Goal: Task Accomplishment & Management: Use online tool/utility

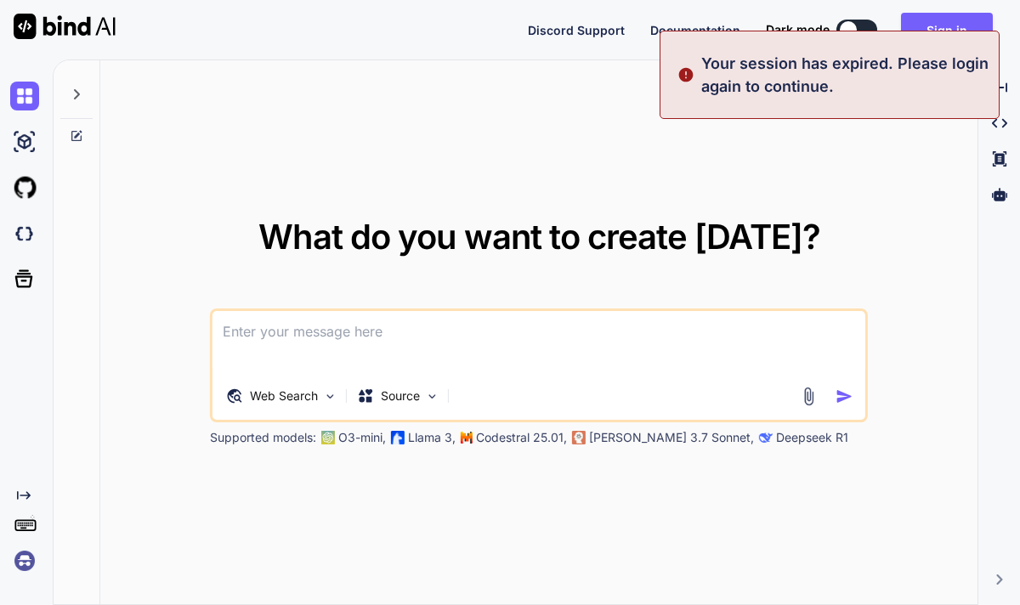
type textarea "x"
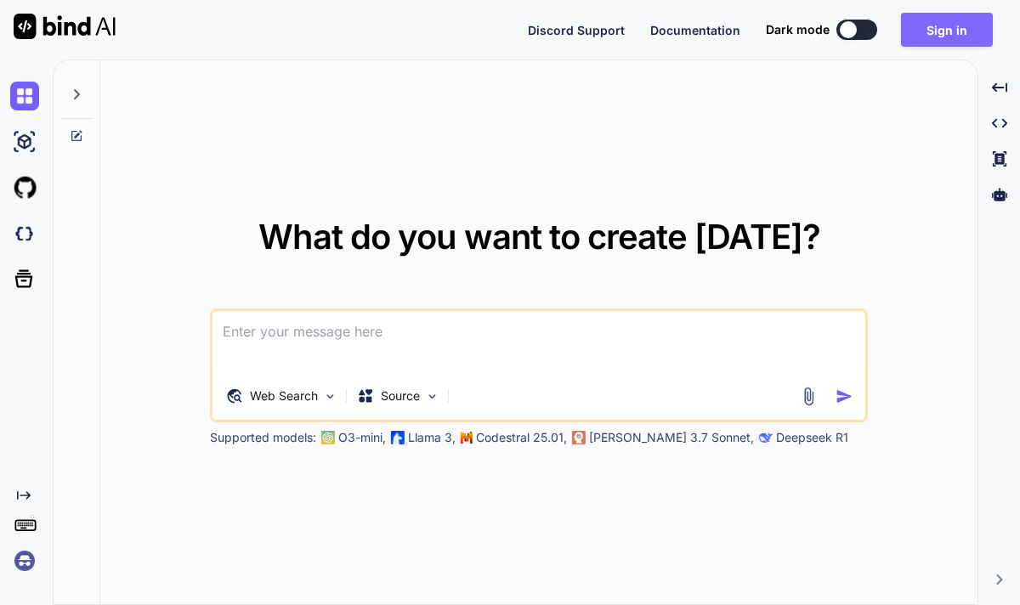
click at [944, 22] on button "Sign in" at bounding box center [947, 30] width 92 height 34
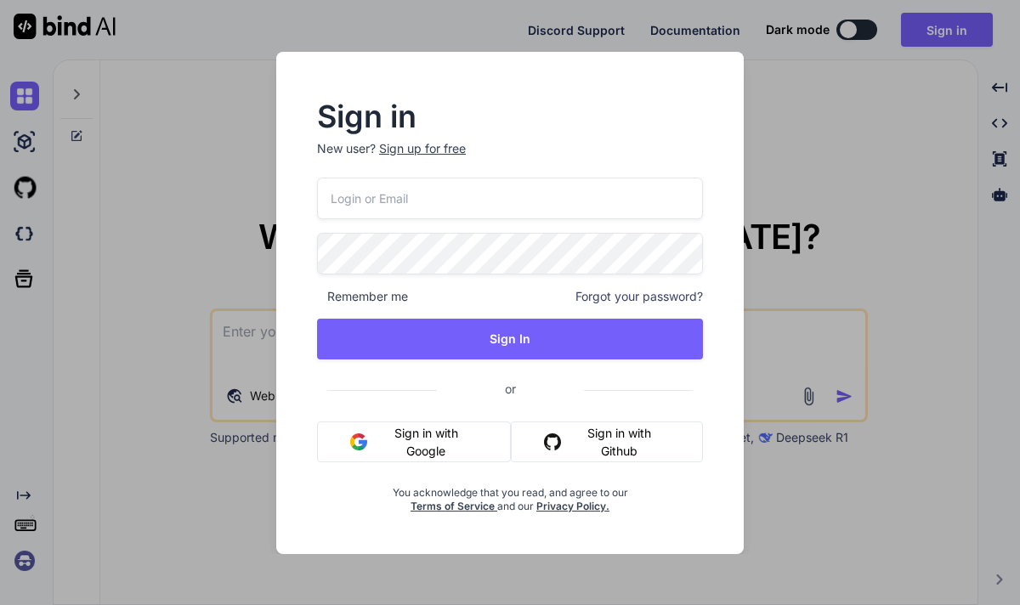
click at [608, 209] on input "email" at bounding box center [510, 199] width 386 height 42
type input "[EMAIL_ADDRESS][DOMAIN_NAME]"
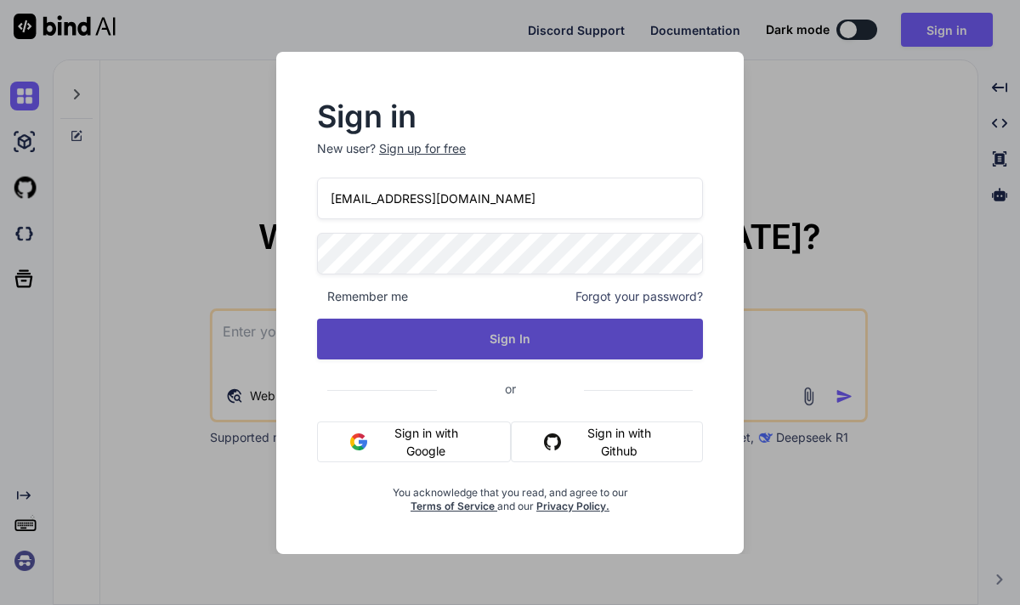
click at [522, 335] on button "Sign In" at bounding box center [510, 339] width 386 height 41
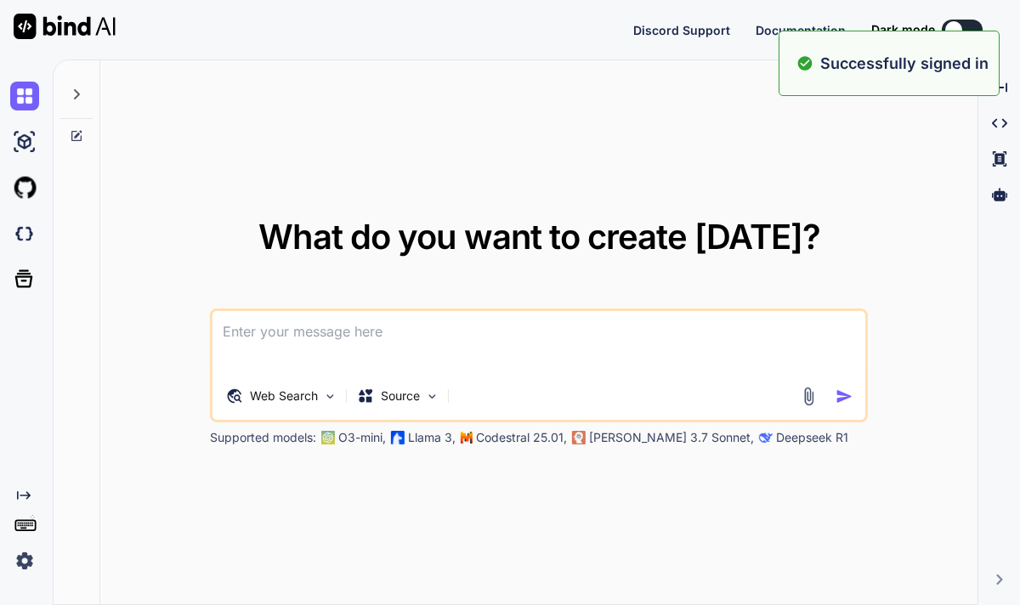
click at [315, 295] on div "What do you want to create today? Web Search Source Supported models: O3-mini, …" at bounding box center [539, 333] width 658 height 226
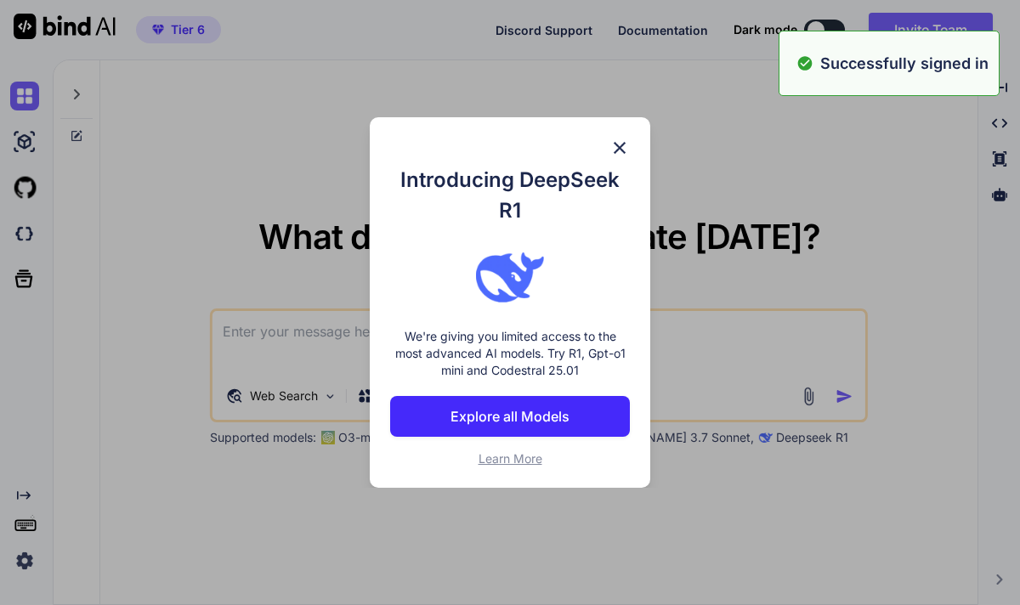
type textarea "x"
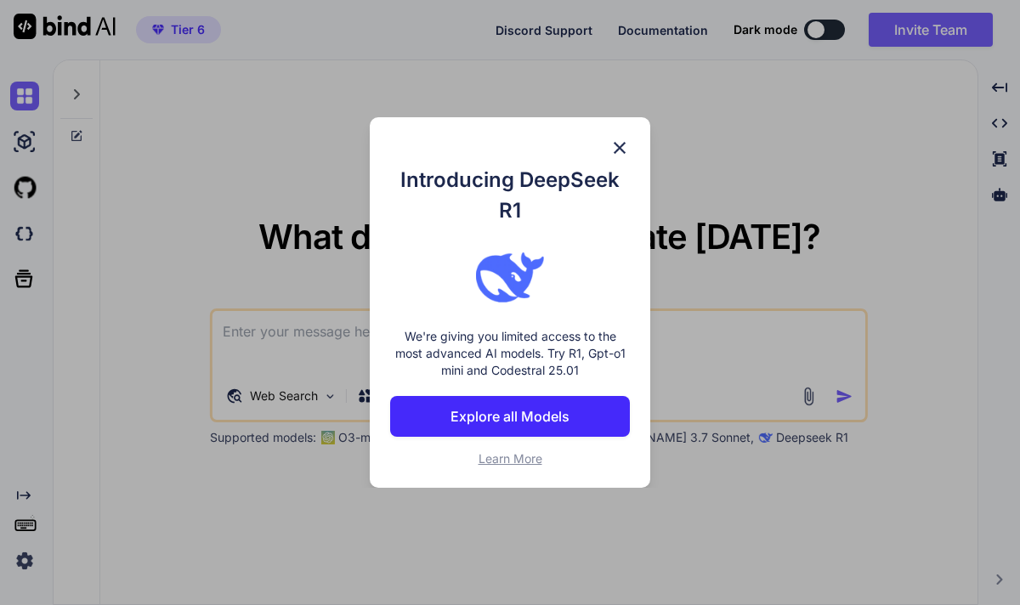
click at [537, 421] on p "Explore all Models" at bounding box center [509, 416] width 119 height 20
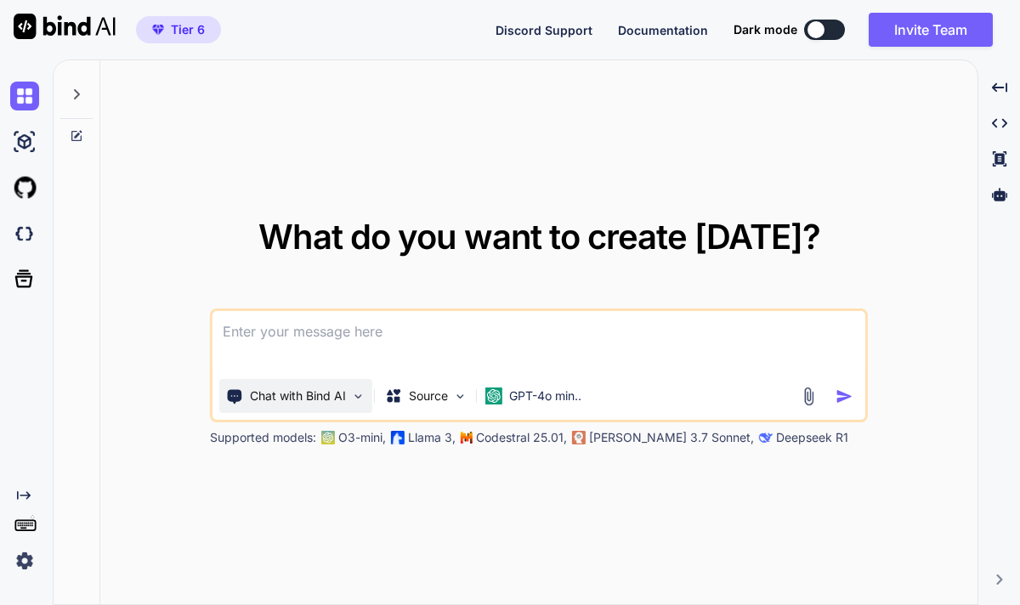
click at [314, 395] on p "Chat with Bind AI" at bounding box center [298, 396] width 96 height 17
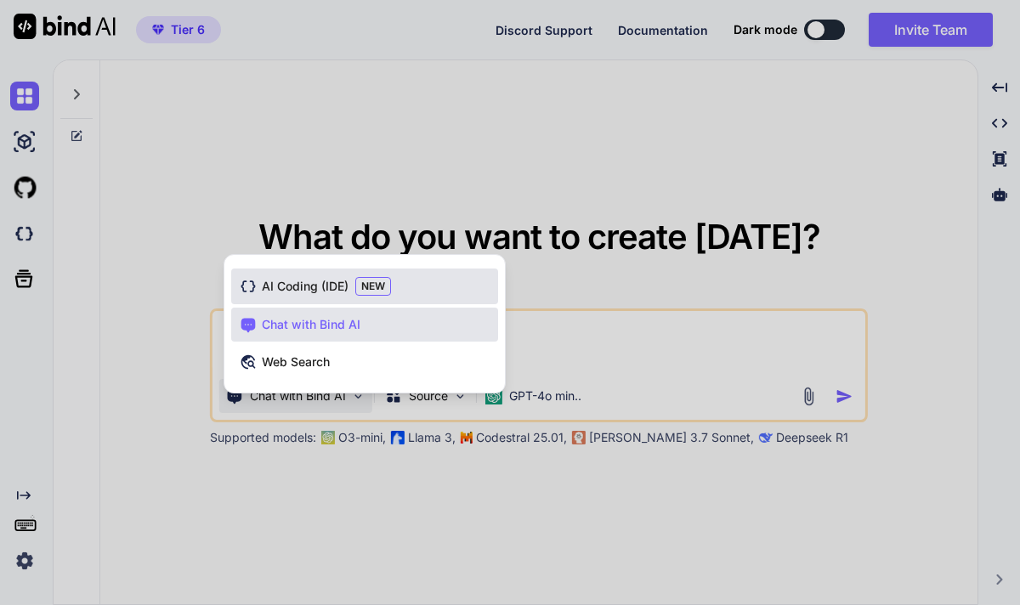
click at [290, 290] on span "AI Coding (IDE)" at bounding box center [305, 286] width 87 height 17
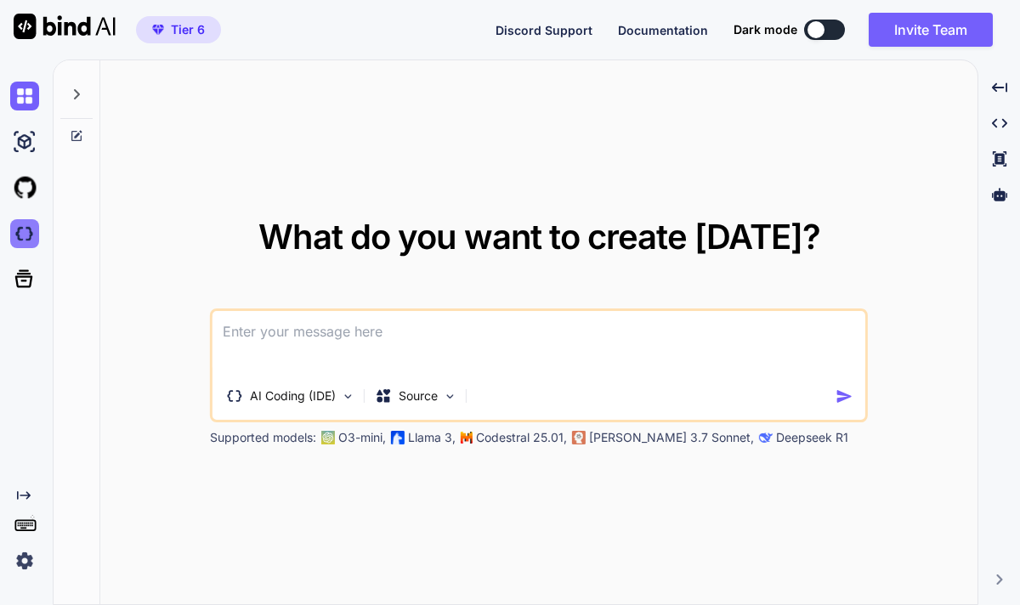
click at [25, 240] on img at bounding box center [24, 233] width 29 height 29
type textarea "x"
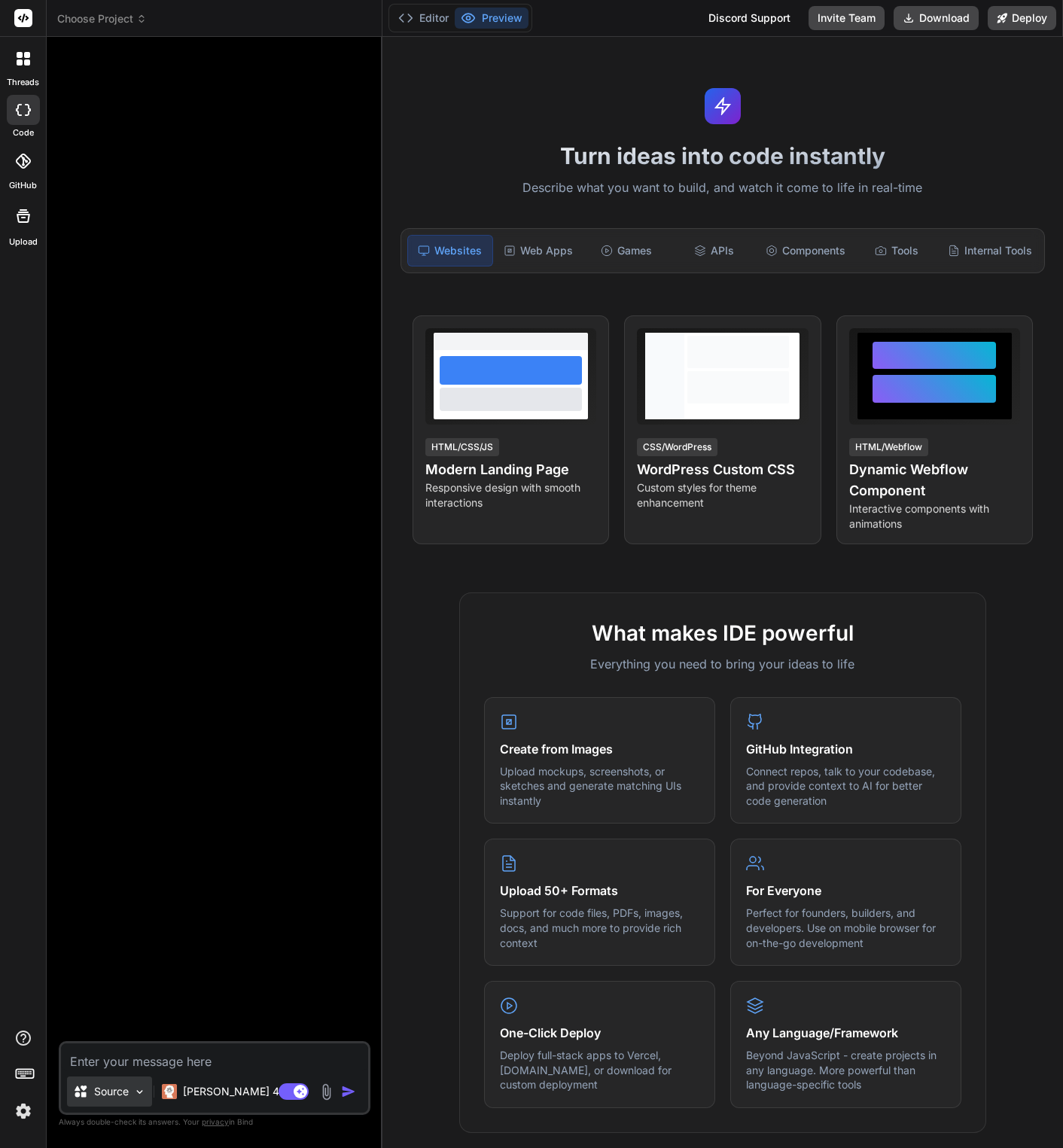
click at [128, 535] on p "Source" at bounding box center [111, 1091] width 35 height 15
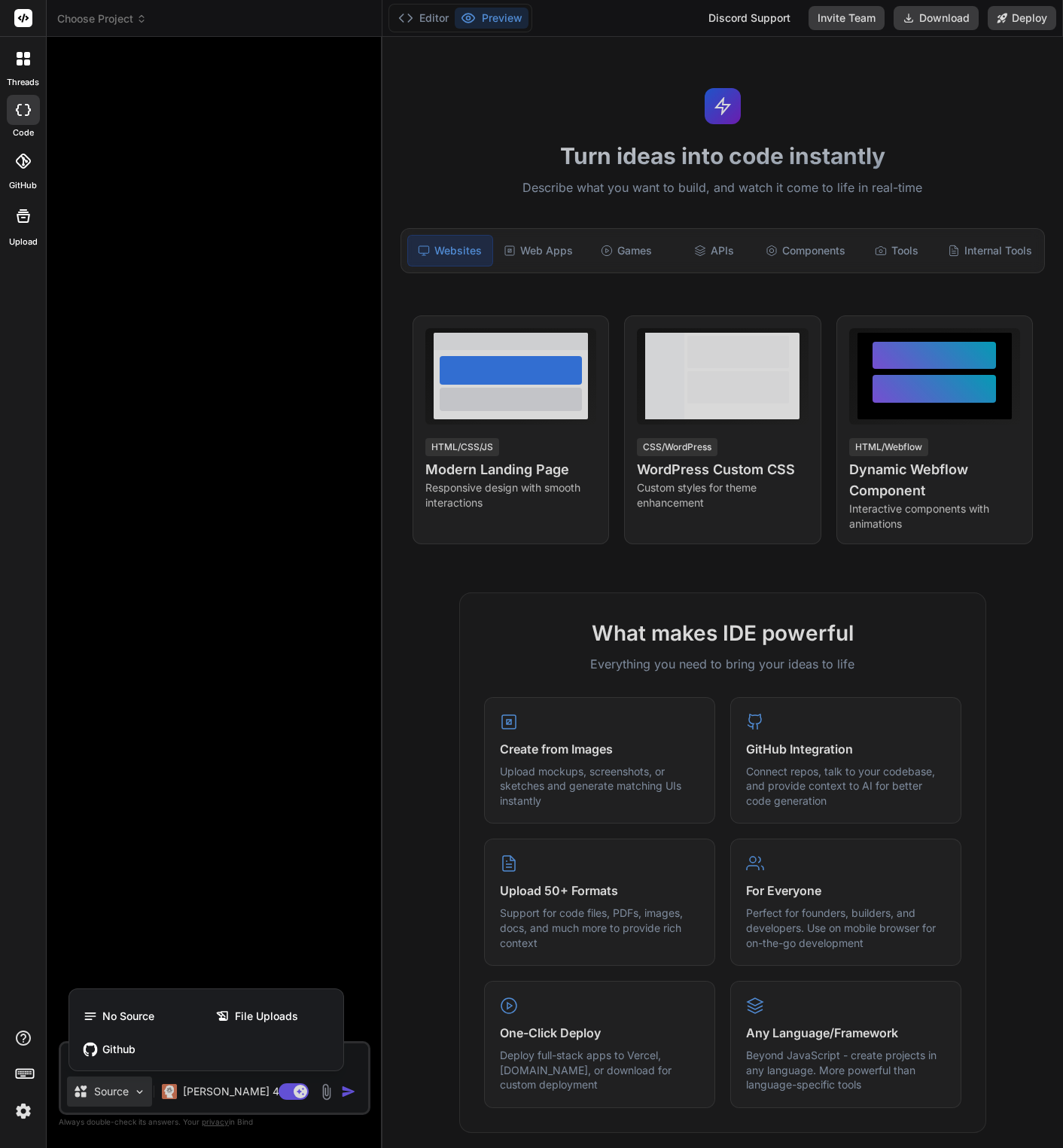
click at [128, 535] on div at bounding box center [532, 574] width 1063 height 1148
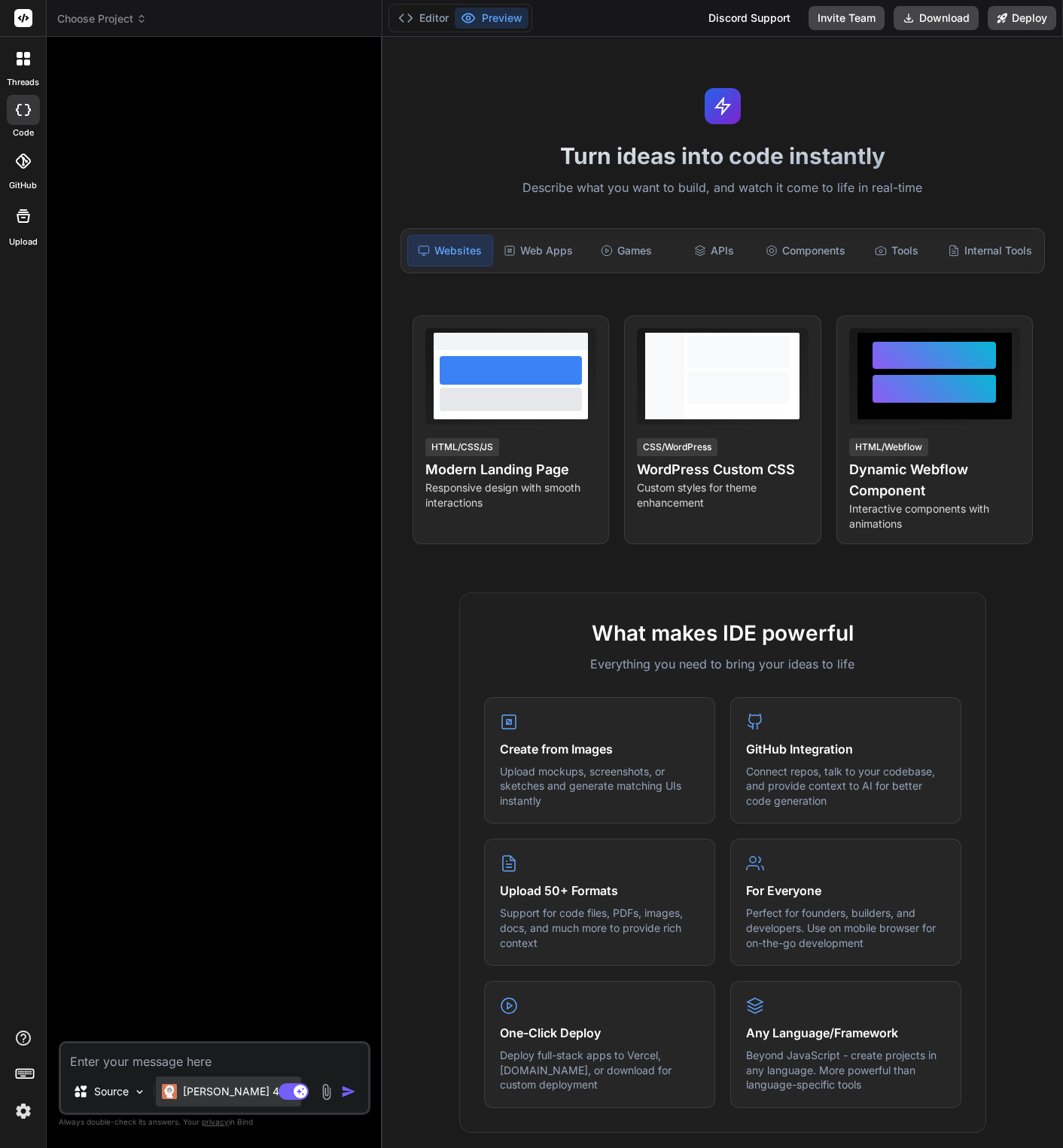
click at [228, 535] on p "Claude 4 S.." at bounding box center [239, 1091] width 113 height 15
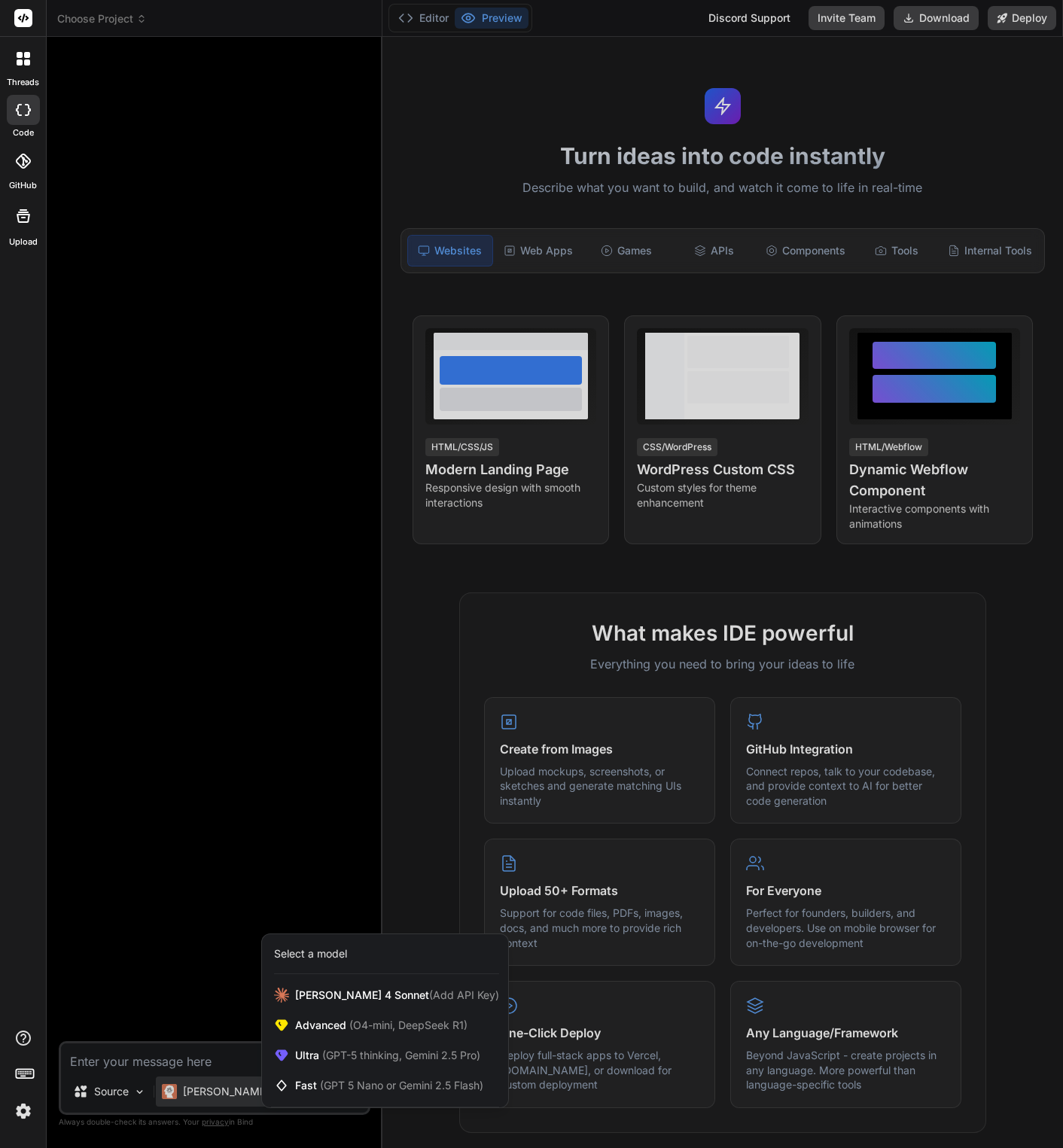
click at [228, 535] on div at bounding box center [532, 574] width 1063 height 1148
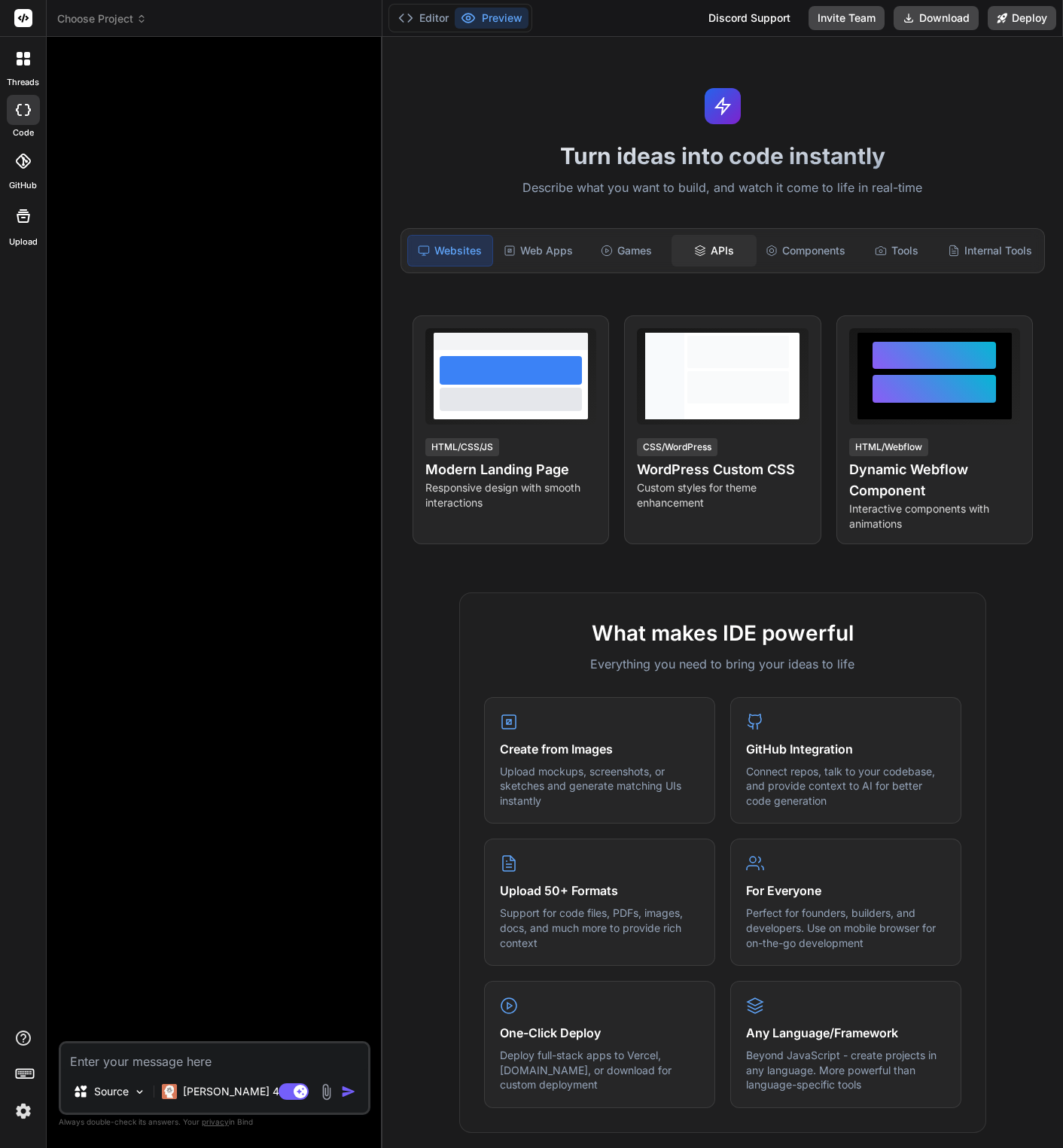
click at [704, 255] on div "APIs" at bounding box center [714, 251] width 85 height 32
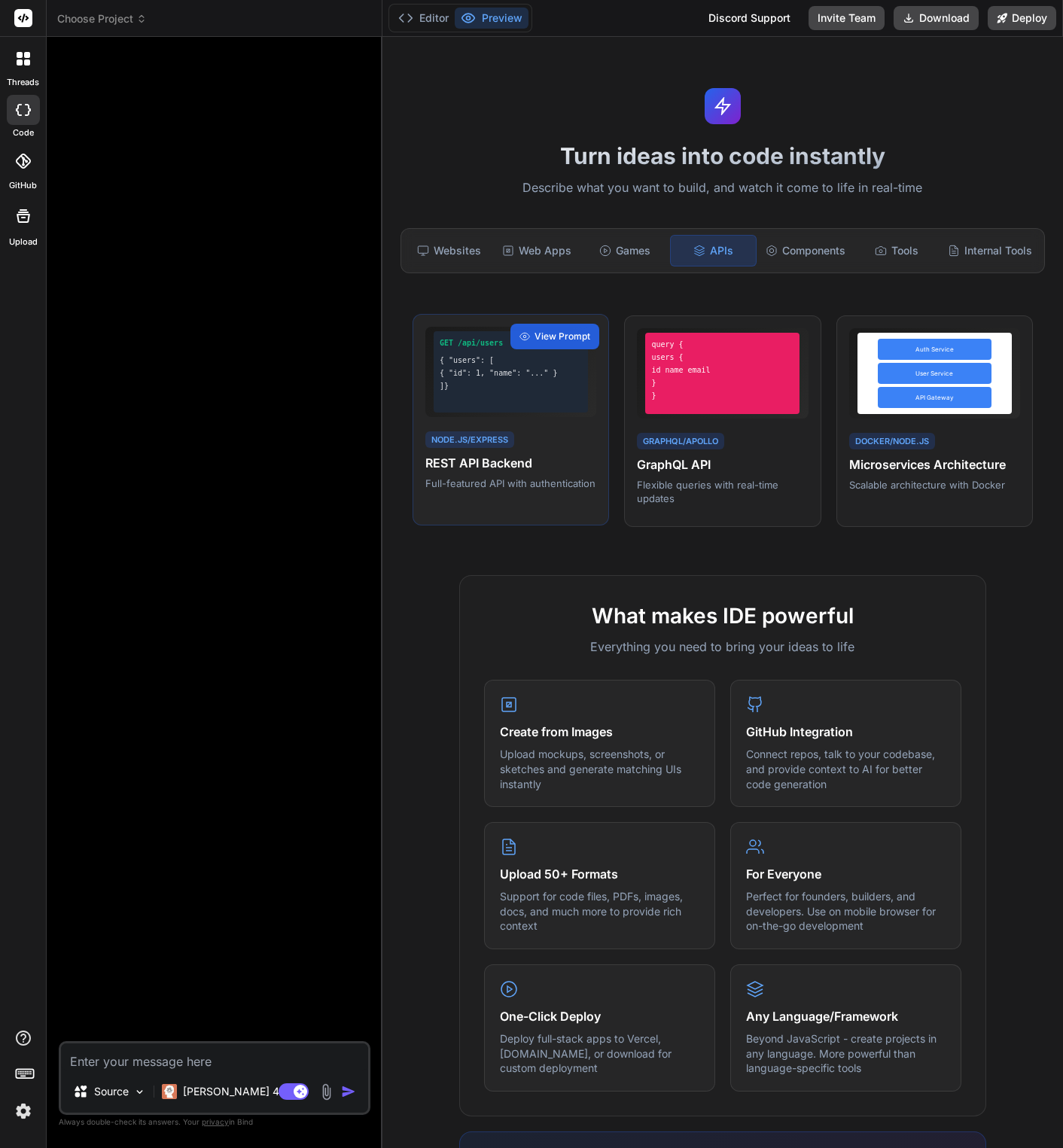
click at [537, 392] on div "GET /api/users { "users": [ { "id": 1, "name": "..." } ]}" at bounding box center [510, 372] width 154 height 81
click at [539, 337] on span "View Prompt" at bounding box center [562, 336] width 56 height 13
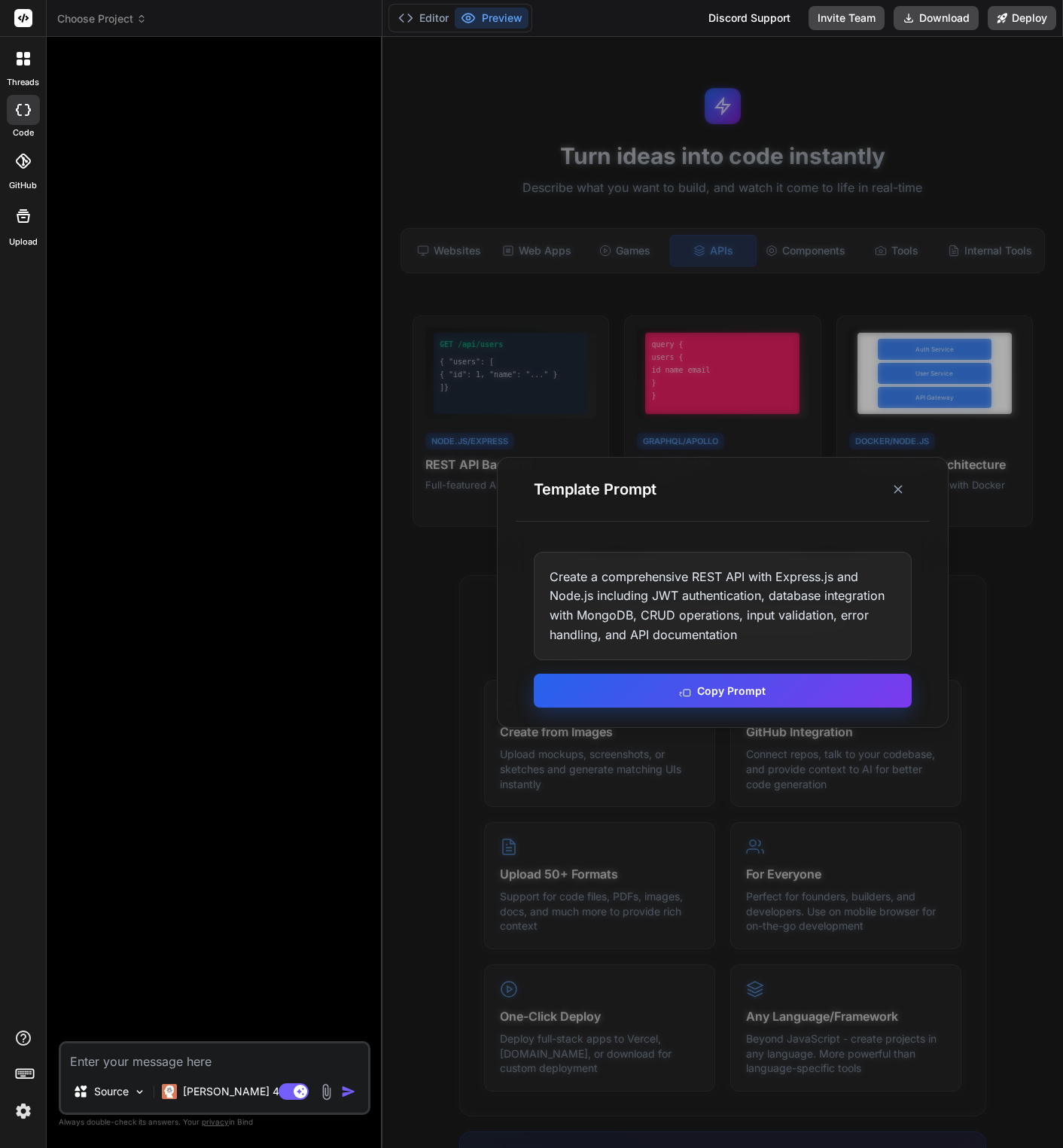
click at [631, 535] on button "Copy Prompt" at bounding box center [723, 691] width 378 height 34
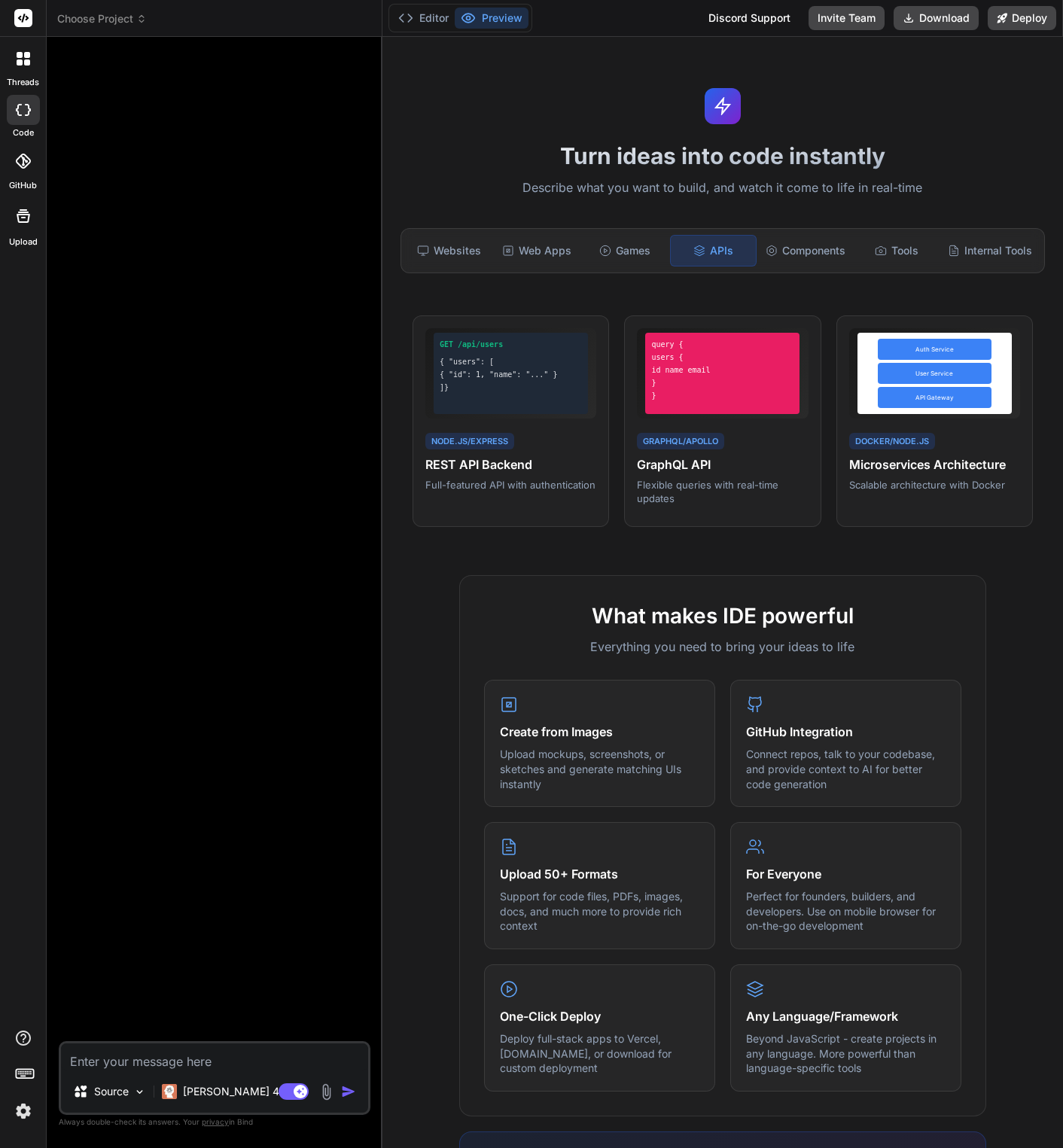
click at [133, 535] on textarea at bounding box center [214, 1057] width 307 height 27
paste textarea "Create a comprehensive REST API with Express.js and Node.js including JWT authe…"
type textarea "x"
type textarea "Create a comprehensive REST API with Express.js and Node.js including JWT authe…"
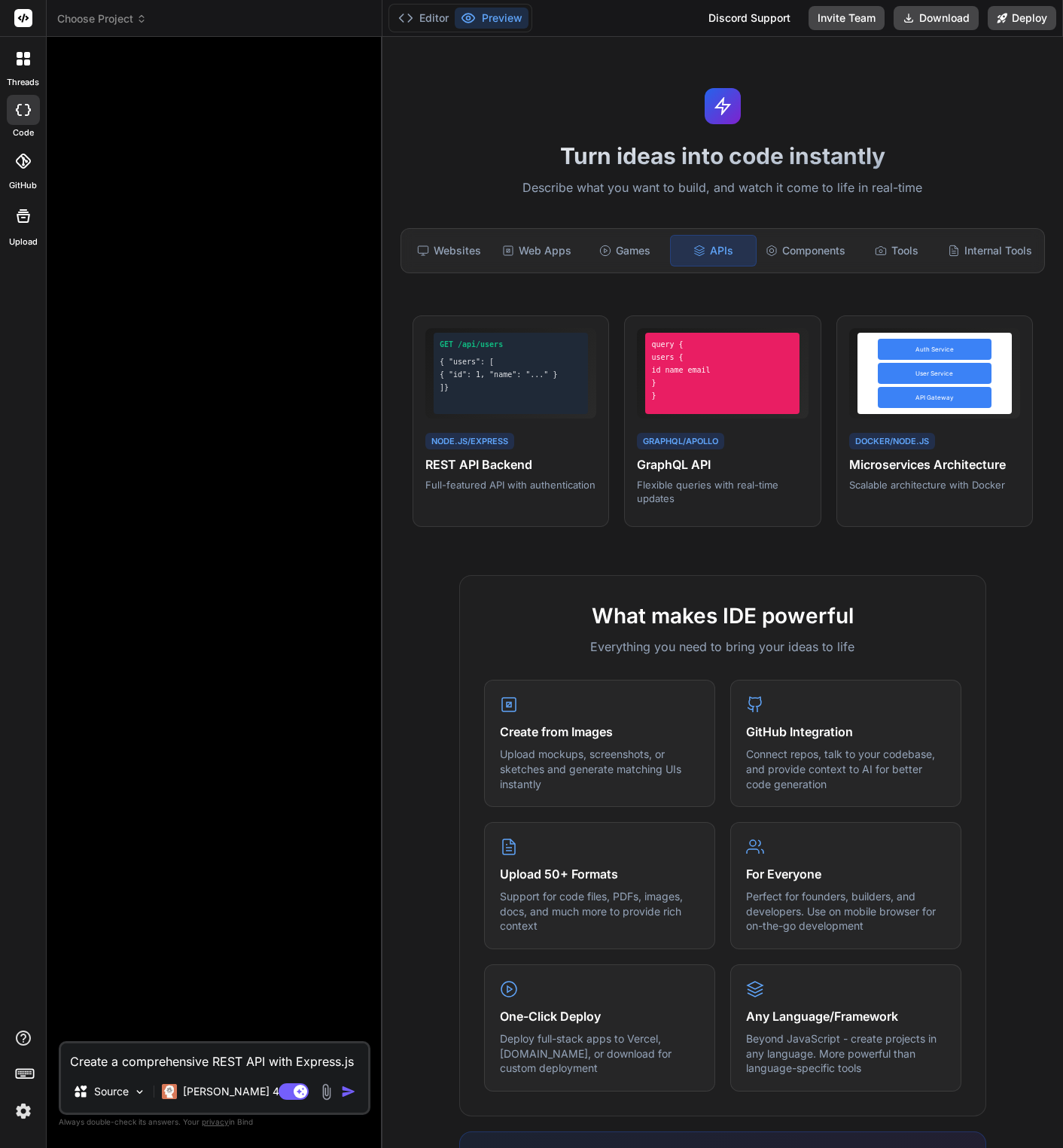
type textarea "x"
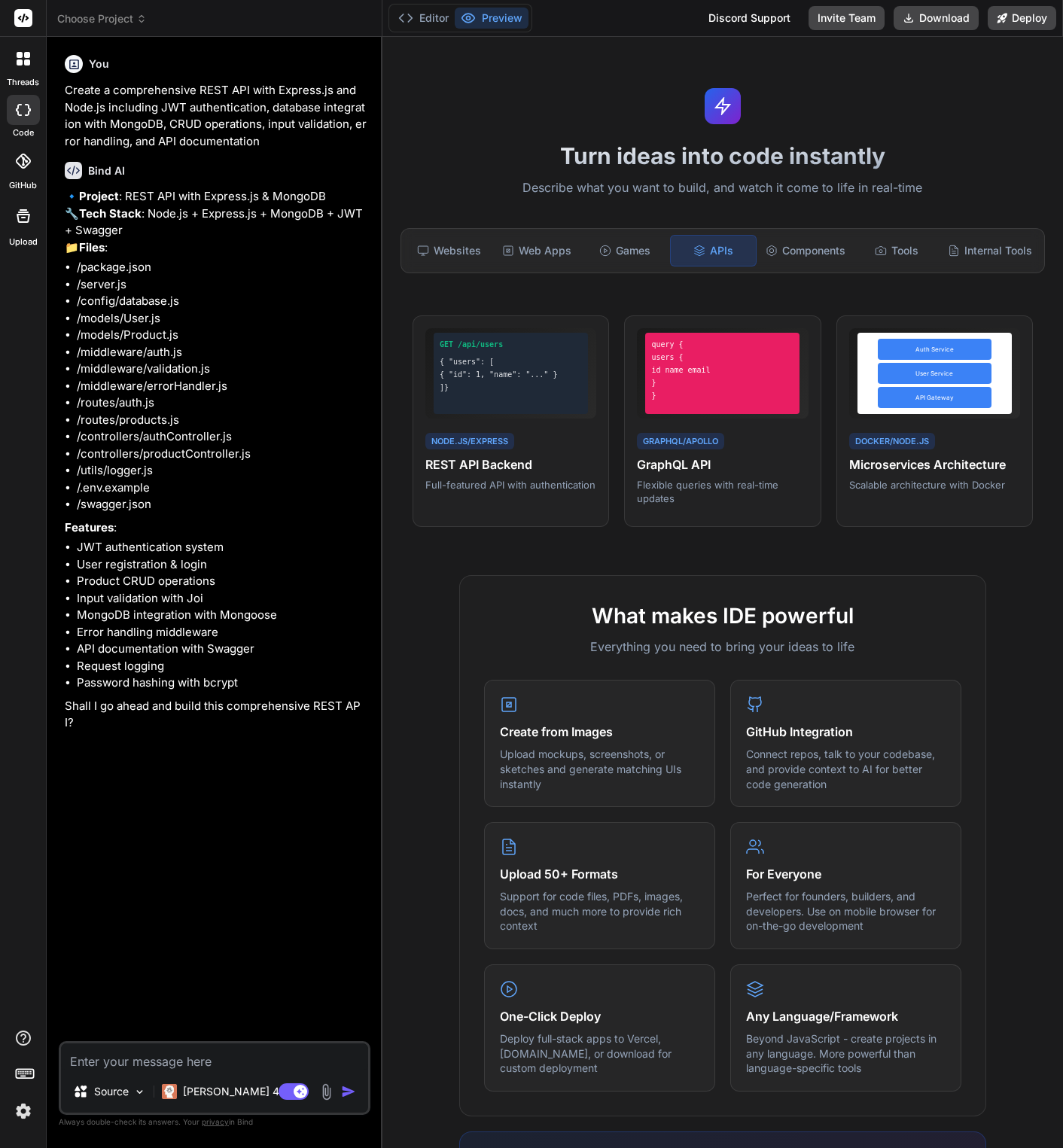
type textarea "x"
type textarea "y"
type textarea "x"
type textarea "ye"
type textarea "x"
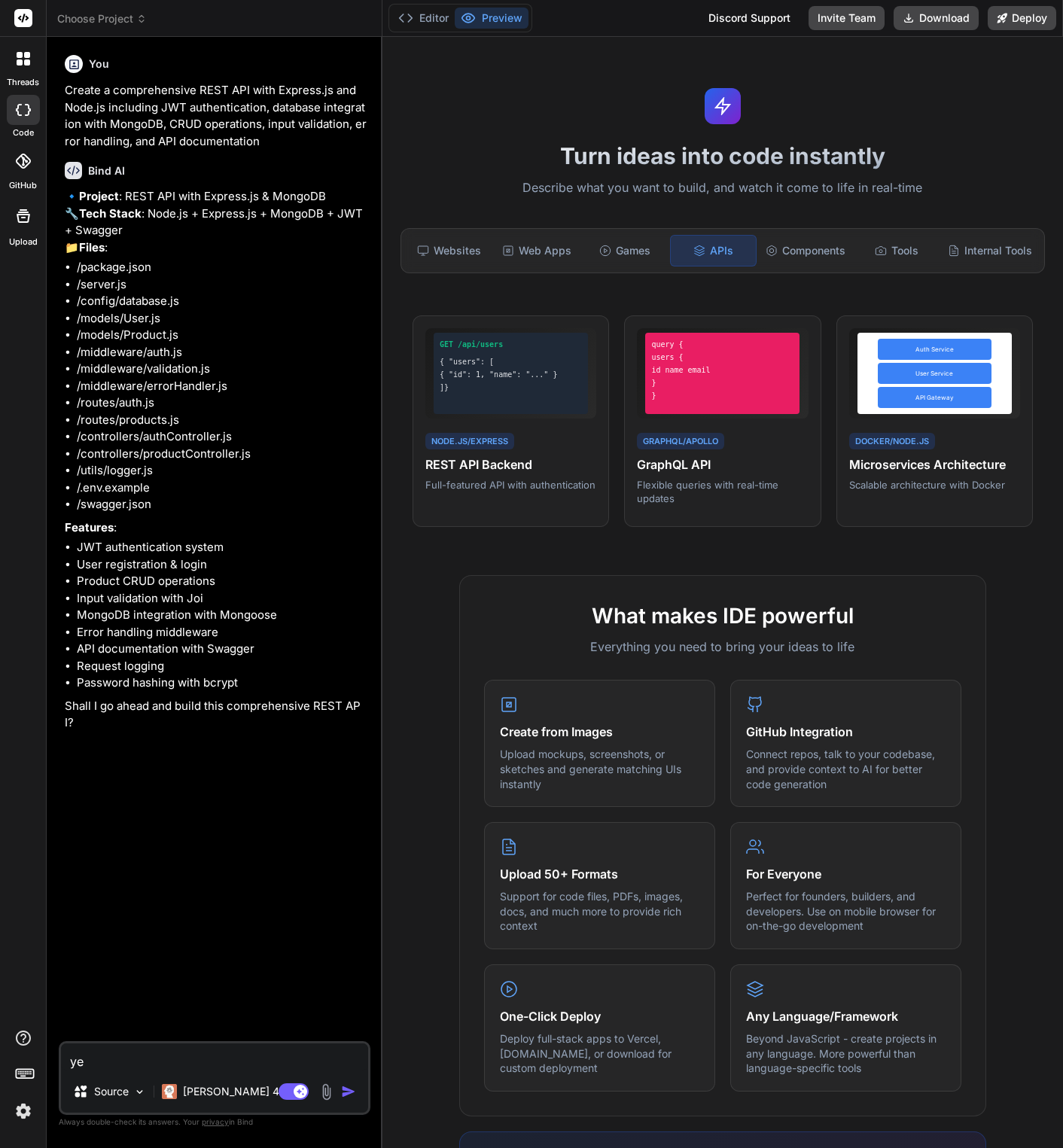
type textarea "yes"
type textarea "x"
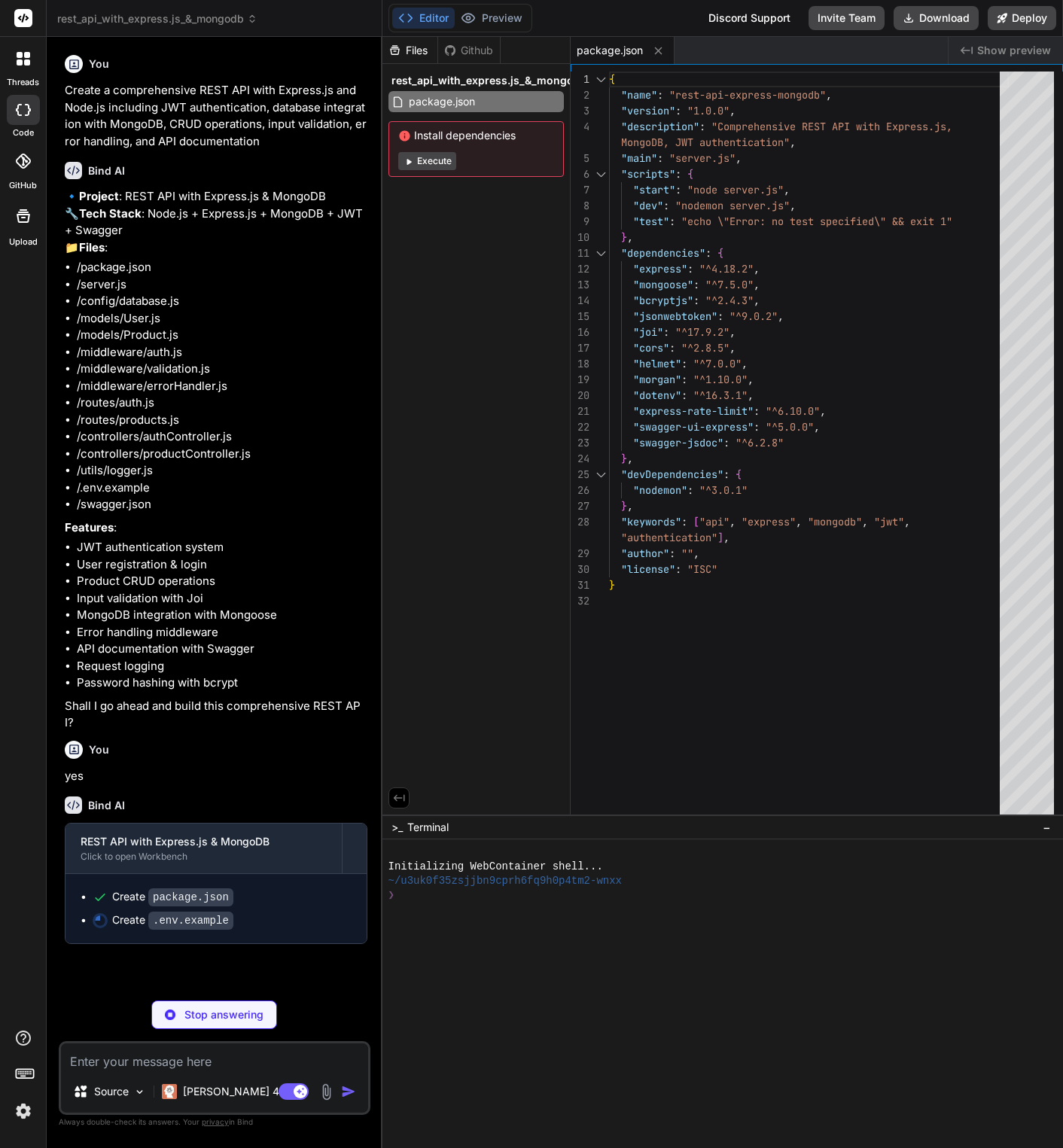
type textarea "x"
type textarea "NODE_ENV=development PORT=3000 MONGODB_URI=mongodb://localhost:27017/restapi JW…"
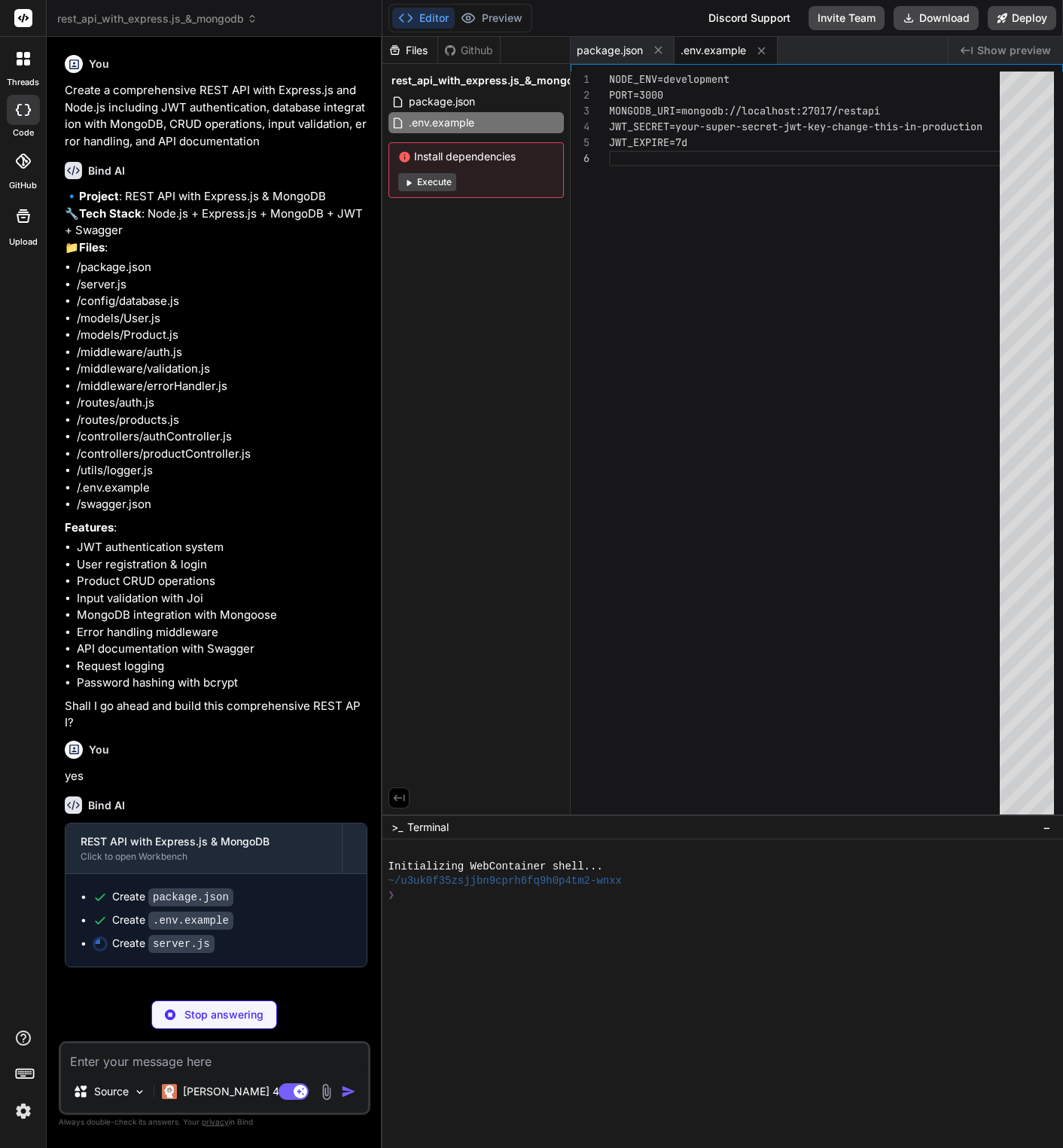
type textarea "x"
type textarea "const PORT = process.env.PORT || 3000; app.listen(PORT, () => { console.log(`Se…"
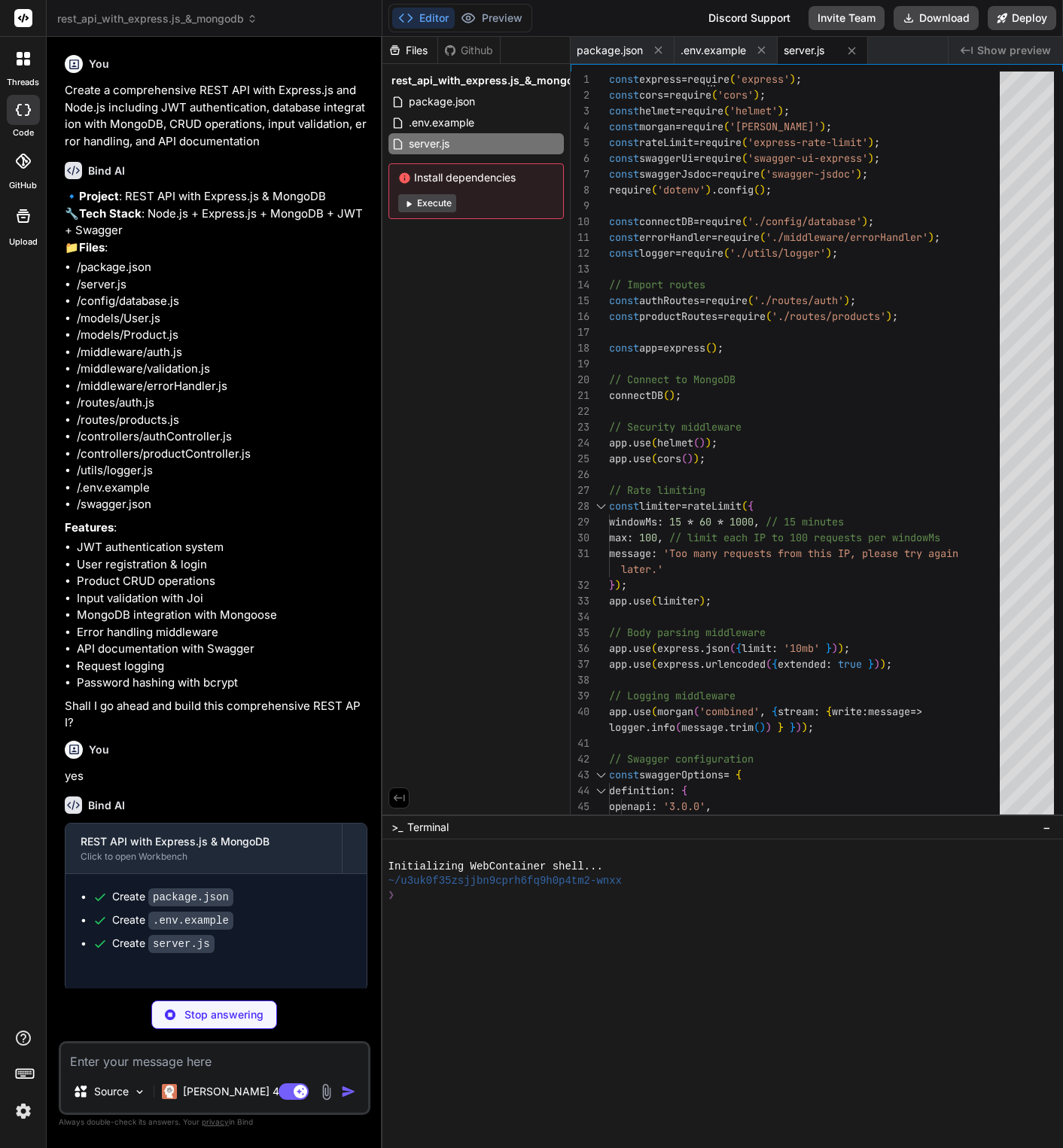
type textarea "x"
type textarea "console.log(`MongoDB Connected: ${conn.connection.host}`); } catch (error) { co…"
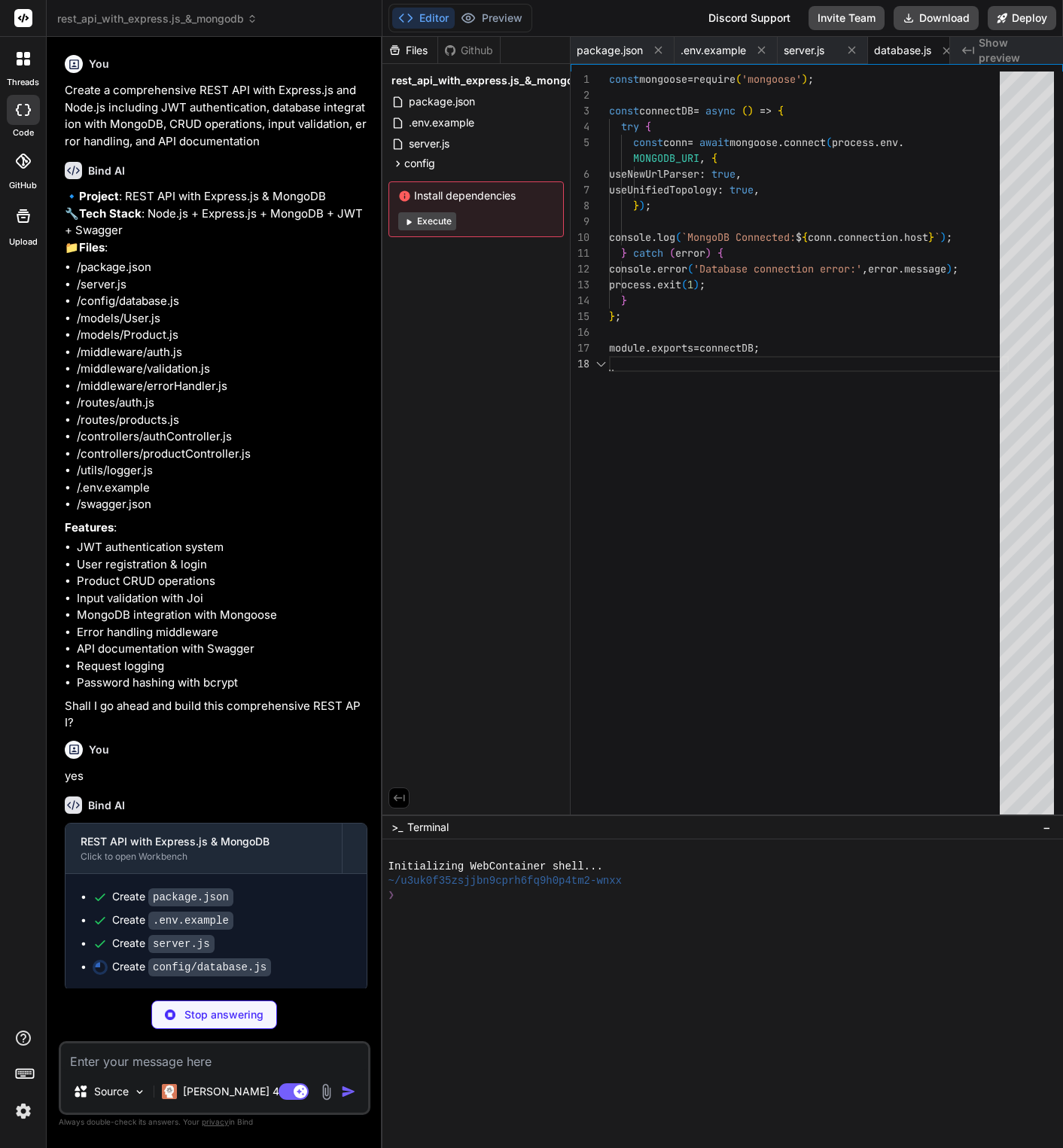
scroll to position [127, 0]
type textarea "x"
type textarea "// Compare password method userSchema.methods.matchPassword = async function(en…"
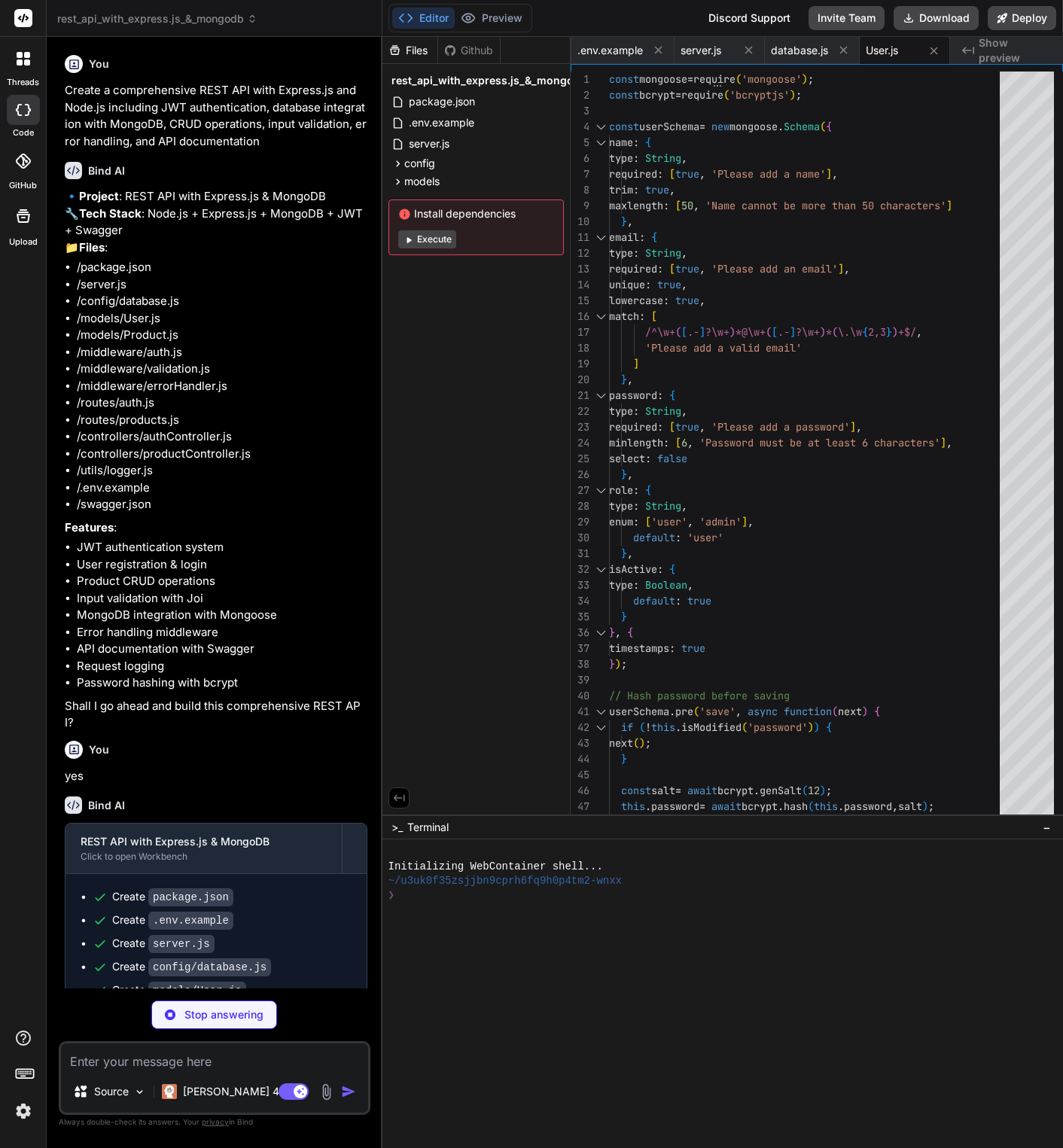
type textarea "x"
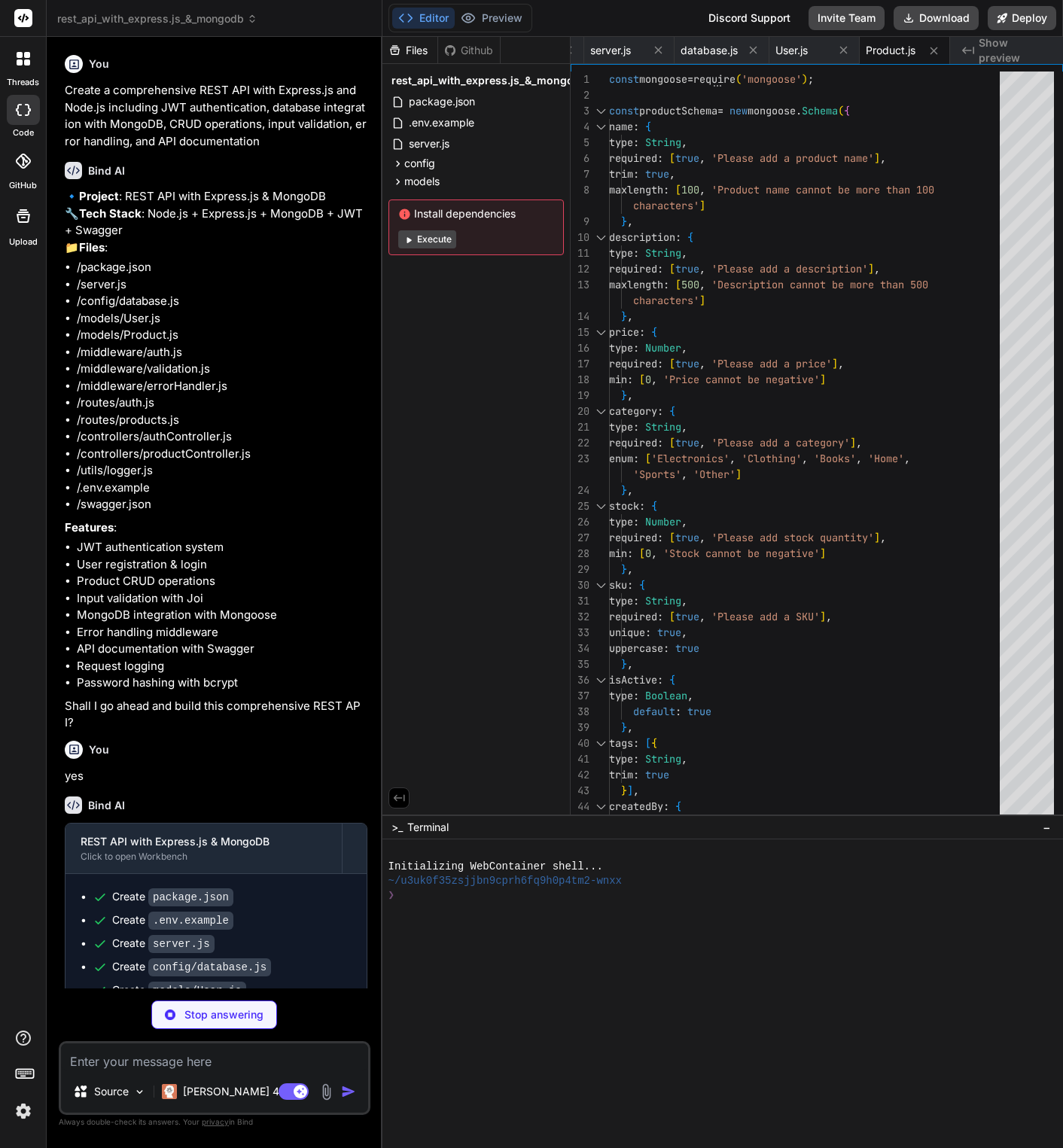
type textarea "x"
type textarea "next(); }; }; module.exports = { protect, authorize };"
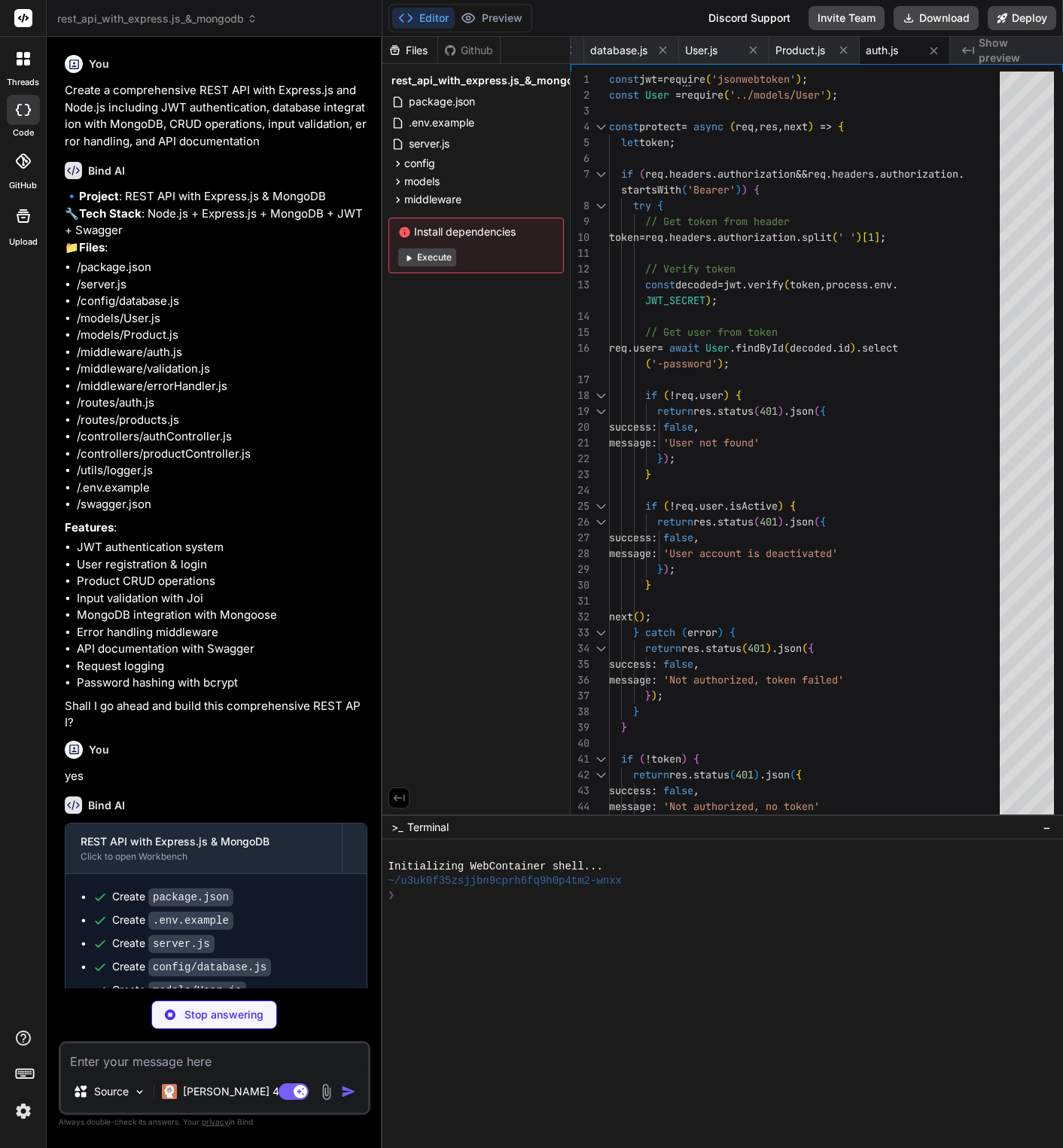
type textarea "x"
type textarea "module.exports = { validateBody, validateQuery, schemas };"
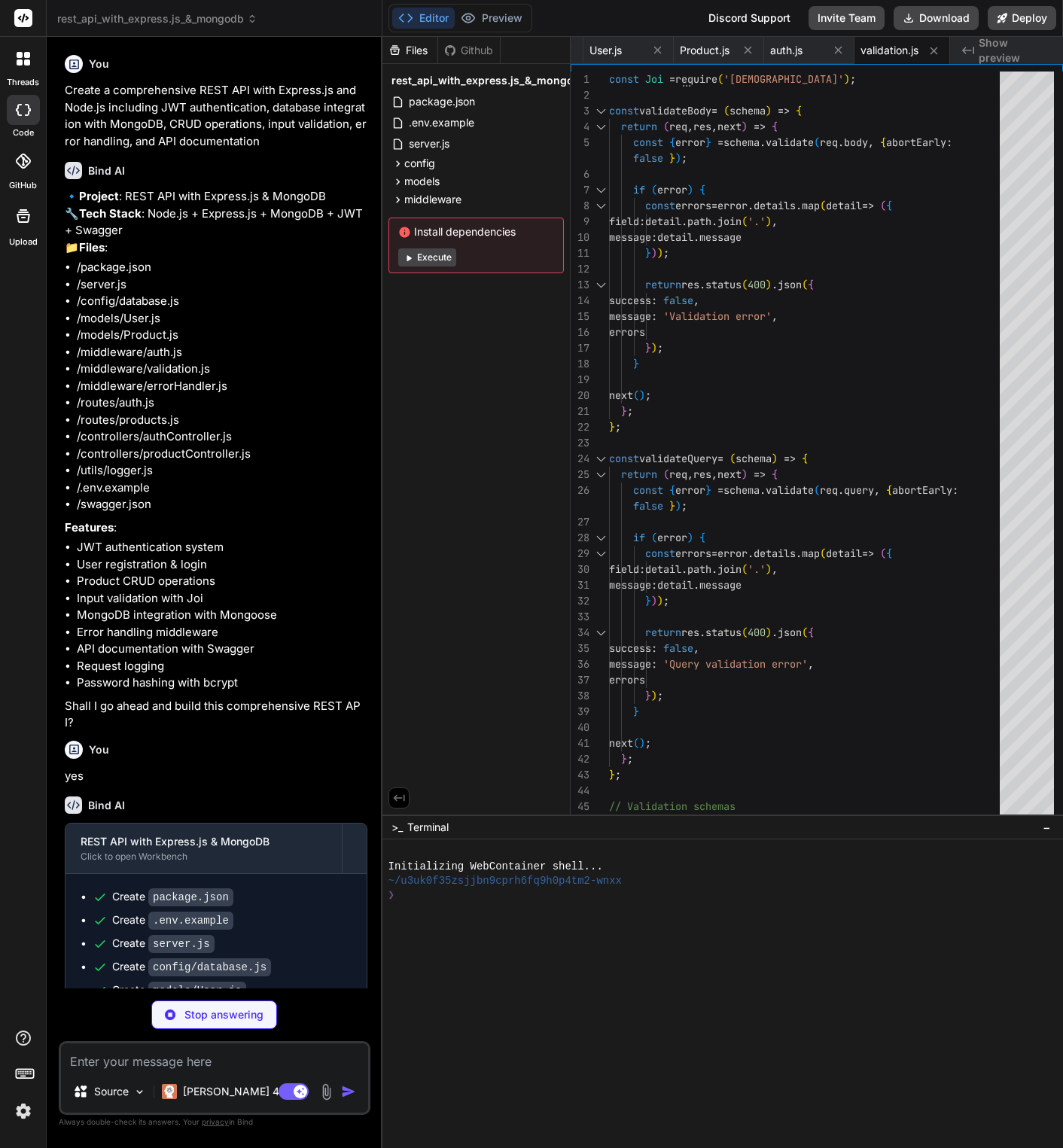
type textarea "x"
type textarea "res.status(error.statusCode || 500).json({ success: false, message: error.messa…"
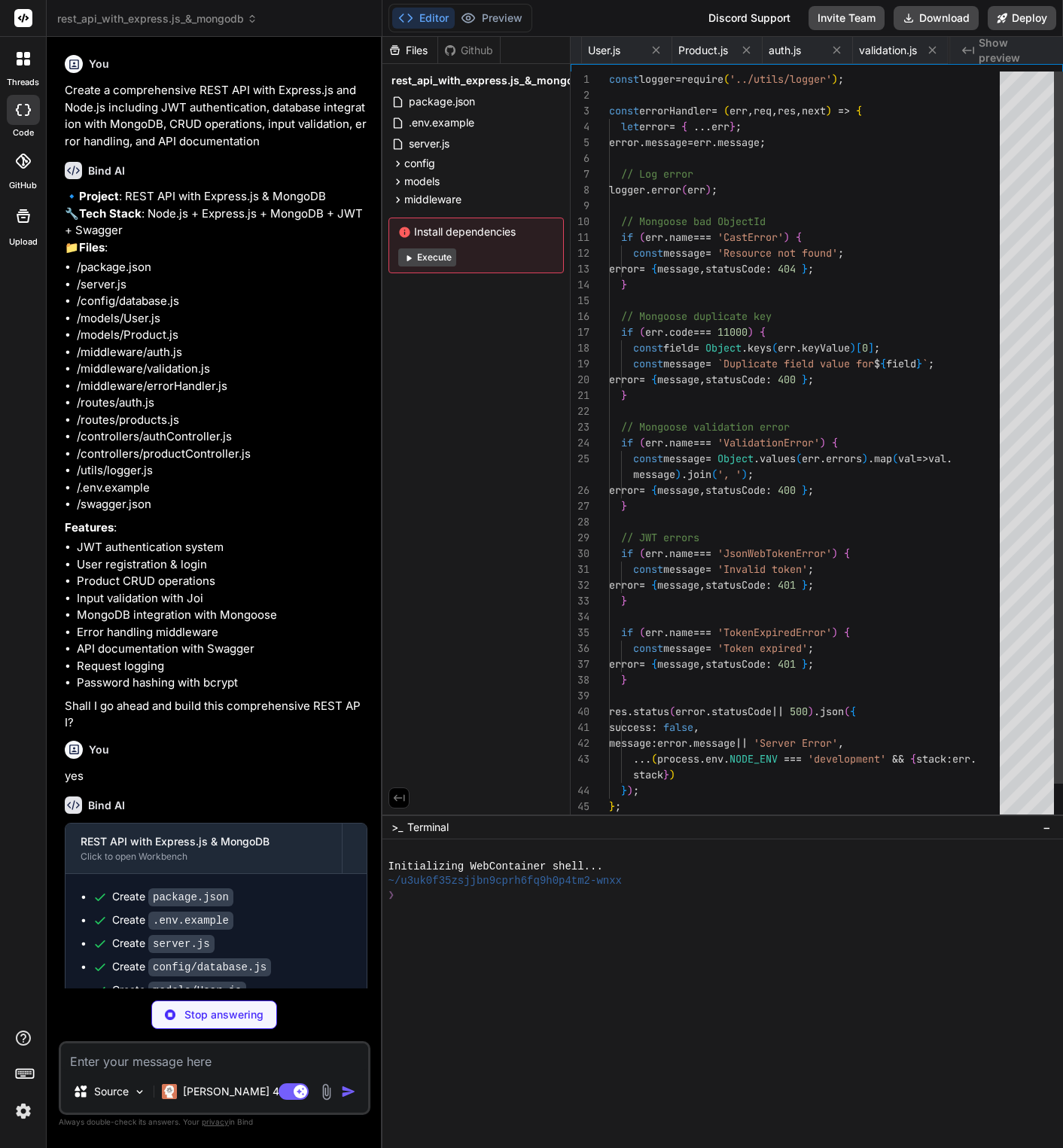
scroll to position [111, 0]
type textarea "x"
type textarea "debug: (message) => { if (process.env.NODE_ENV === 'development') { writeLog('d…"
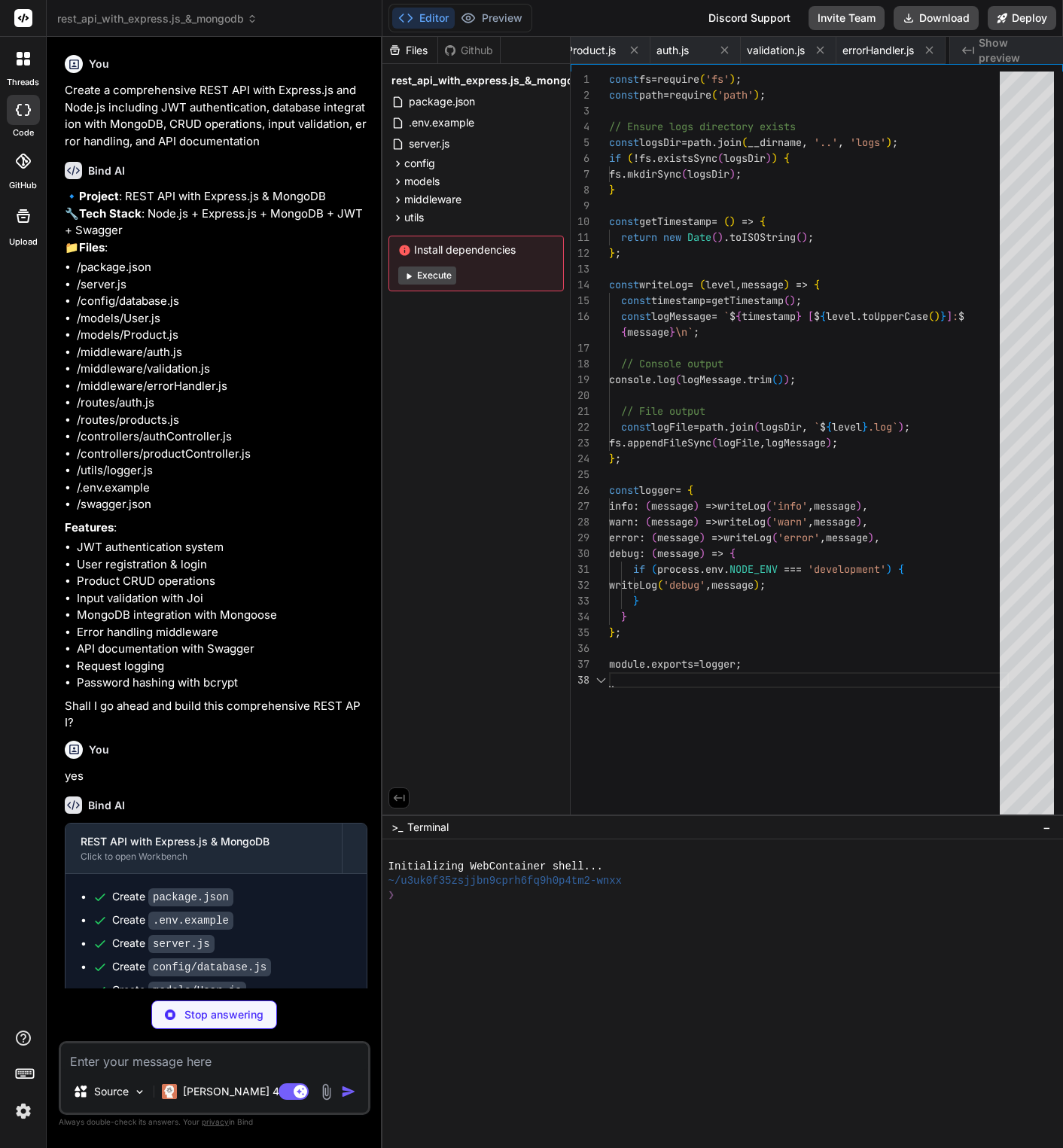
scroll to position [127, 0]
type textarea "x"
type textarea "module.exports = { register, login, getMe, updateProfile };"
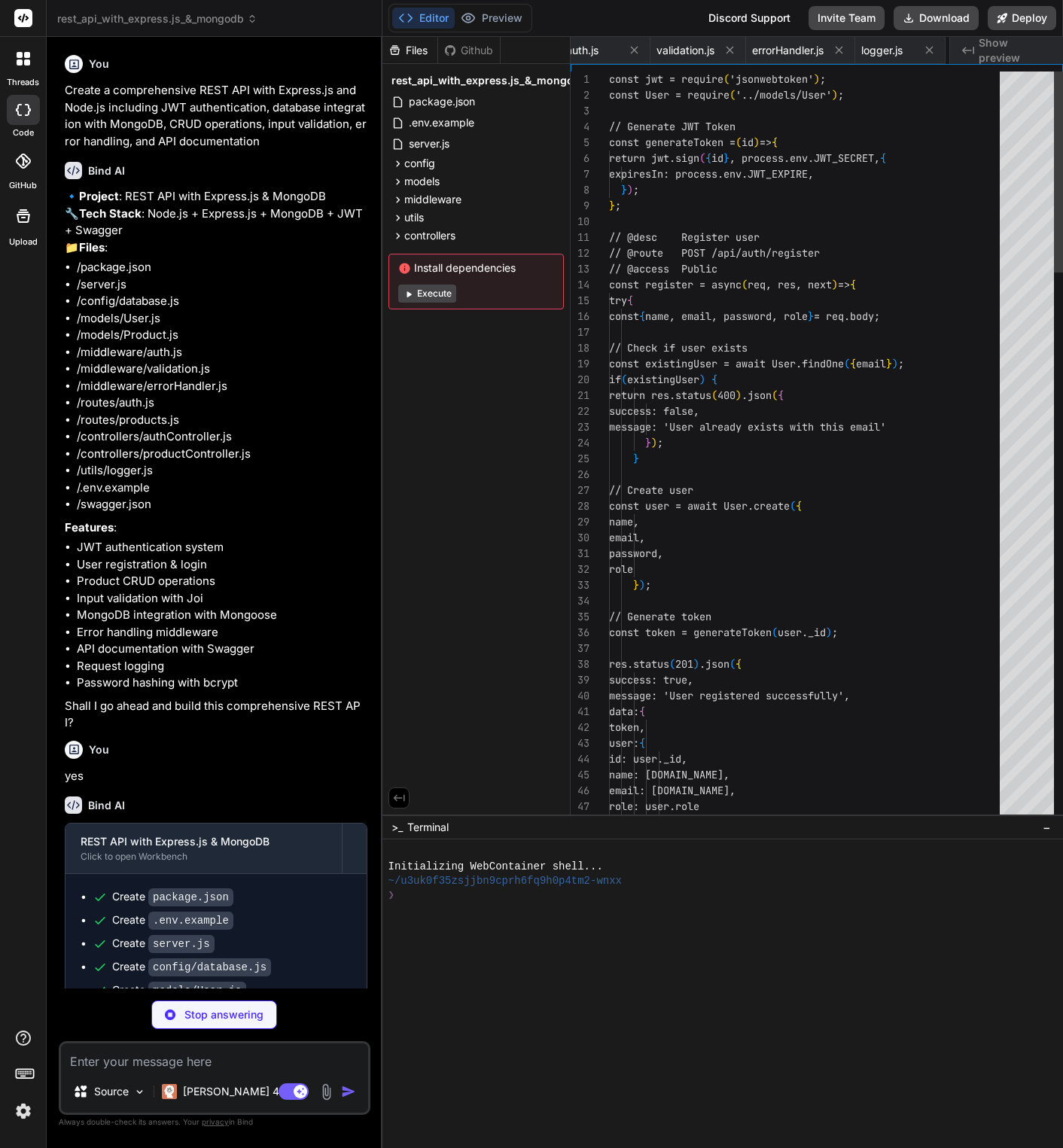
scroll to position [95, 0]
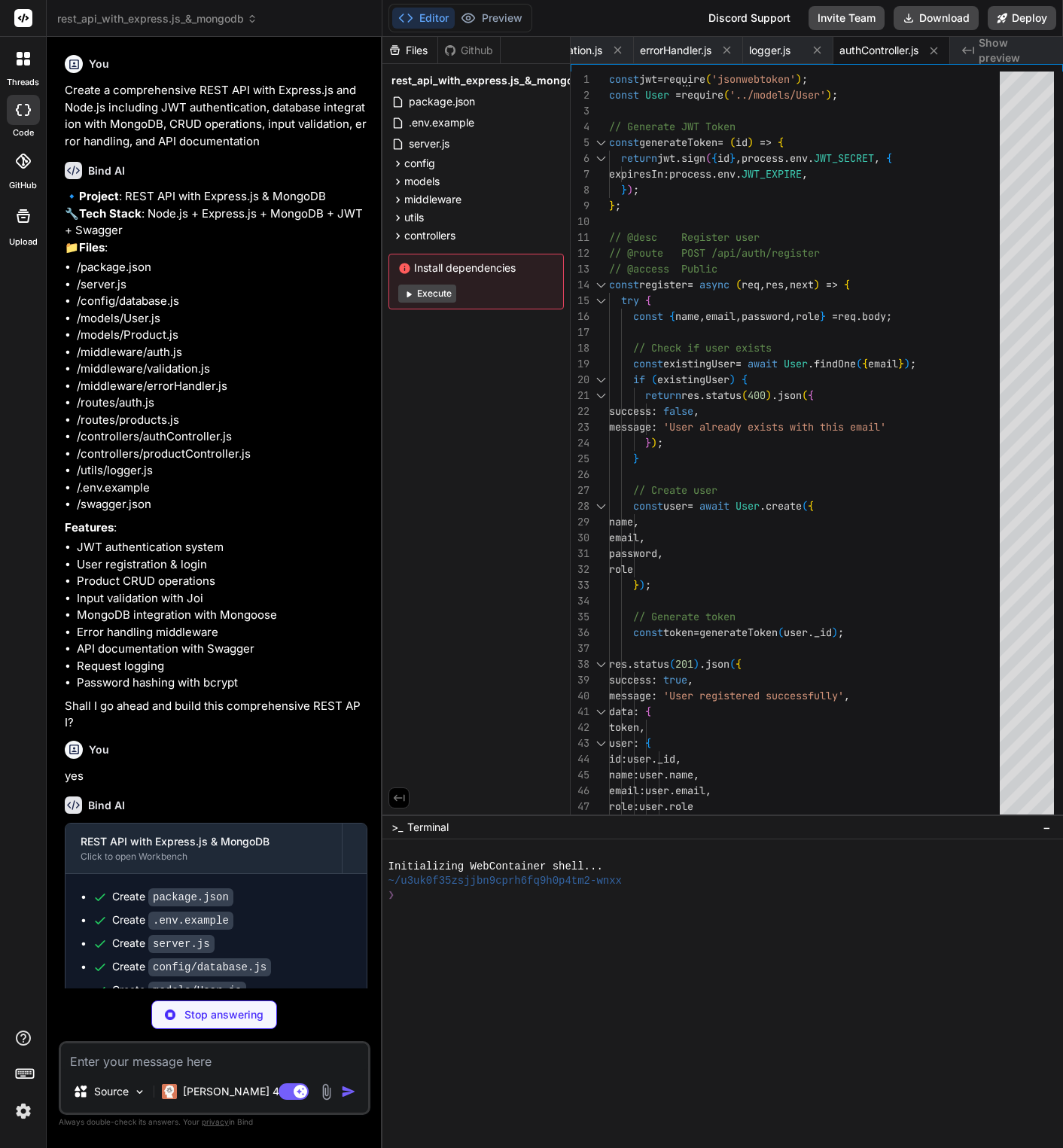
type textarea "x"
type textarea "getProducts, getProduct, createProduct, updateProduct, deleteProduct };"
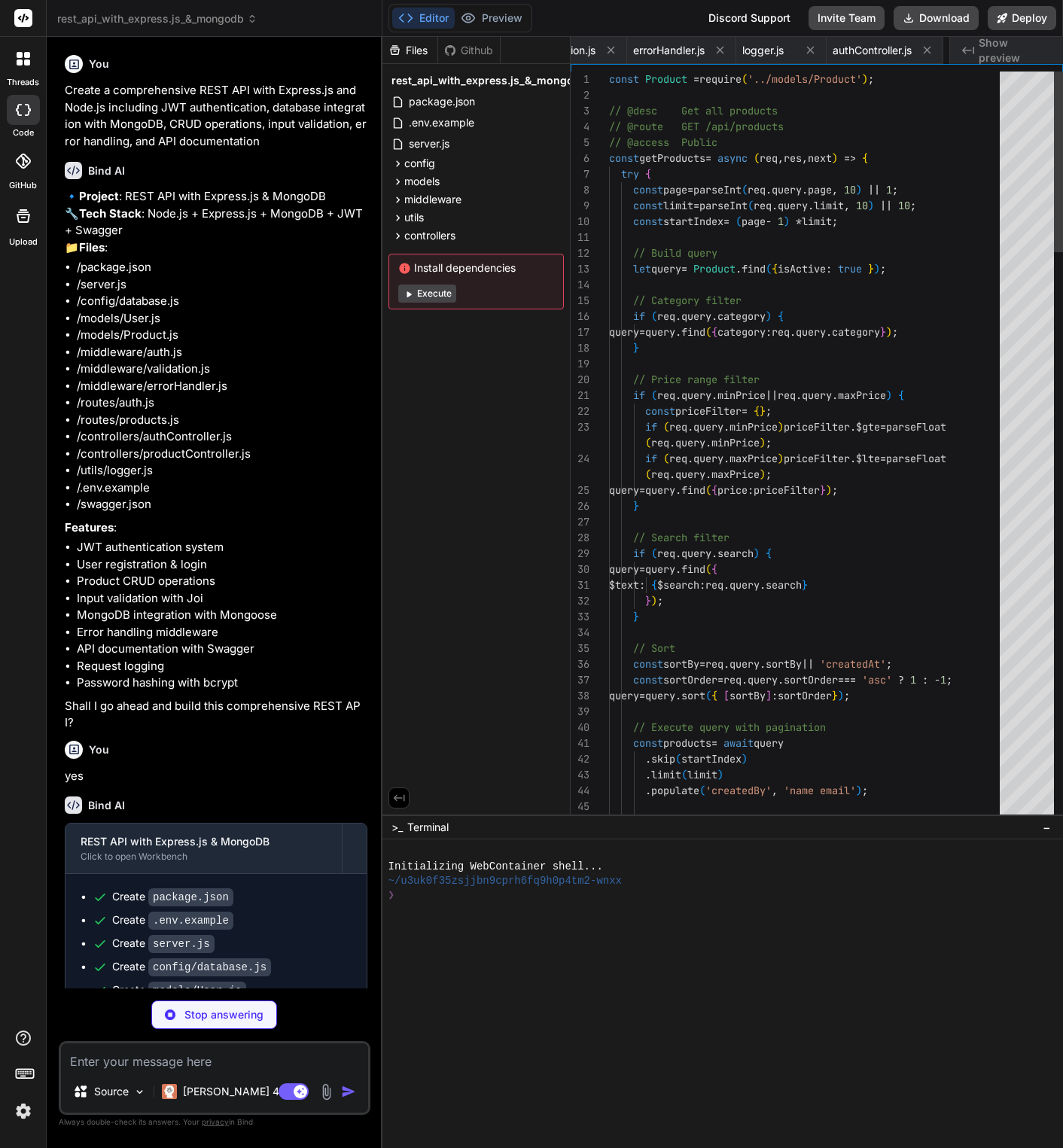
scroll to position [0, 838]
type textarea "x"
type textarea "module.exports = router;"
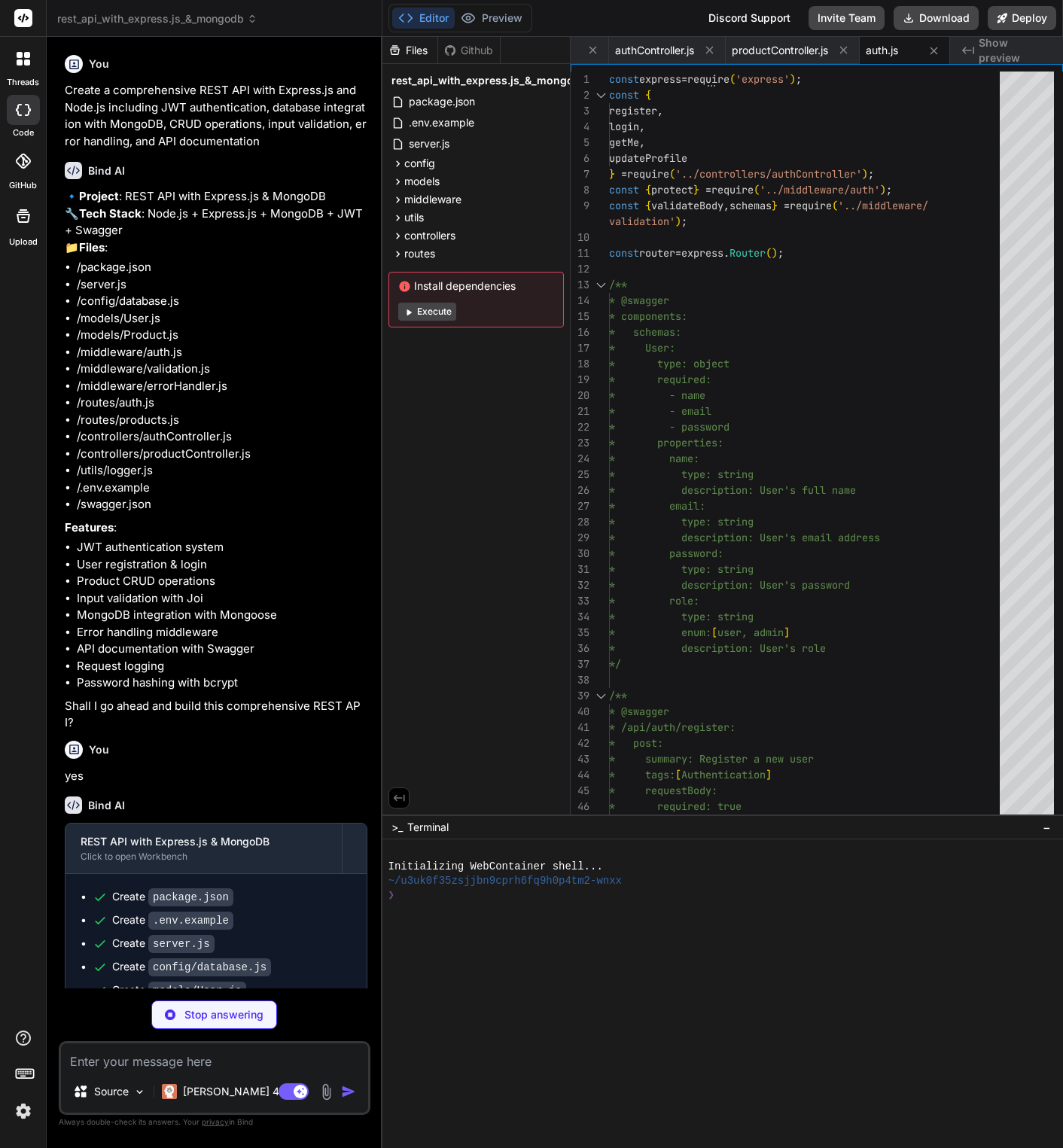
type textarea "x"
type textarea "module.exports = router;"
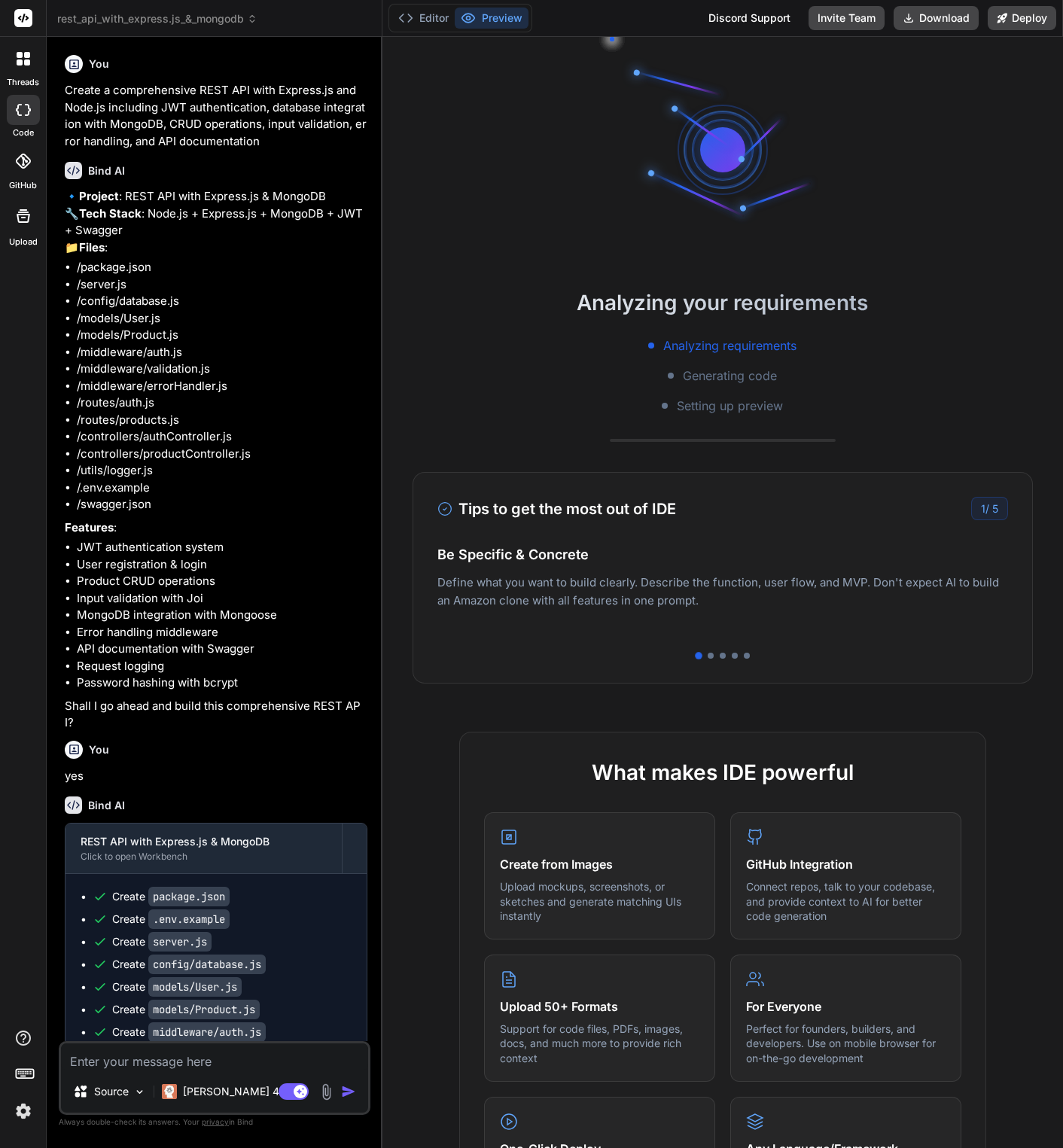
click at [376, 535] on div "Bind AI Web Search Created with Pixso. Code Generator You Create a comprehensiv…" at bounding box center [214, 592] width 336 height 1110
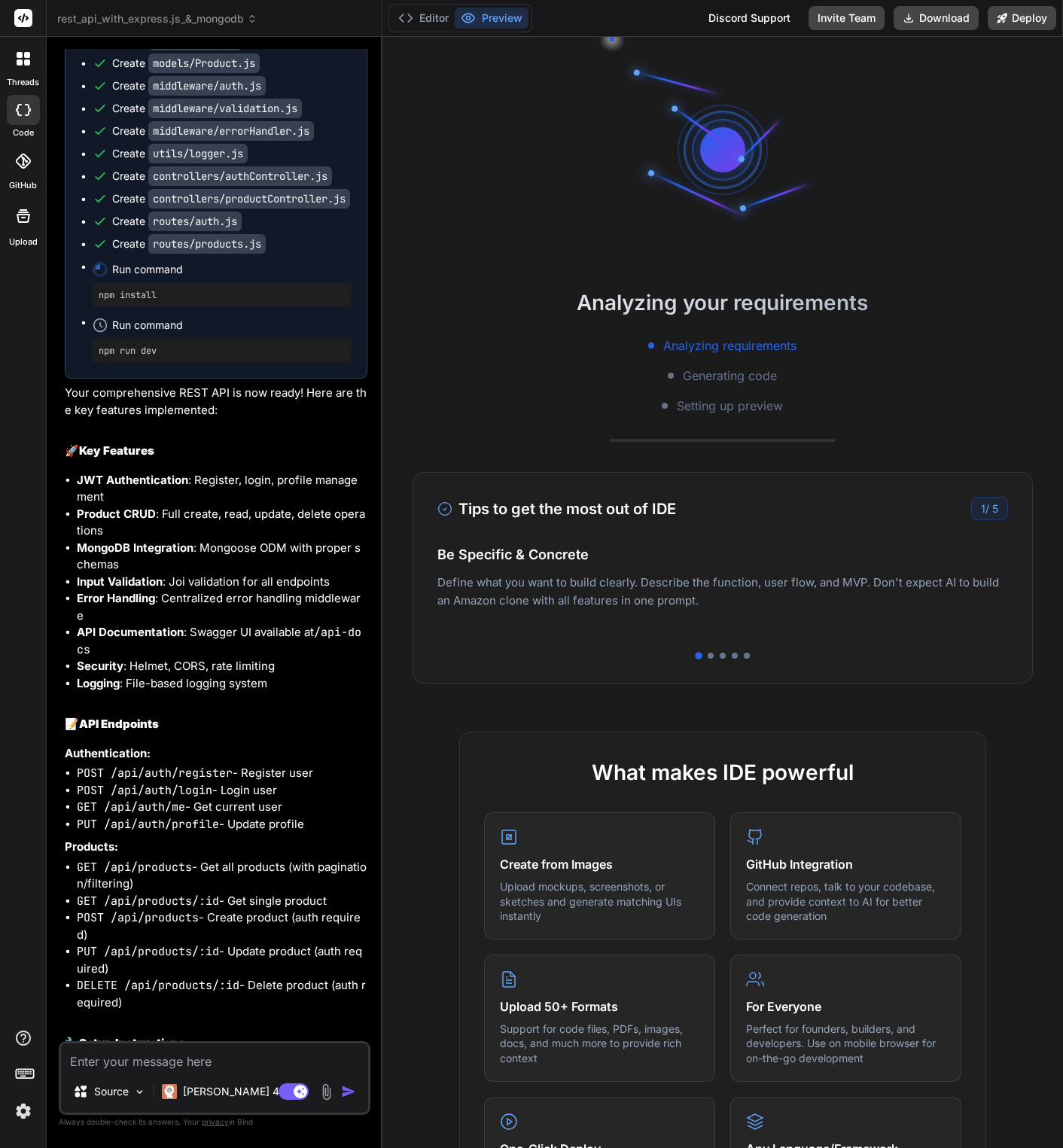
scroll to position [1325, 0]
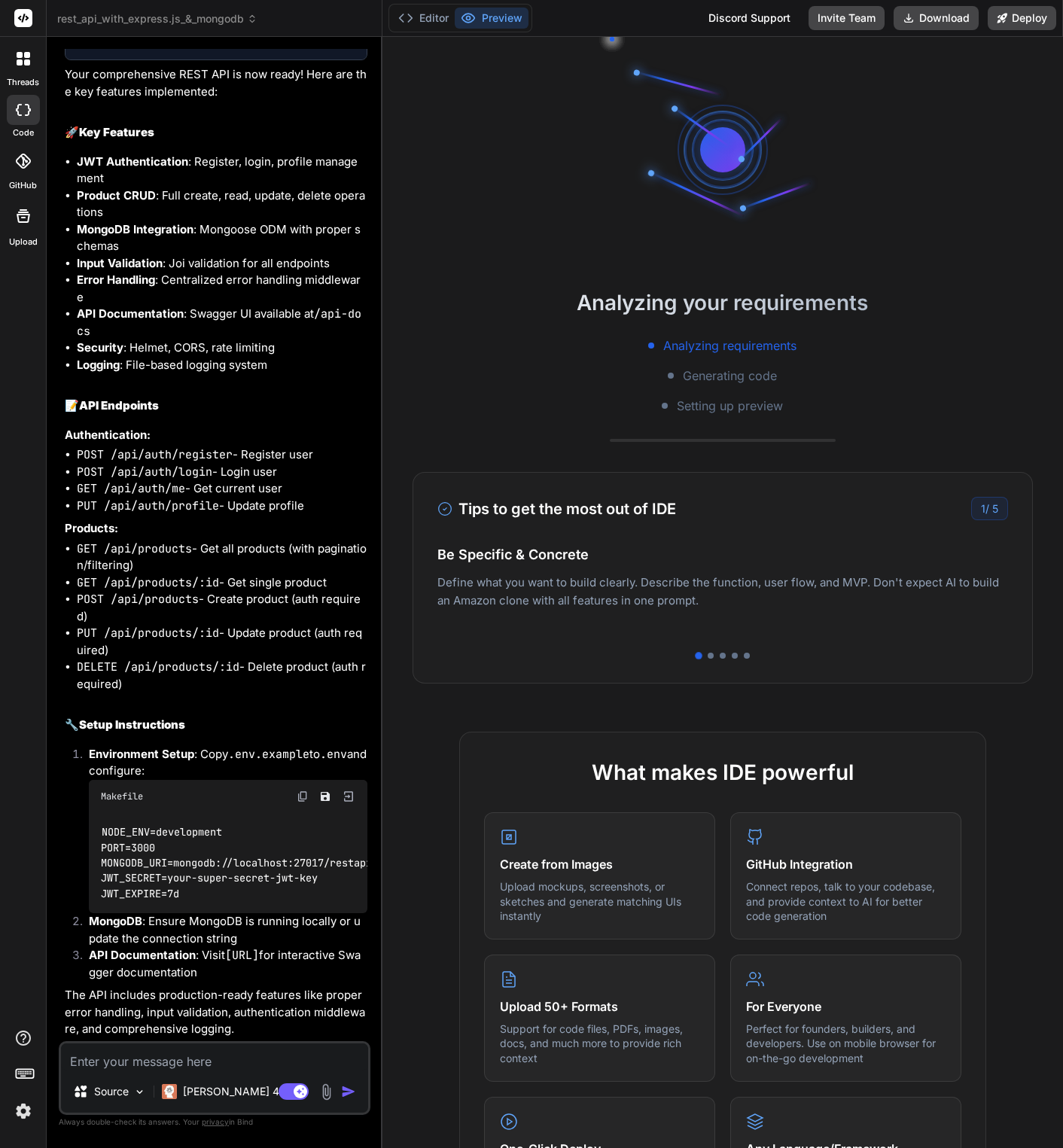
drag, startPoint x: 183, startPoint y: 629, endPoint x: 249, endPoint y: 1188, distance: 562.9
click at [249, 535] on html "threads code GitHub Upload rest_api_with_express.js_&_mongodb Created with Pixs…" at bounding box center [532, 574] width 1063 height 1148
click at [208, 535] on div "REST API with Express.js & MongoDB Click to open Workbench Create package.json …" at bounding box center [216, 298] width 303 height 1480
click at [903, 26] on button "Deploy" at bounding box center [1021, 18] width 68 height 24
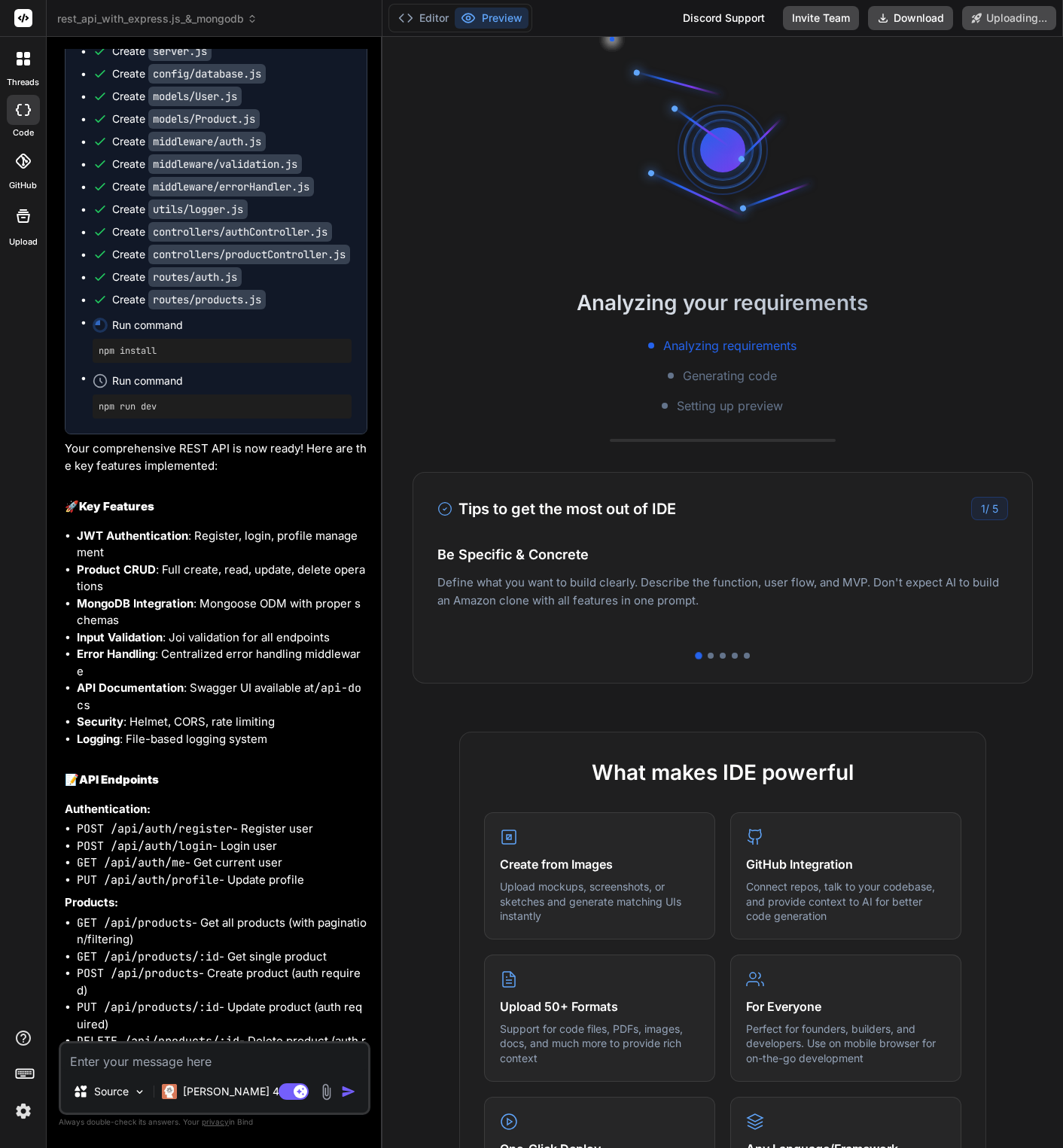
scroll to position [769, 0]
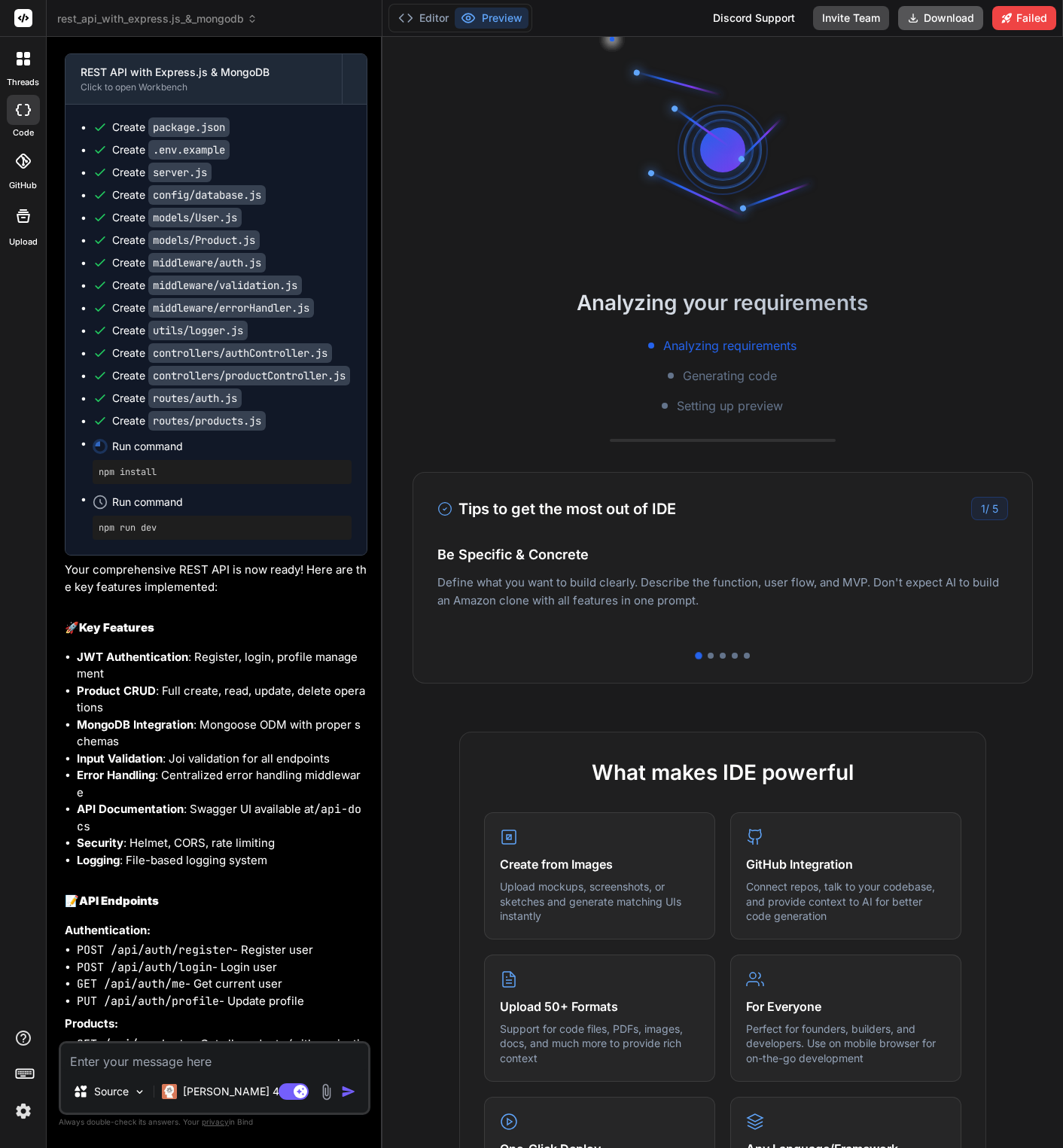
click at [903, 27] on button "Download" at bounding box center [941, 18] width 85 height 24
click at [19, 535] on rect at bounding box center [20, 1074] width 2 height 2
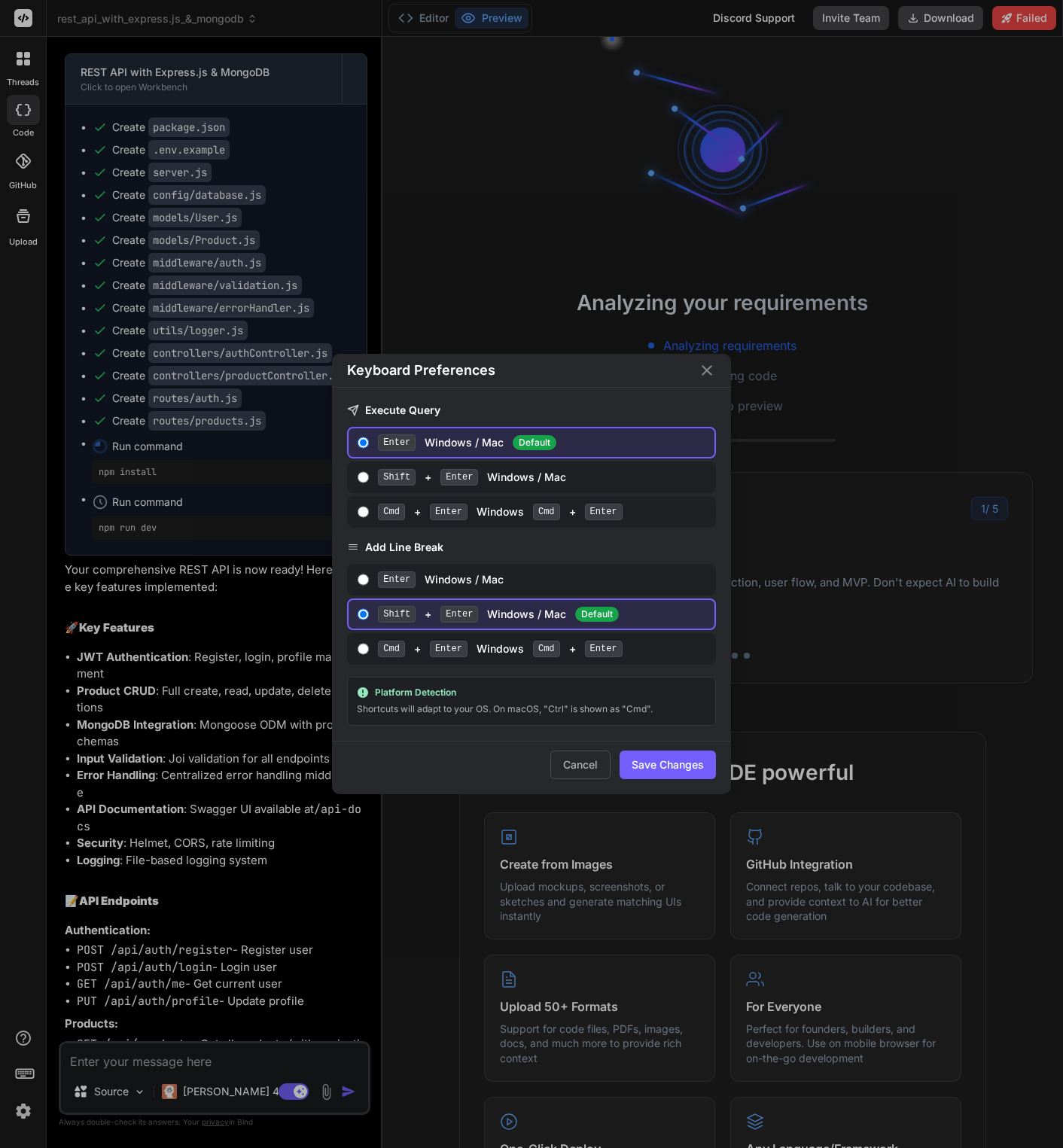
click at [17, 535] on div "Keyboard Preferences Execute Query Enter Windows / Mac Default Shift + Enter Wi…" at bounding box center [532, 574] width 1063 height 1148
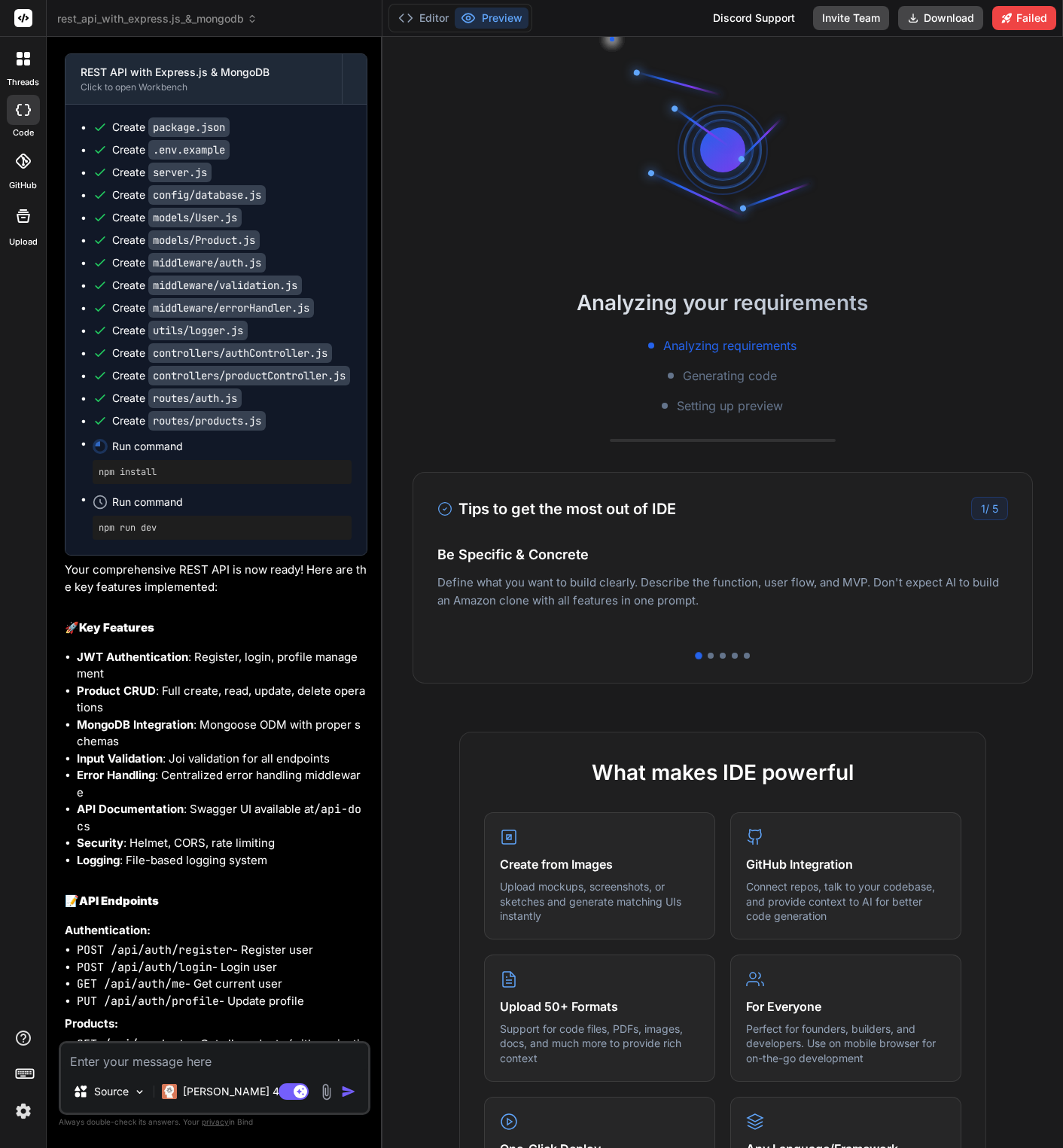
click at [22, 535] on img at bounding box center [23, 1111] width 26 height 26
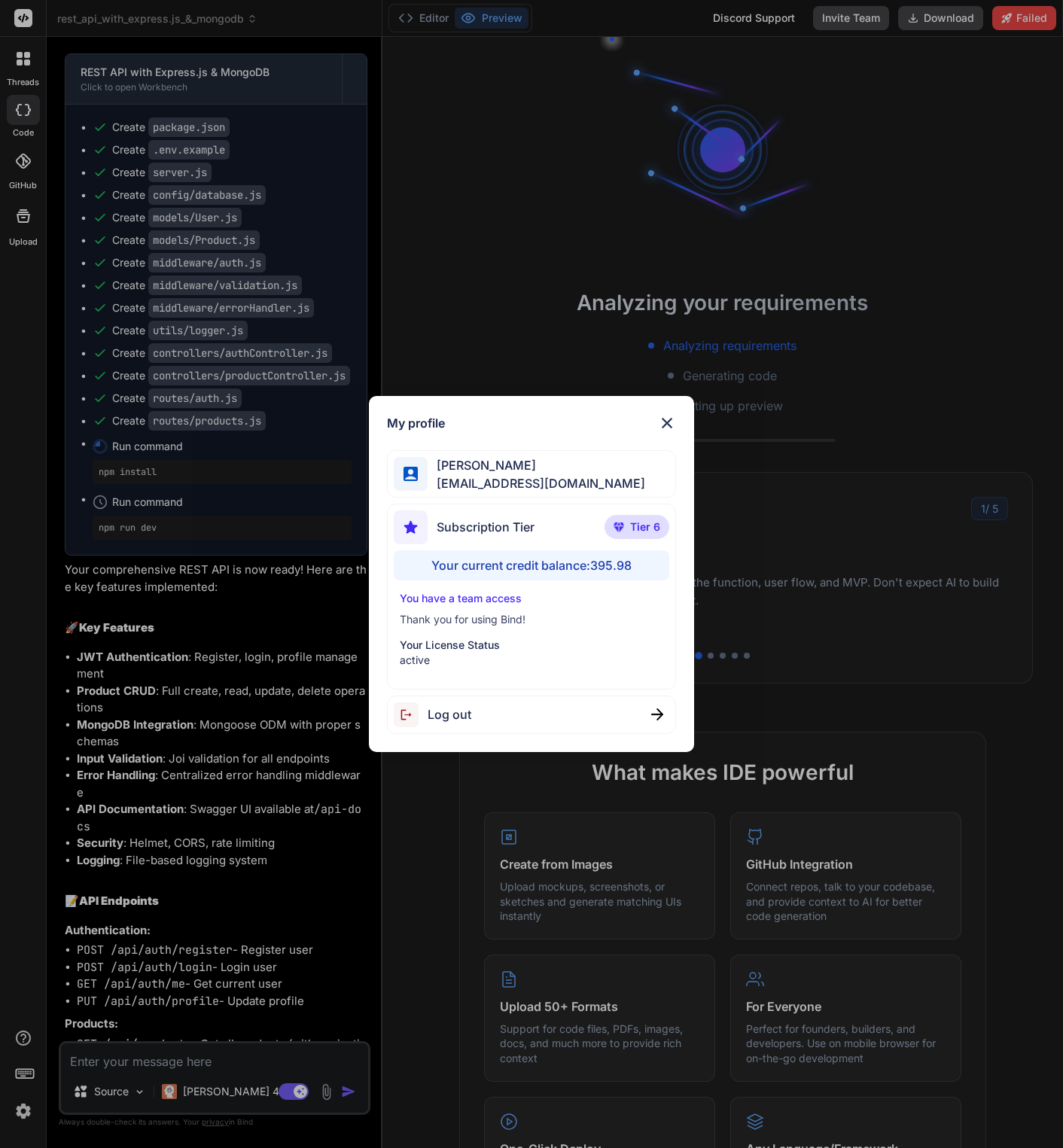
scroll to position [58, 0]
type textarea "x"
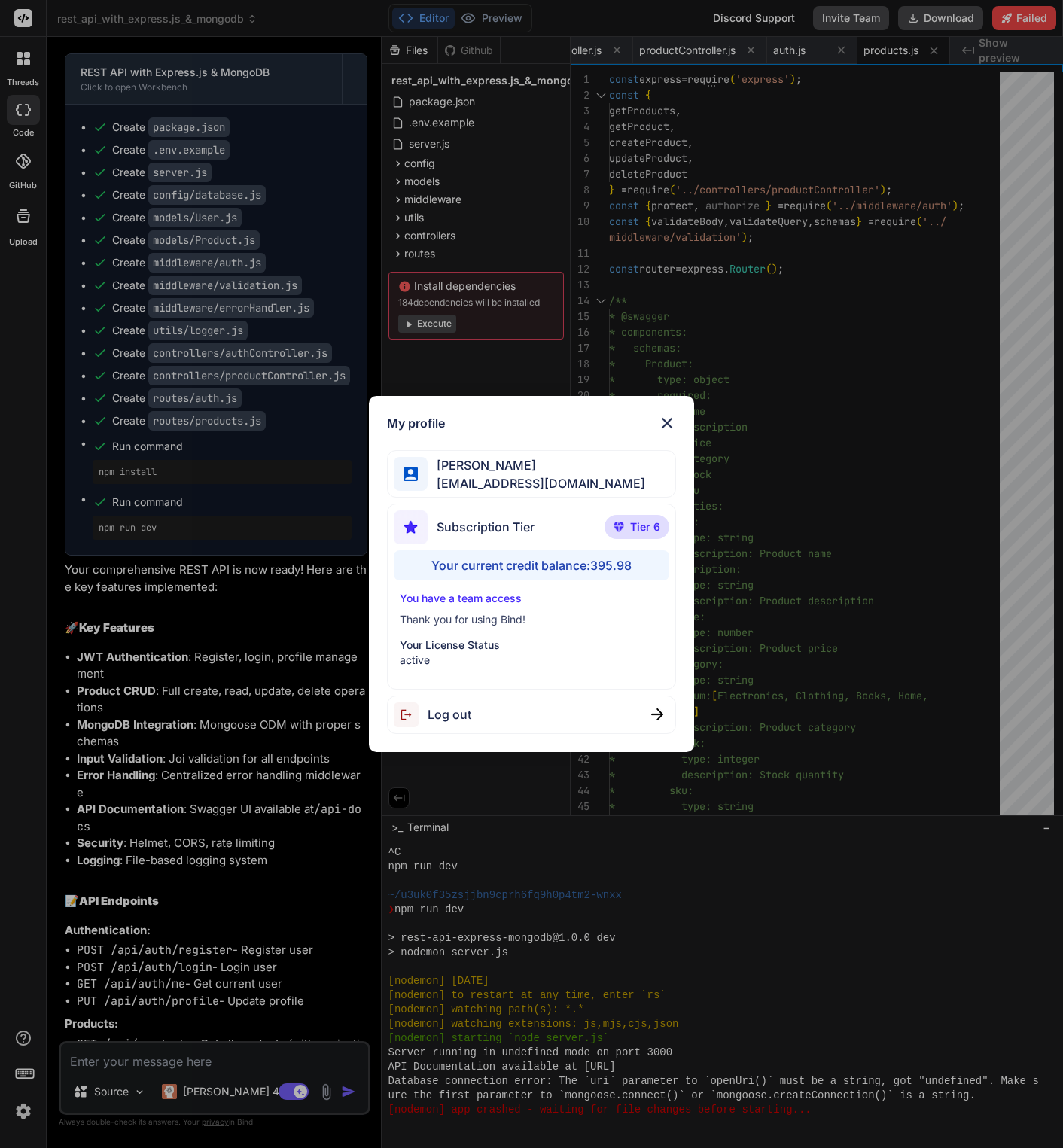
scroll to position [415, 0]
click at [666, 432] on div "My profile Khaldoun Senjab sinjab@gmail.com Subscription Tier Tier 6 Your curre…" at bounding box center [531, 574] width 324 height 356
click at [663, 417] on img at bounding box center [667, 423] width 18 height 18
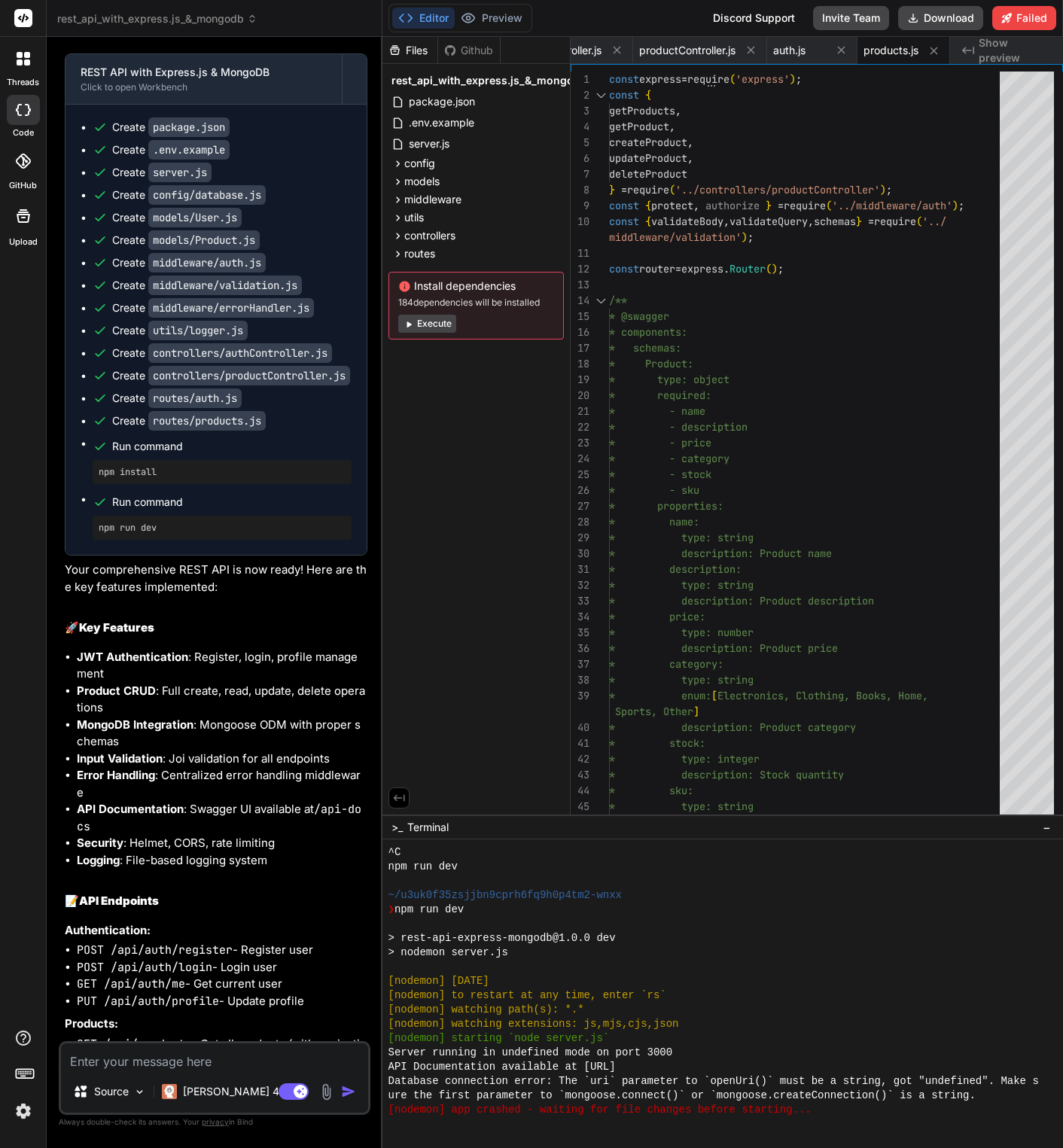
click at [21, 67] on div at bounding box center [23, 58] width 32 height 32
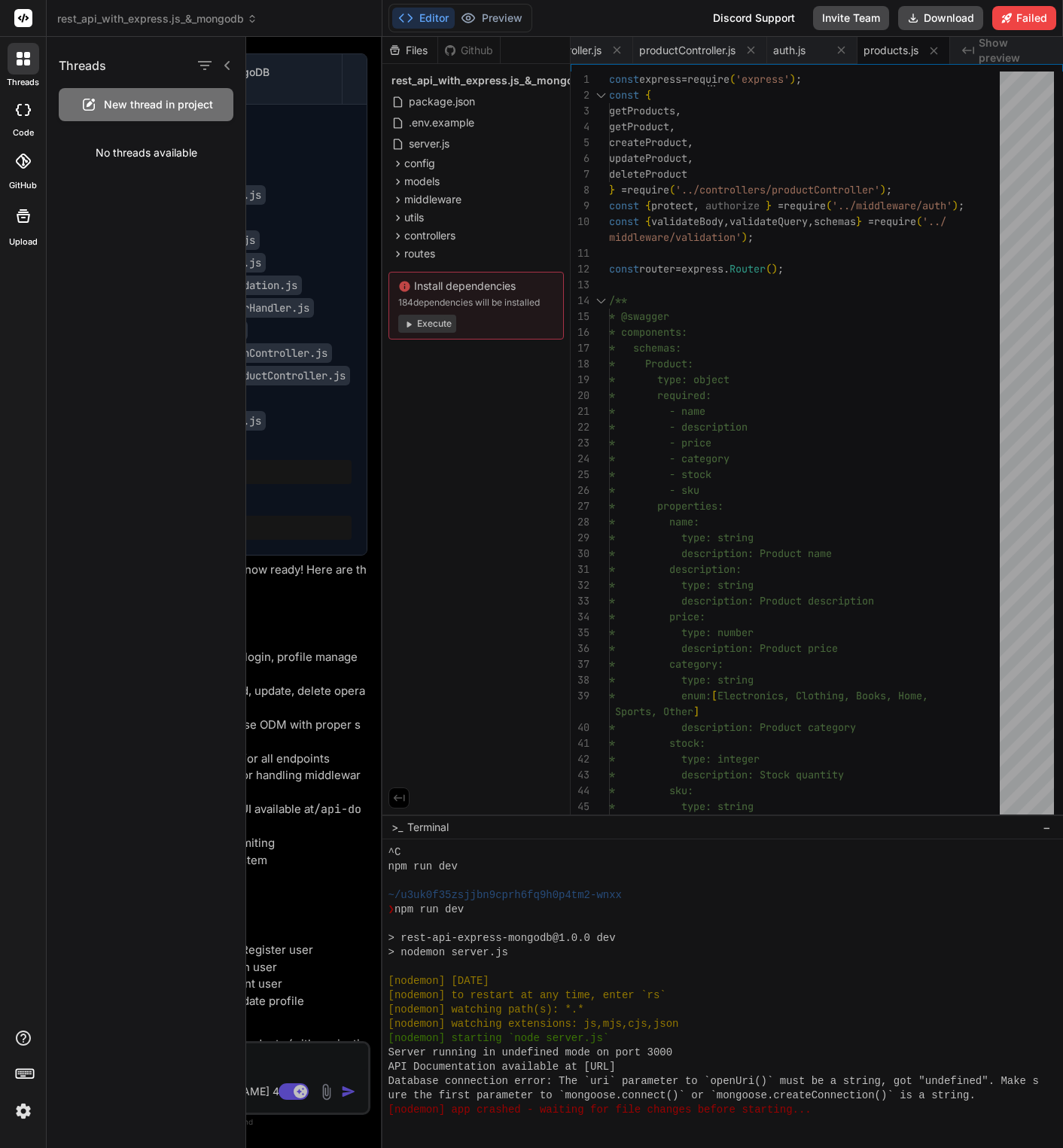
click at [27, 9] on rect at bounding box center [23, 18] width 18 height 18
click at [26, 12] on rect at bounding box center [23, 18] width 18 height 18
click at [228, 63] on icon at bounding box center [227, 66] width 5 height 9
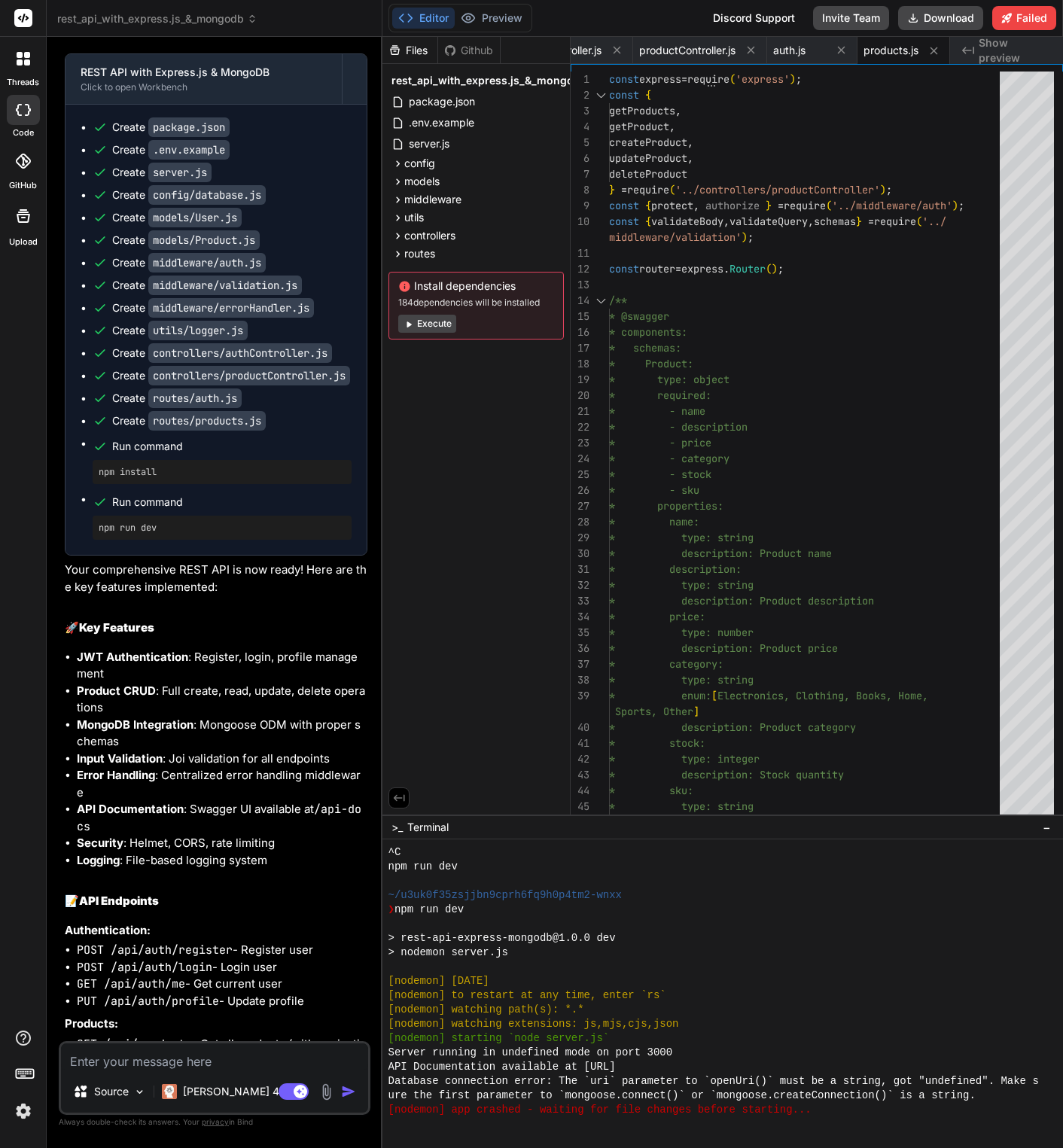
click at [30, 24] on rect at bounding box center [23, 18] width 18 height 18
click at [22, 22] on rect at bounding box center [23, 18] width 18 height 18
click at [470, 52] on div "Github" at bounding box center [469, 50] width 62 height 15
click at [489, 52] on div "Github" at bounding box center [469, 50] width 62 height 15
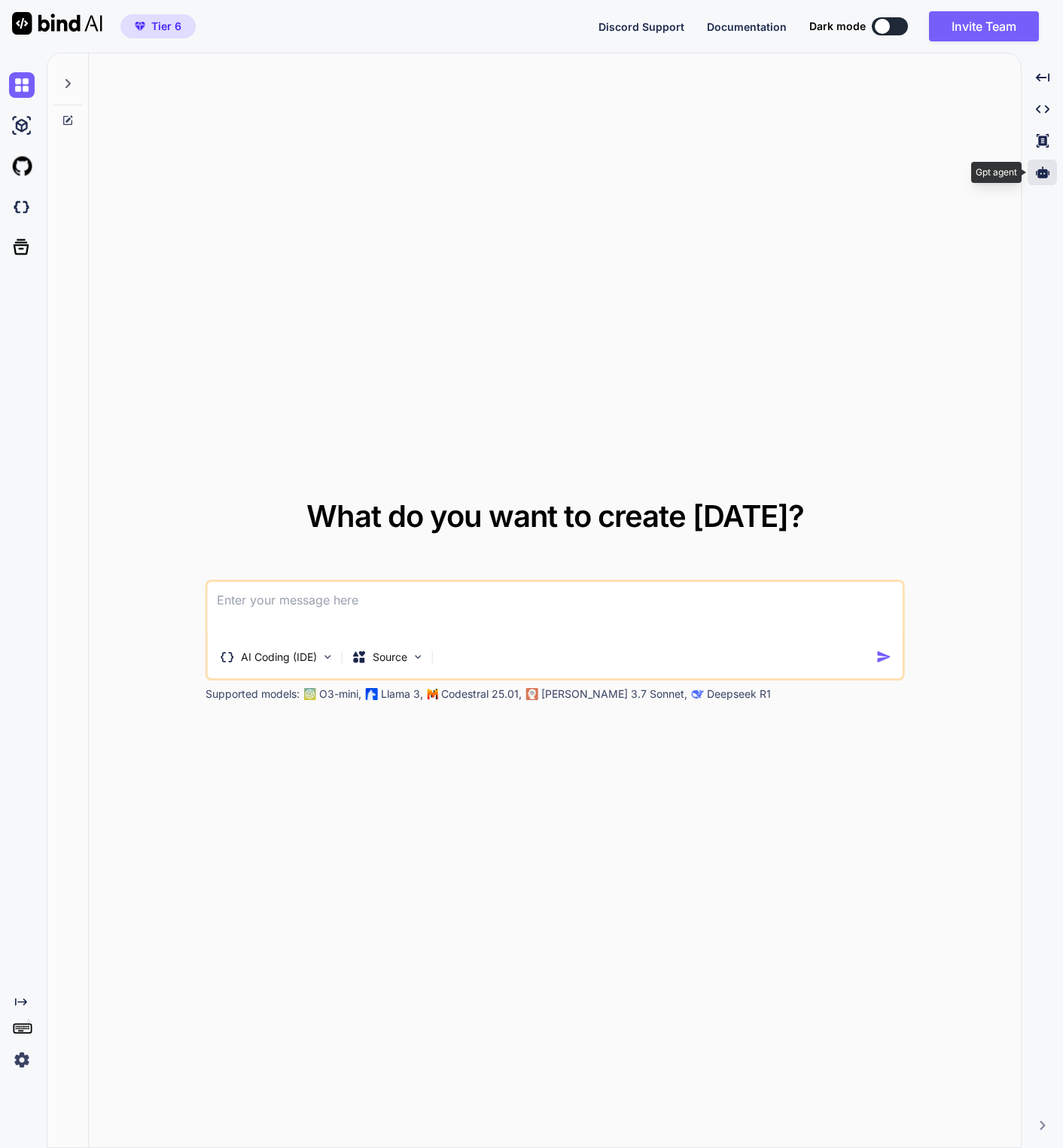
click at [1031, 163] on div at bounding box center [1042, 172] width 29 height 26
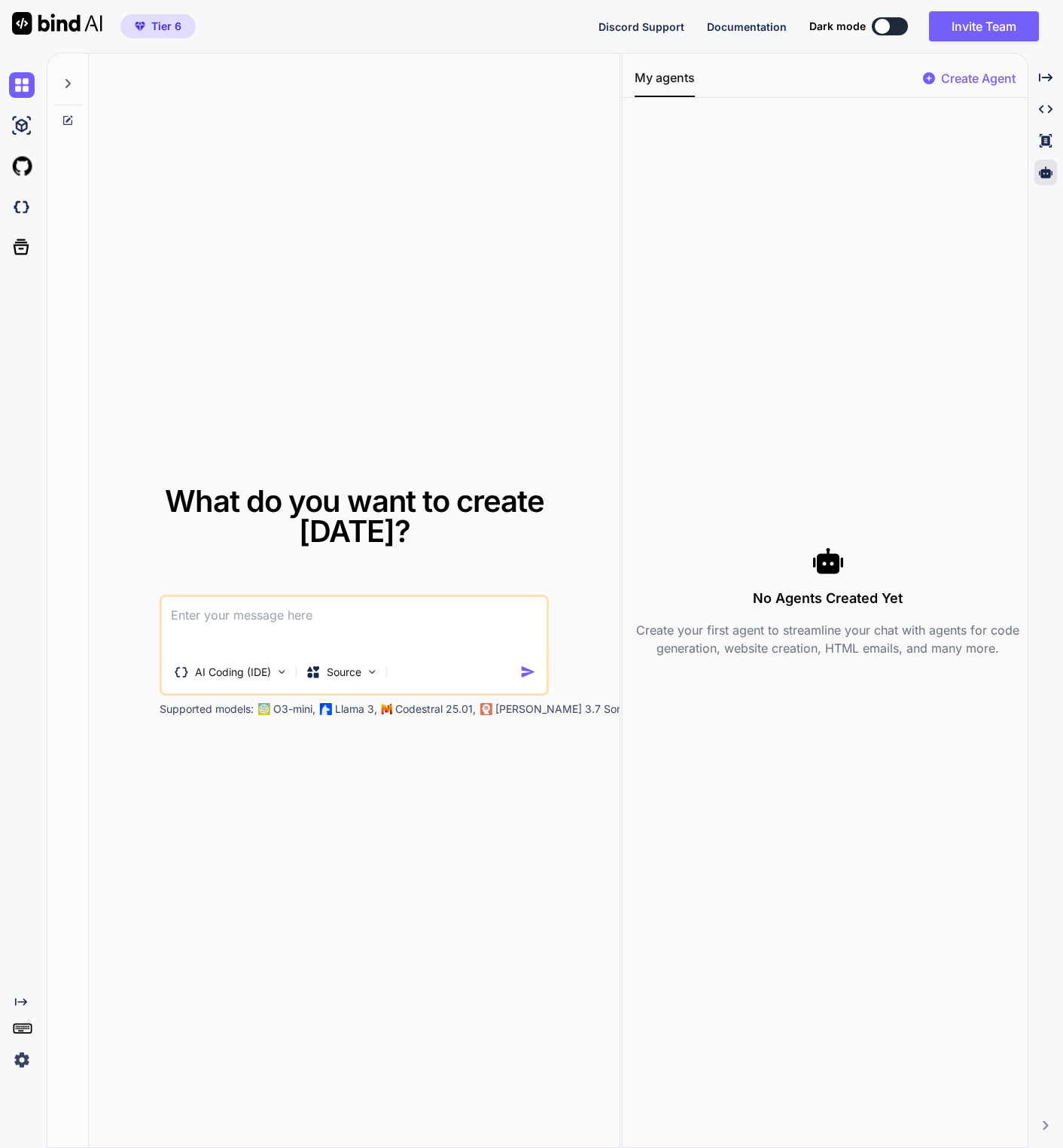
click at [989, 84] on p "Create Agent" at bounding box center [978, 78] width 74 height 18
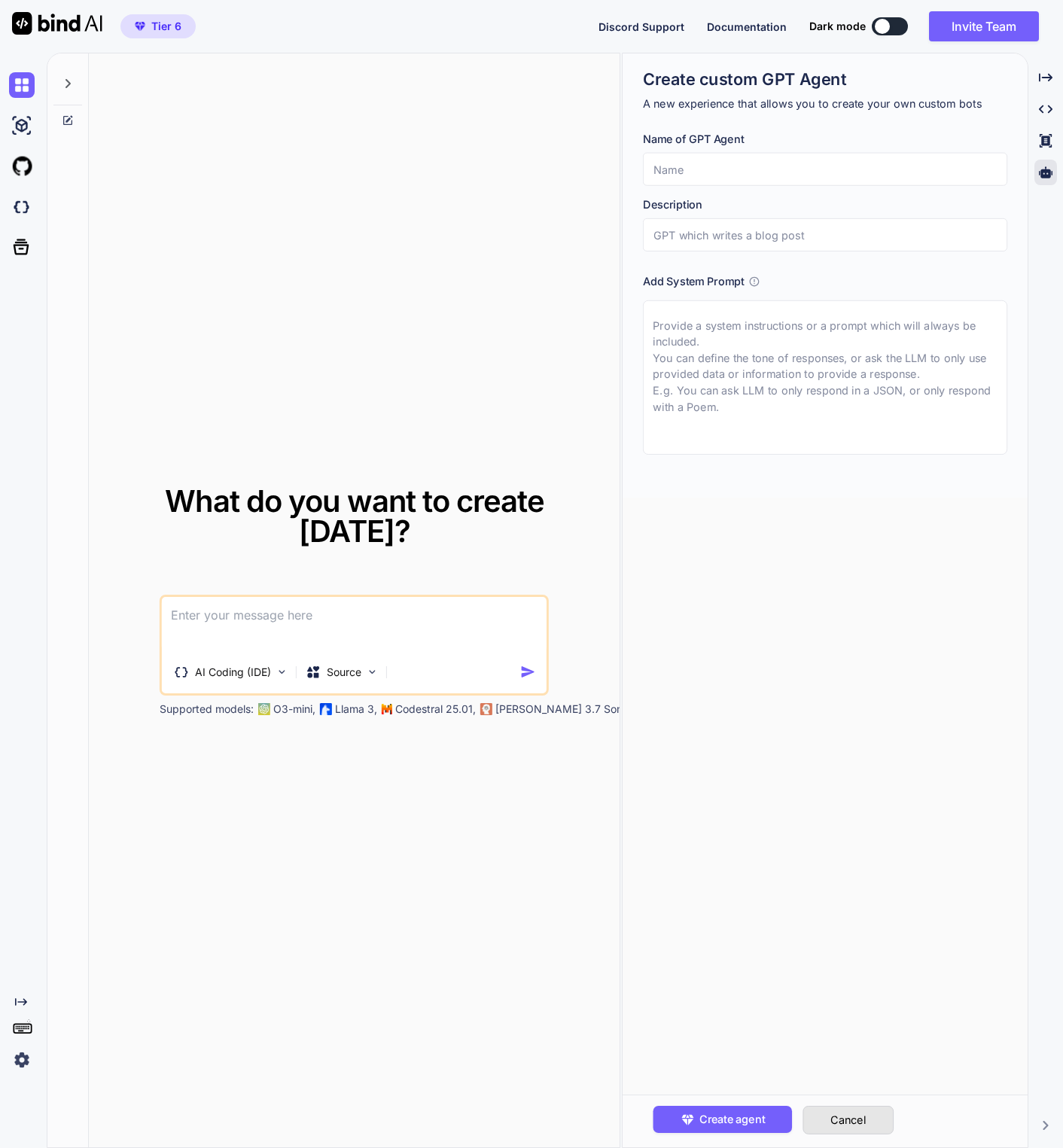
click at [872, 1113] on button "Cancel" at bounding box center [848, 1120] width 91 height 28
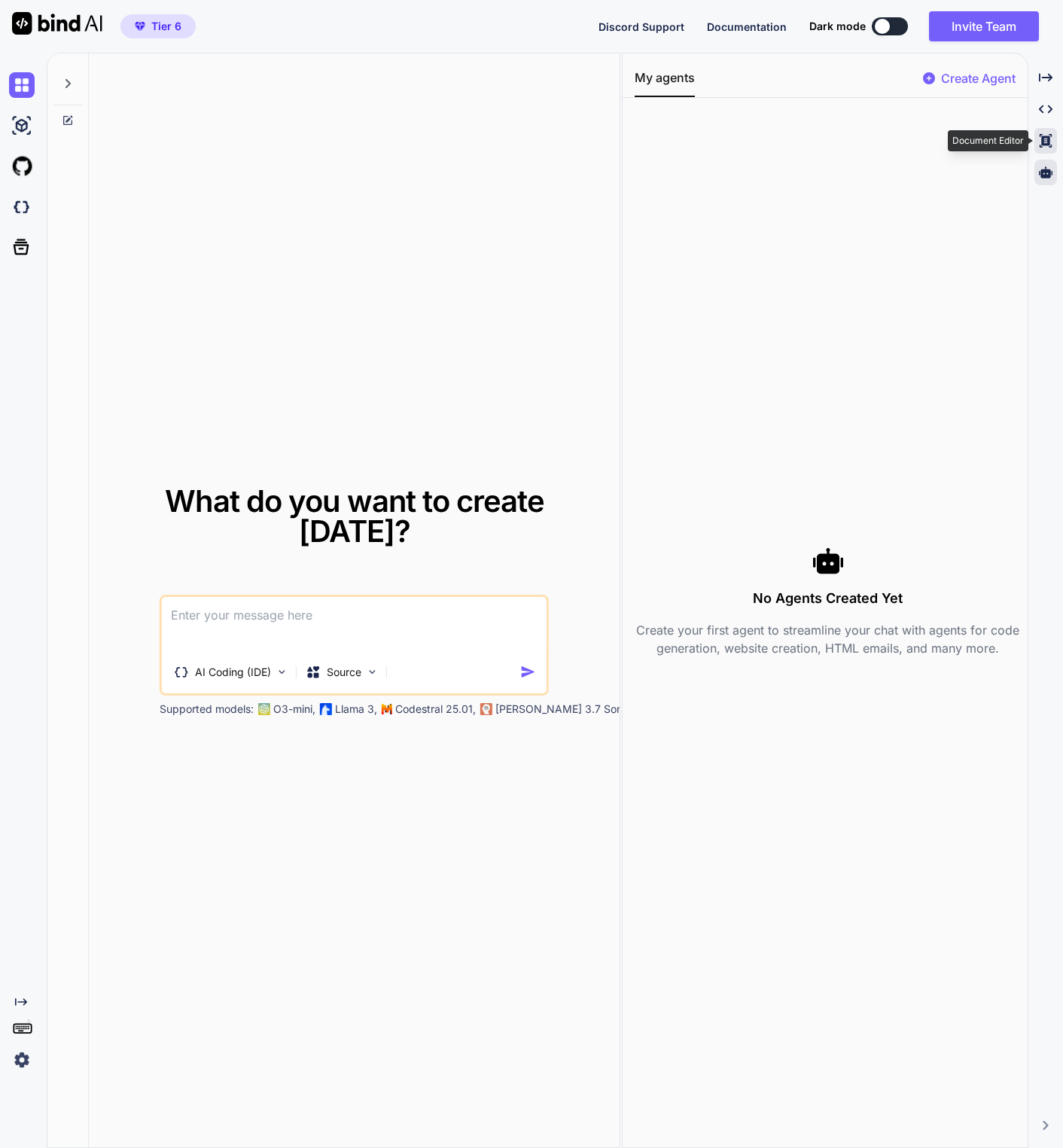
click at [1052, 144] on div "Created with Pixso." at bounding box center [1045, 140] width 22 height 26
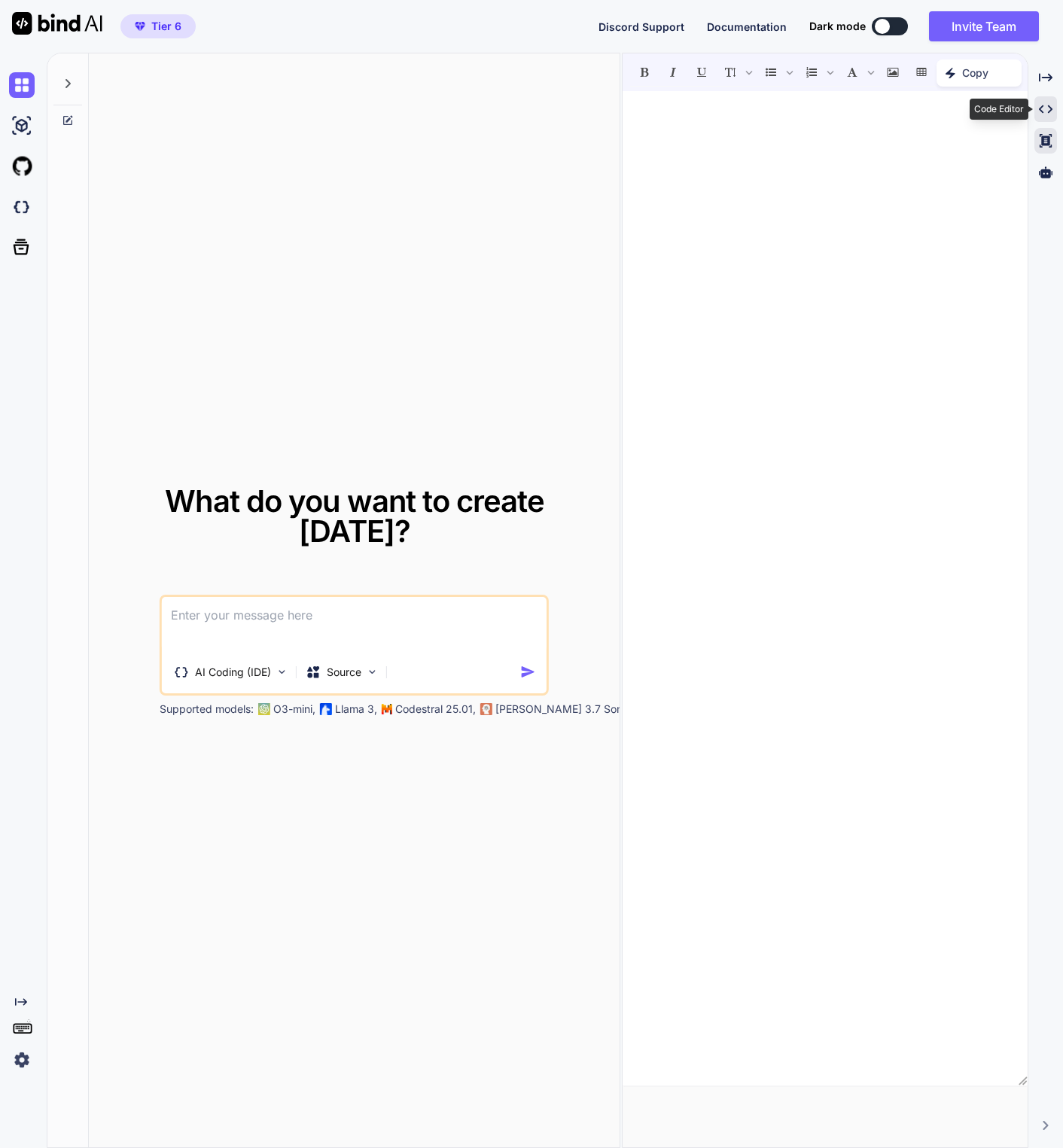
click at [1045, 115] on icon "Created with Pixso." at bounding box center [1045, 109] width 13 height 13
click at [931, 142] on div at bounding box center [843, 264] width 348 height 245
click at [740, 25] on span "Documentation" at bounding box center [747, 27] width 80 height 12
click at [70, 124] on icon at bounding box center [67, 120] width 9 height 9
click at [1045, 74] on icon "Created with Pixso." at bounding box center [1045, 77] width 13 height 13
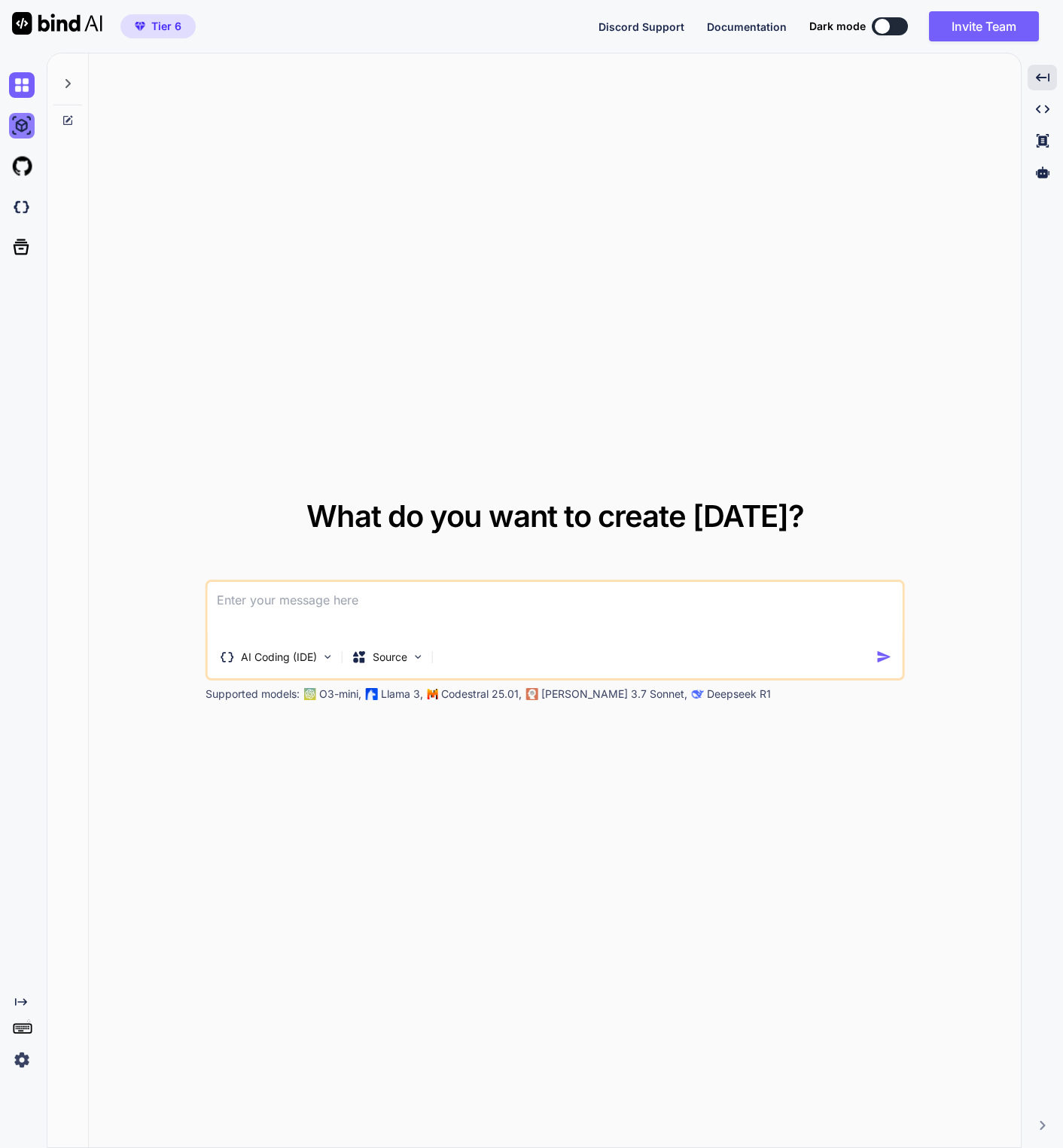
click at [21, 128] on img at bounding box center [21, 125] width 26 height 26
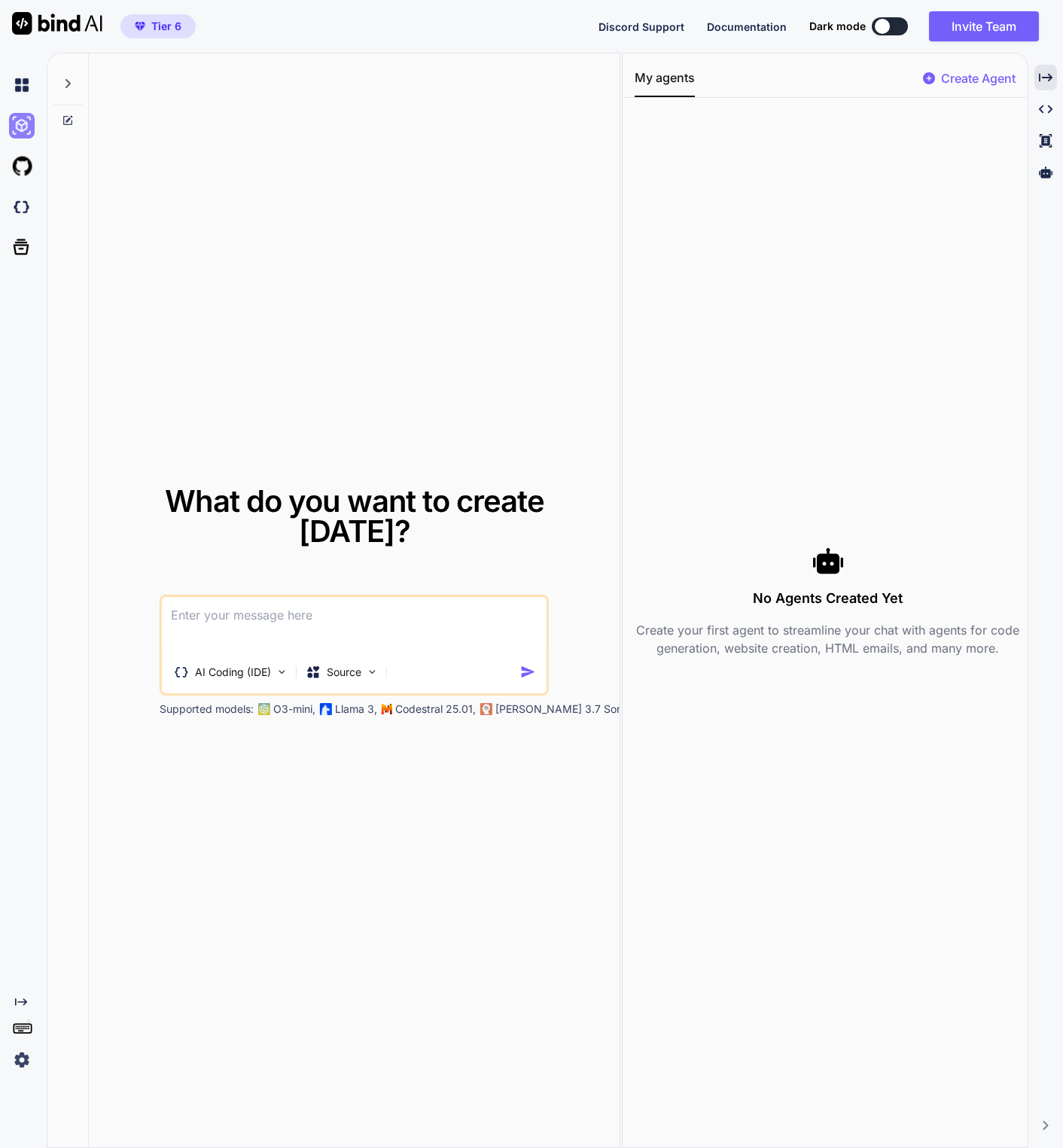
click at [21, 128] on img at bounding box center [21, 125] width 26 height 26
click at [26, 90] on img at bounding box center [21, 85] width 26 height 26
click at [1048, 75] on icon "Created with Pixso." at bounding box center [1045, 77] width 13 height 13
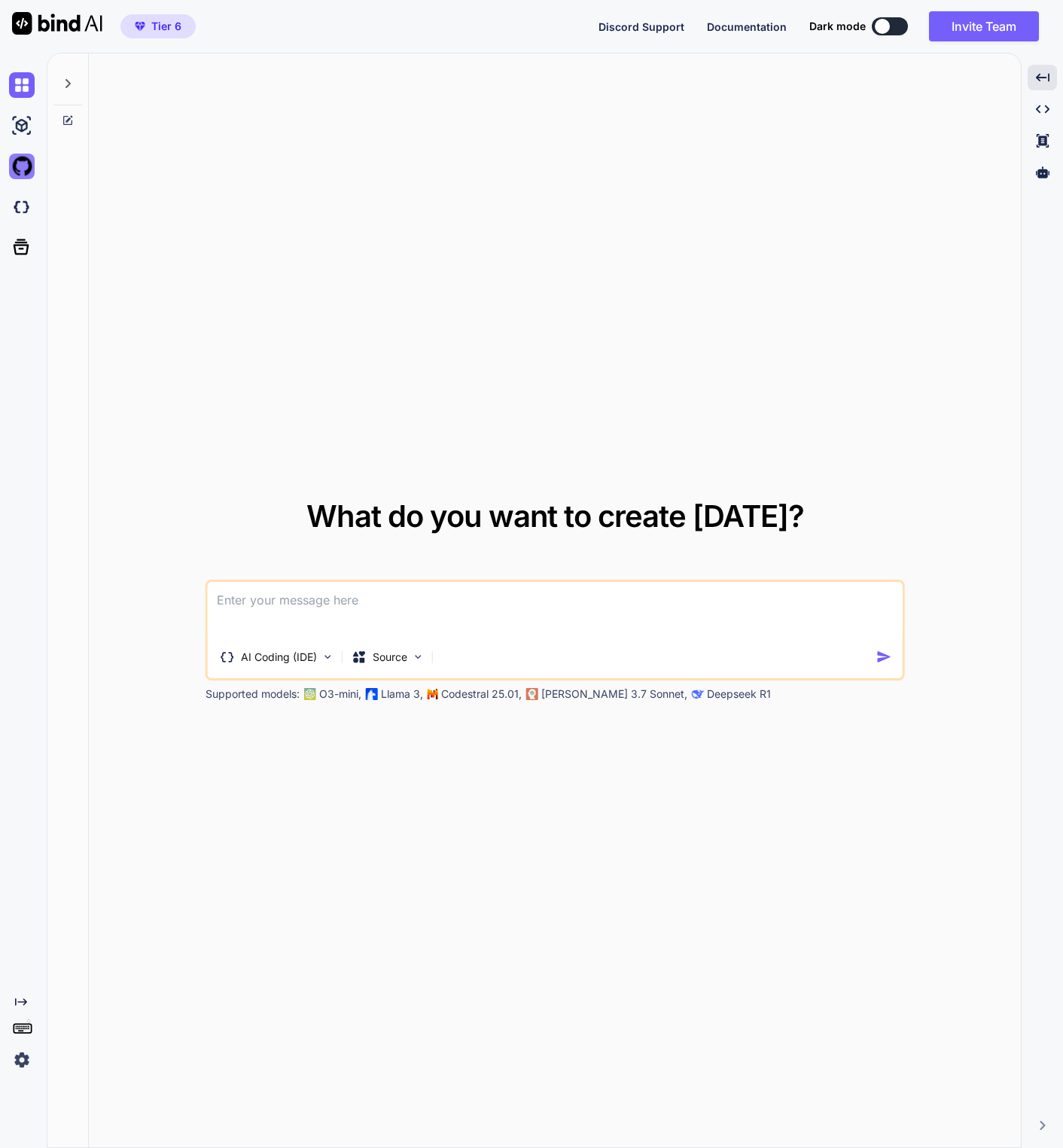
click at [12, 168] on img at bounding box center [21, 166] width 26 height 26
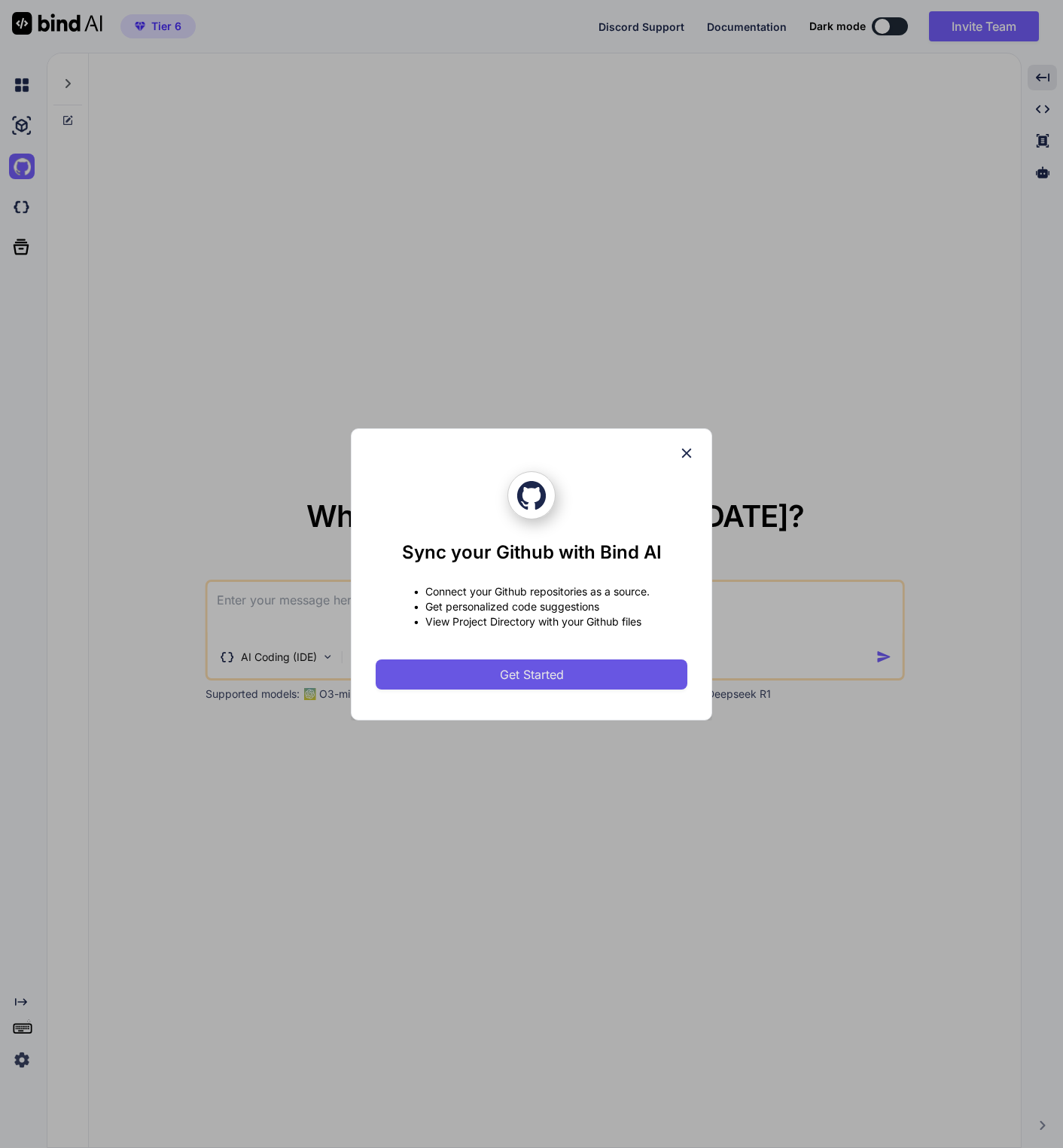
click at [471, 682] on button "Get Started" at bounding box center [532, 674] width 312 height 30
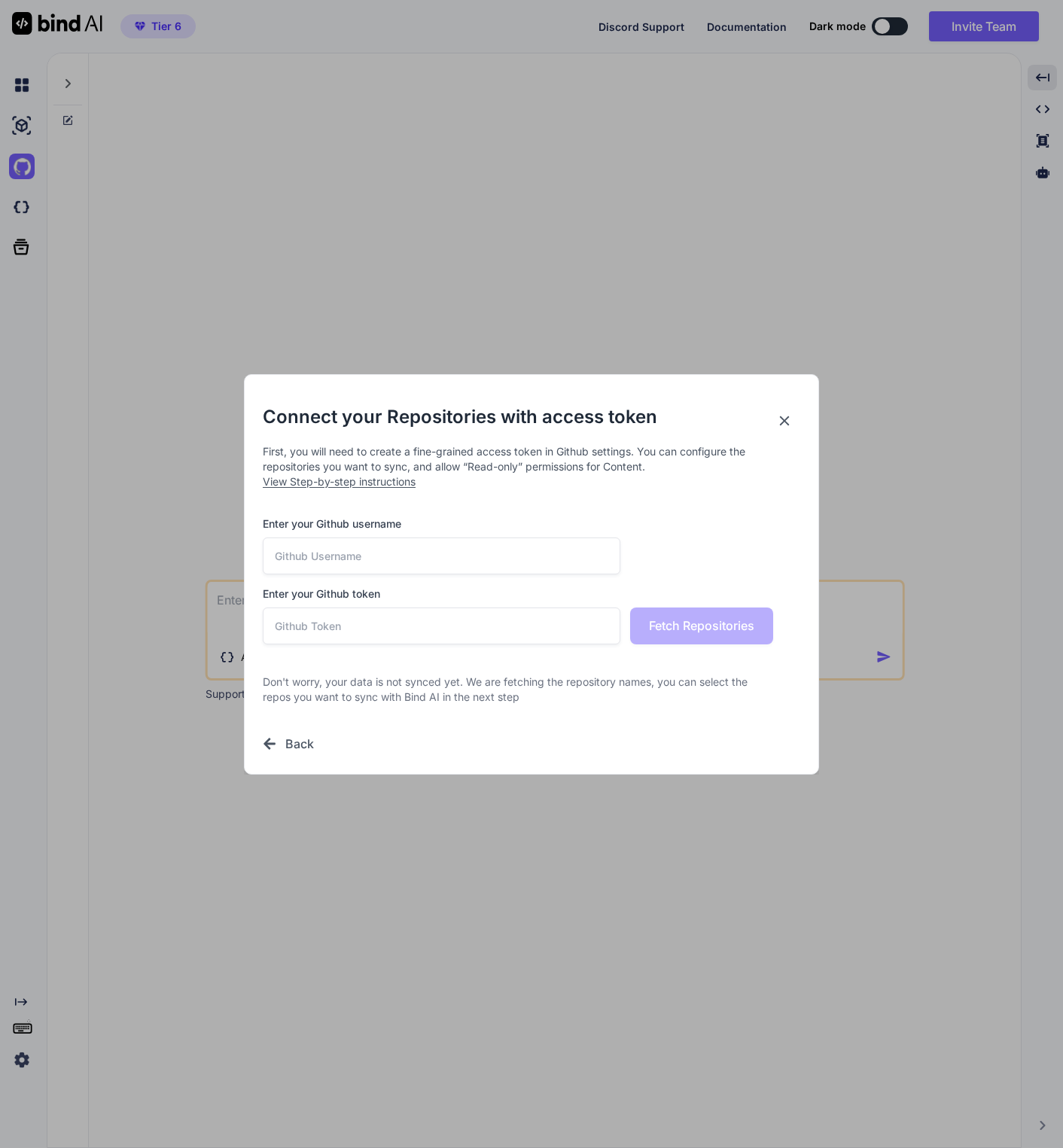
click at [789, 417] on icon at bounding box center [784, 421] width 17 height 17
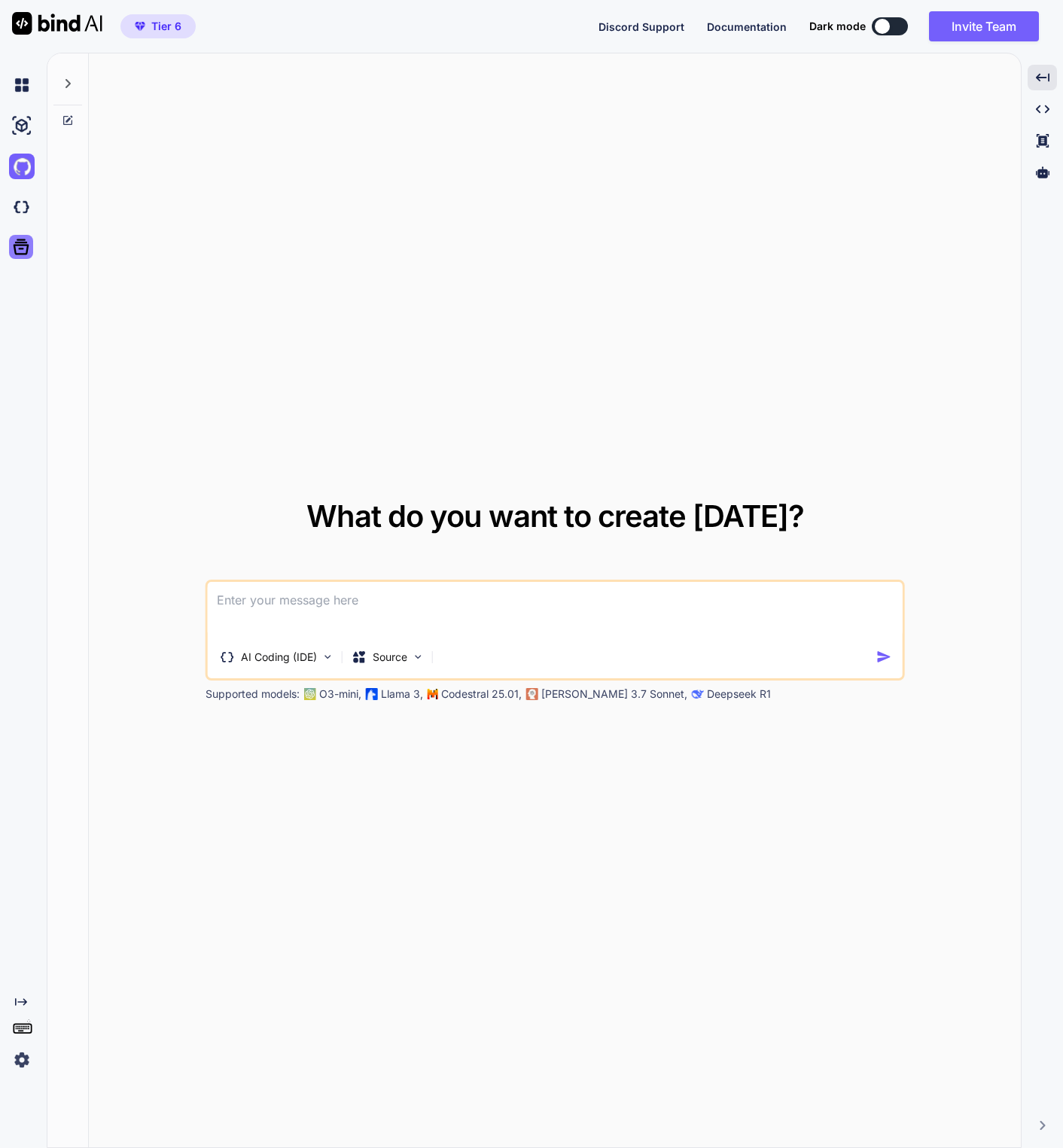
click at [20, 244] on icon at bounding box center [21, 247] width 16 height 16
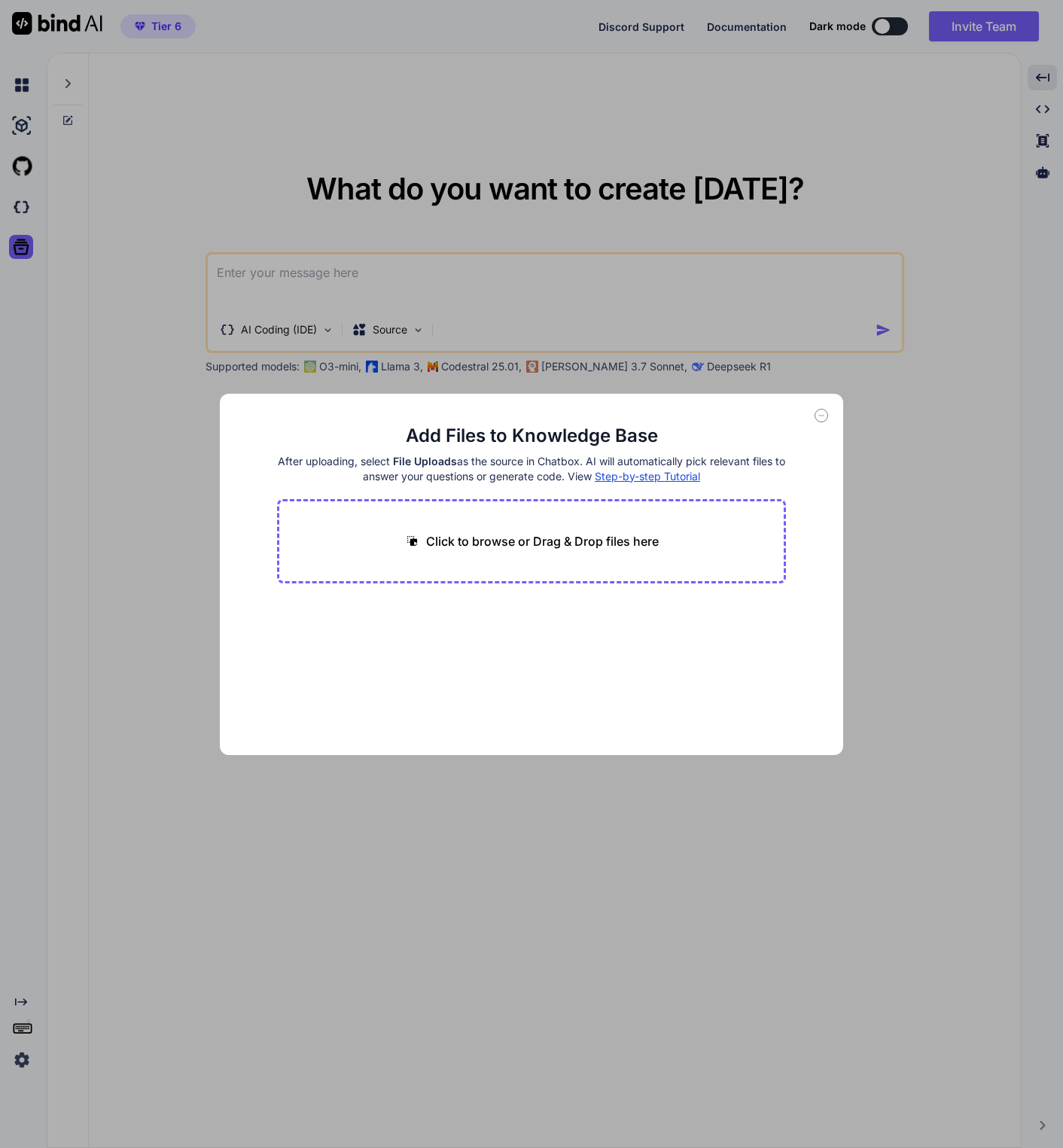
click at [736, 362] on div "Add Files to Knowledge Base After uploading, select File Uploads as the source …" at bounding box center [532, 574] width 1063 height 1148
type textarea "x"
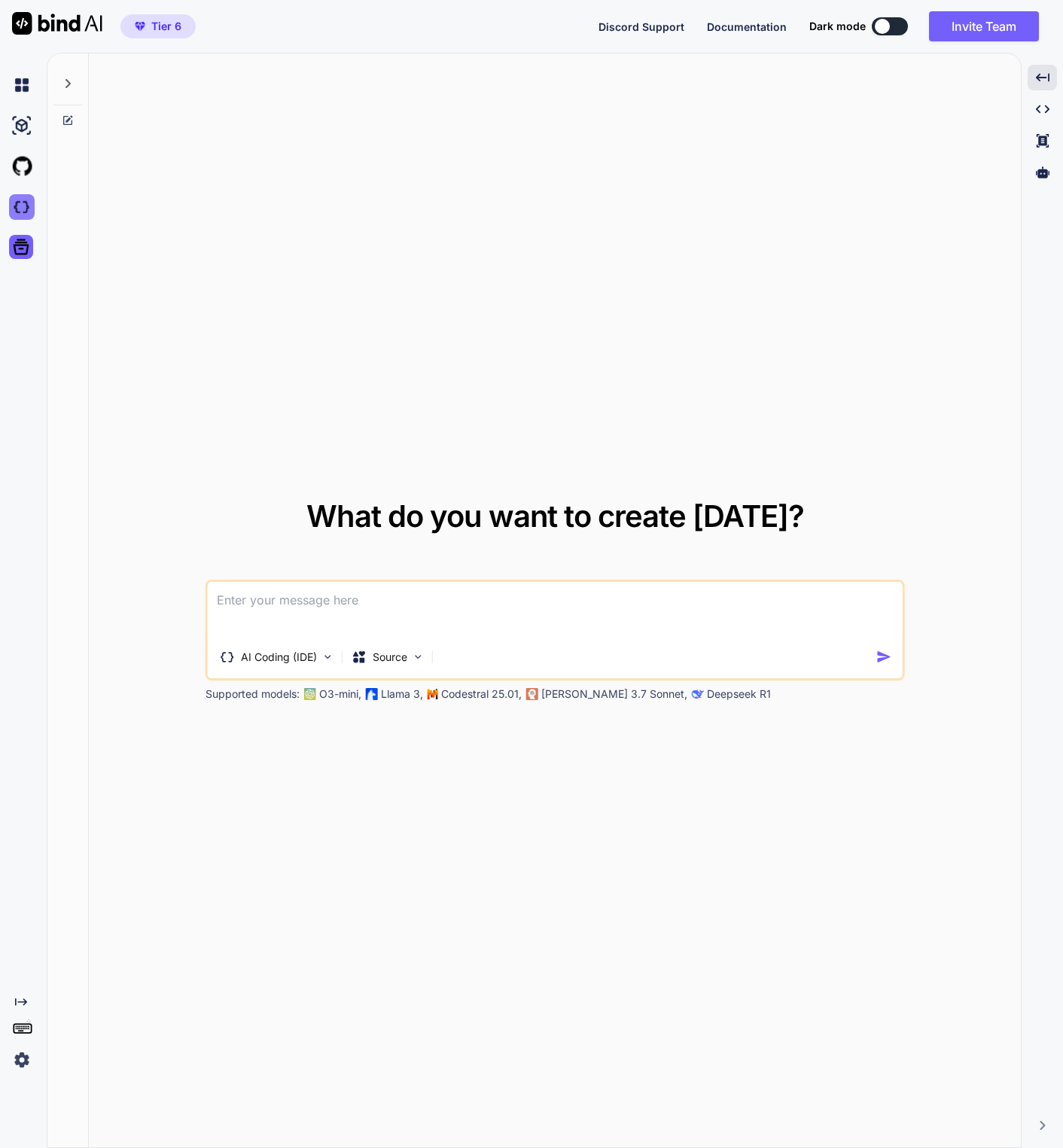
click at [18, 199] on img at bounding box center [21, 206] width 26 height 26
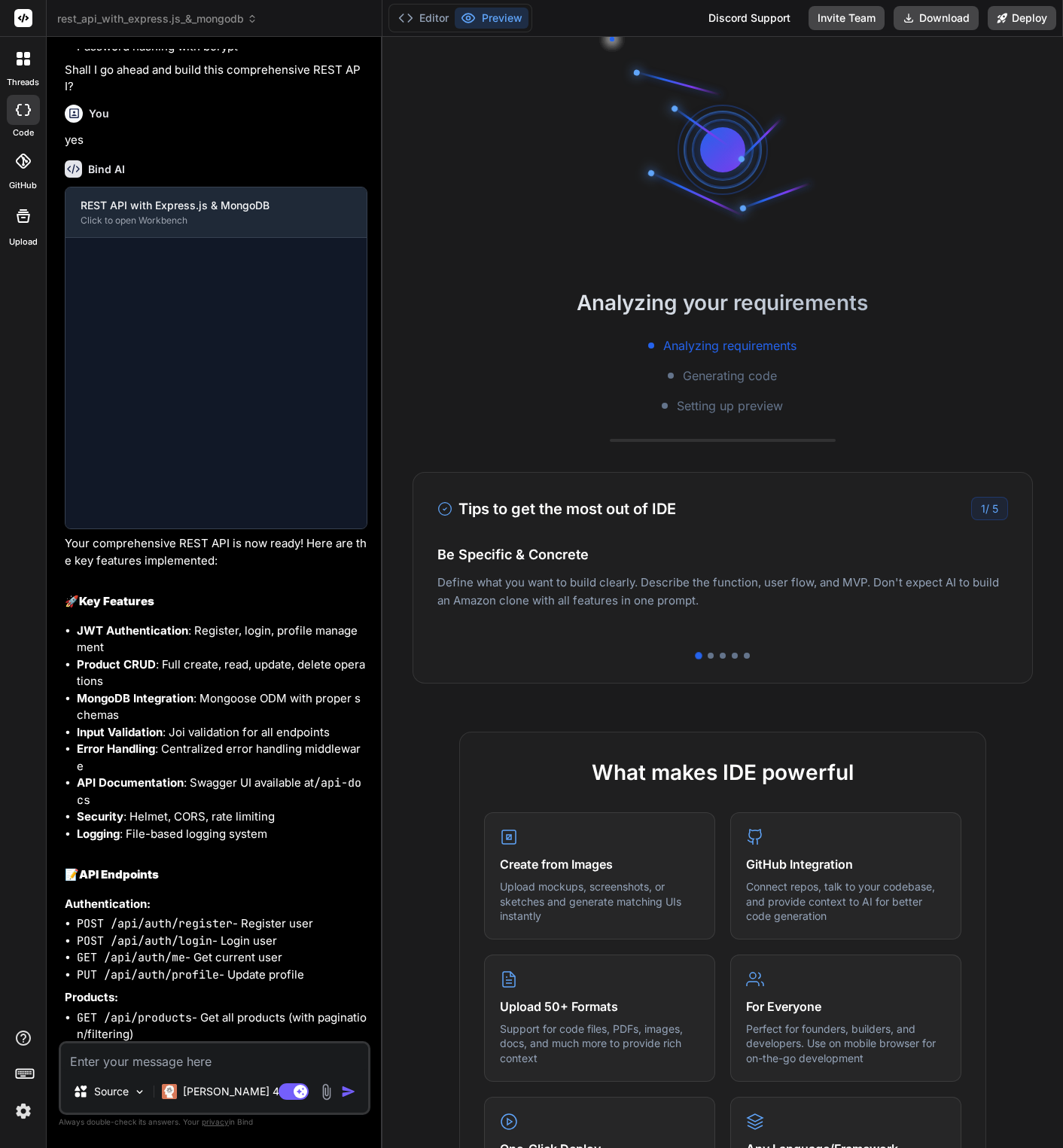
scroll to position [719, 0]
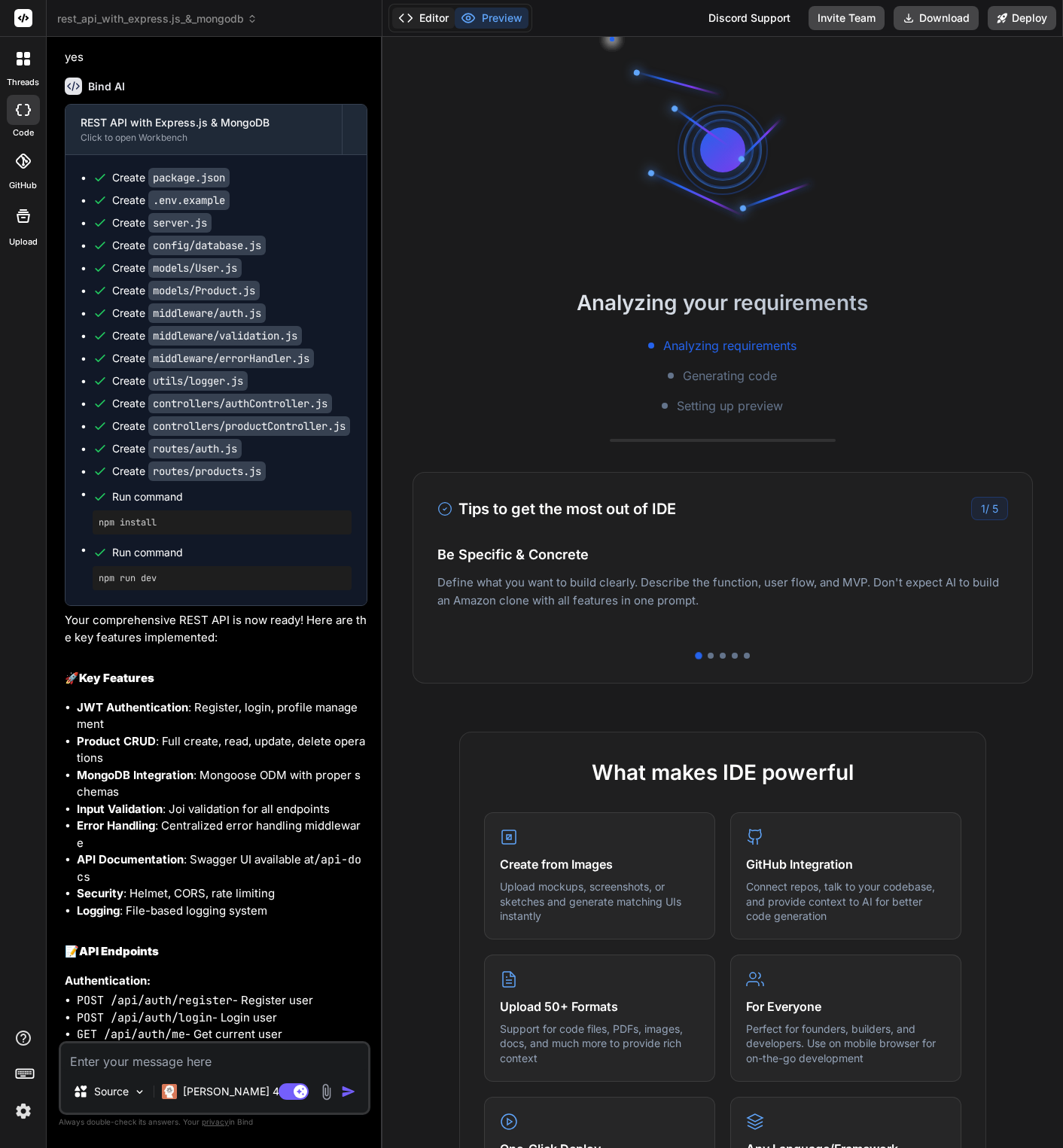
click at [420, 15] on button "Editor" at bounding box center [423, 18] width 63 height 21
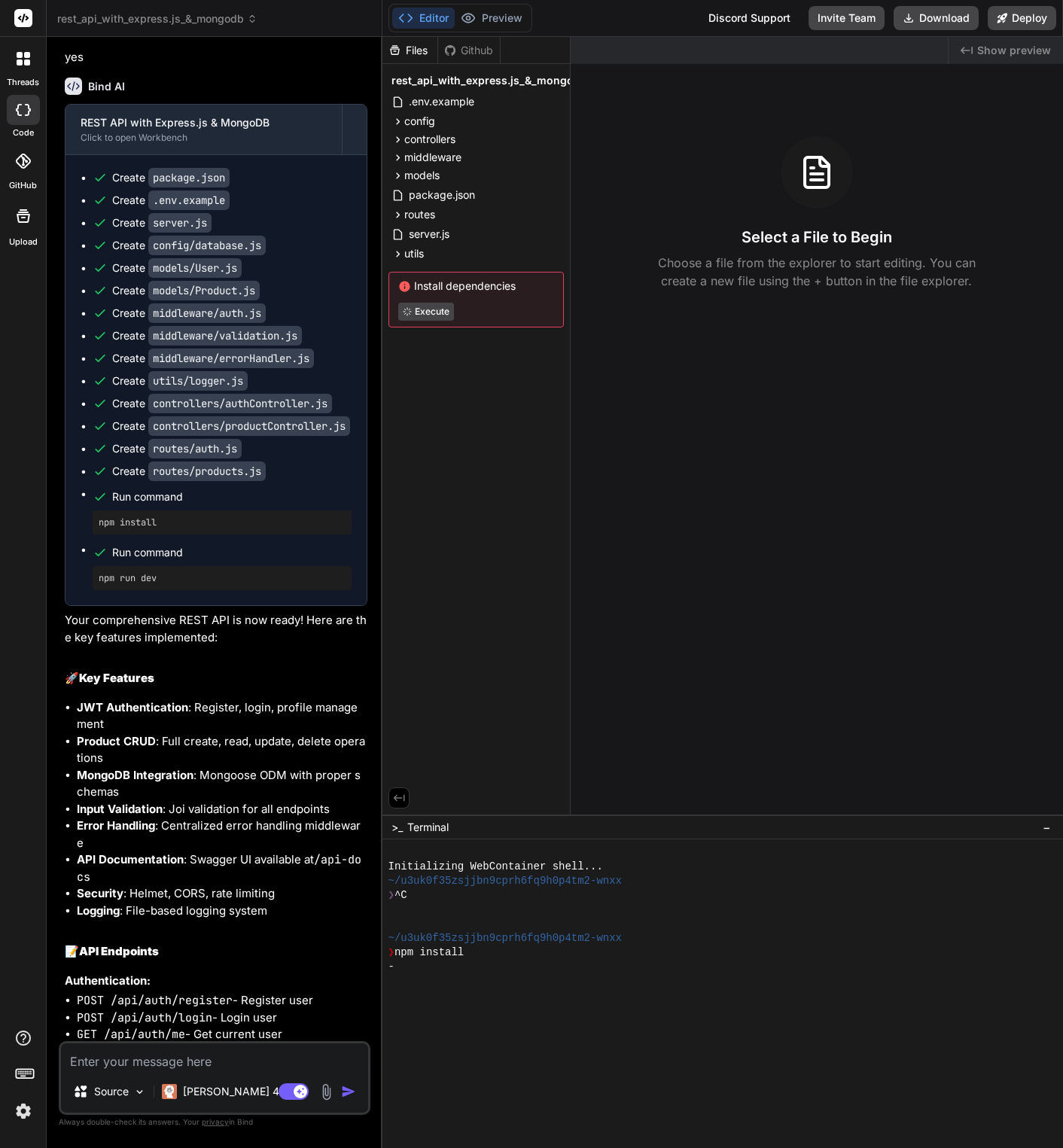
click at [420, 15] on button "Editor" at bounding box center [423, 18] width 63 height 21
click at [530, 27] on div "Editor Preview" at bounding box center [460, 18] width 144 height 28
click at [513, 20] on button "Preview" at bounding box center [491, 18] width 74 height 21
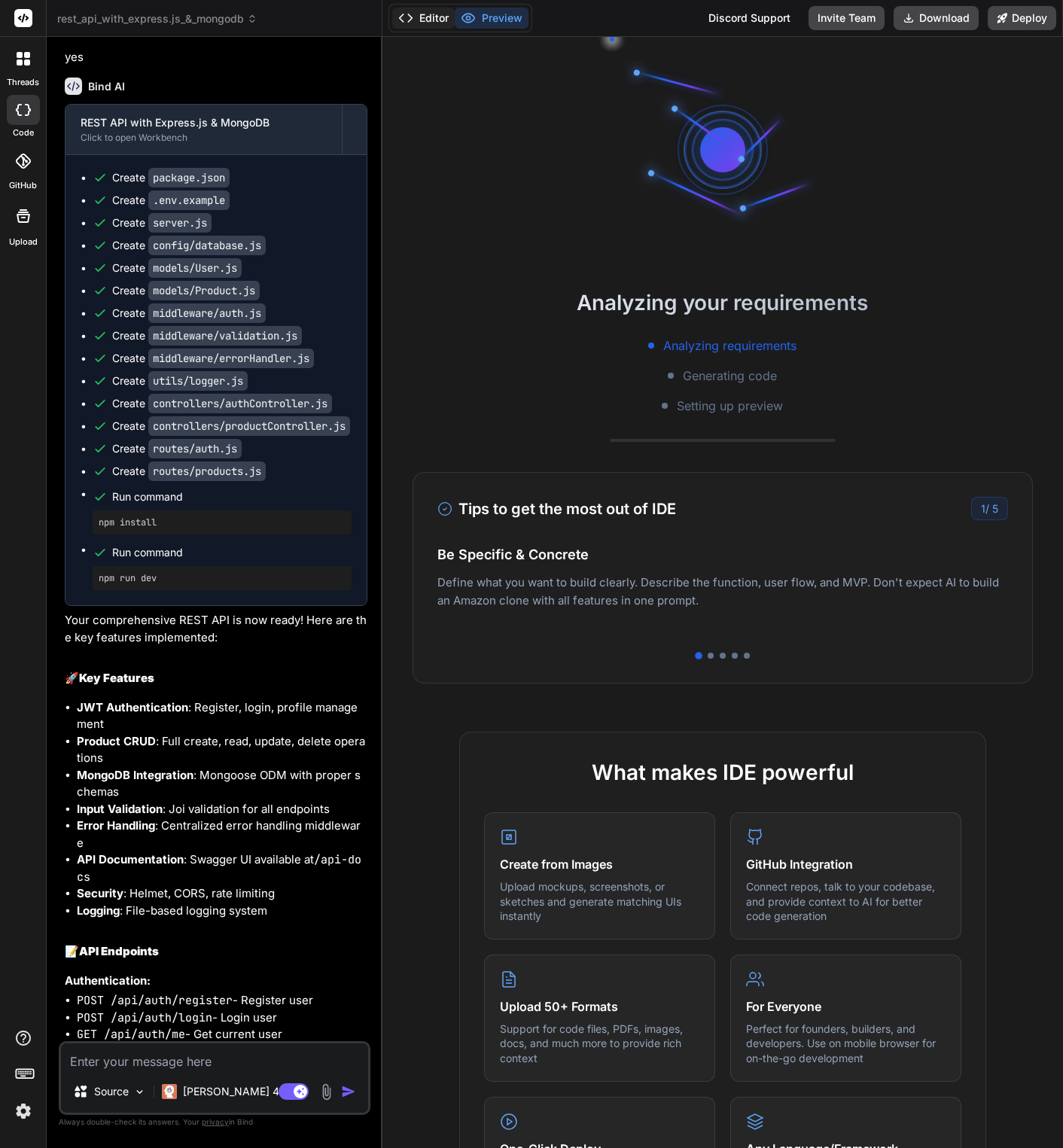
click at [438, 14] on button "Editor" at bounding box center [423, 18] width 63 height 21
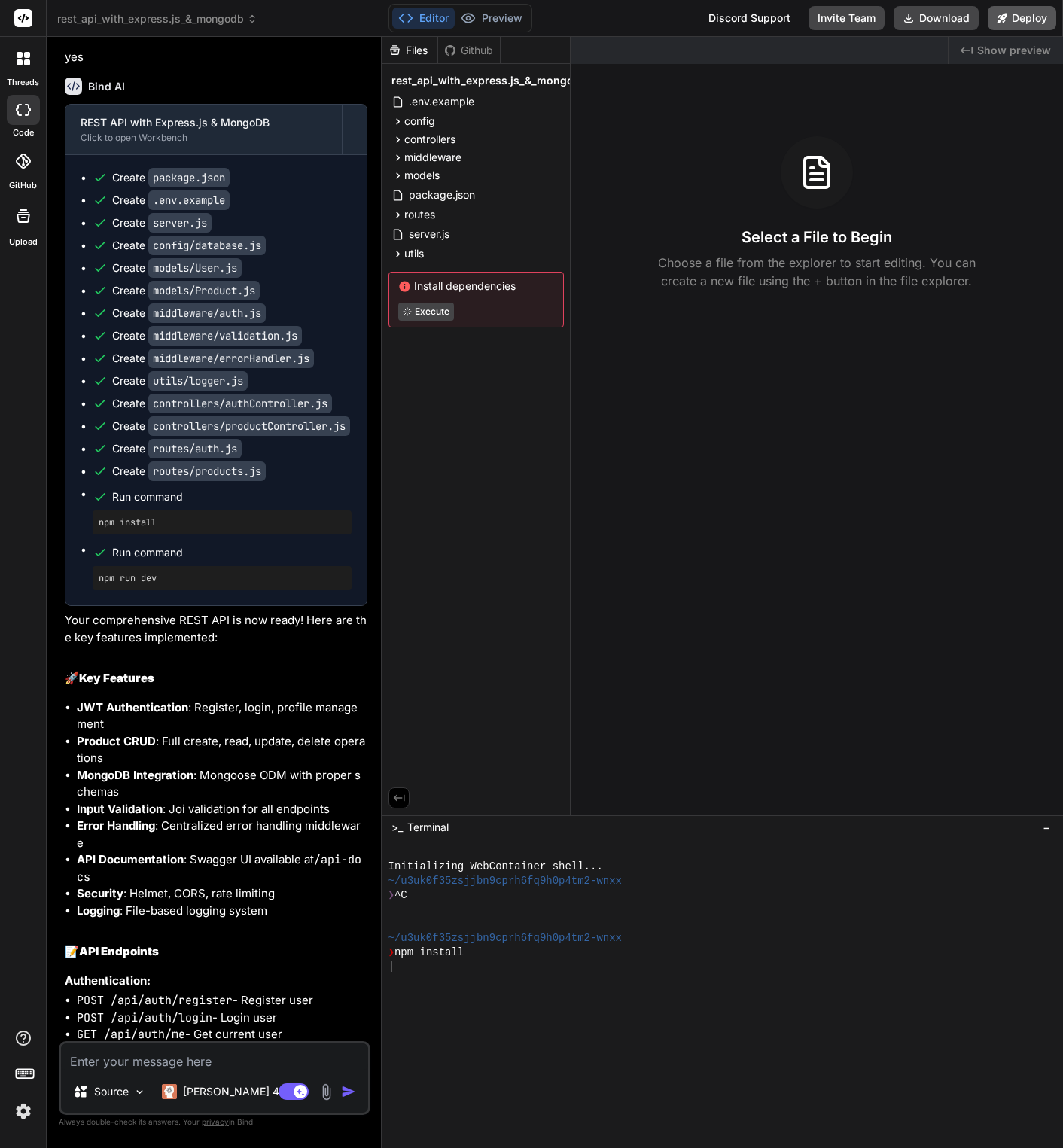
click at [1053, 22] on button "Deploy" at bounding box center [1021, 18] width 68 height 24
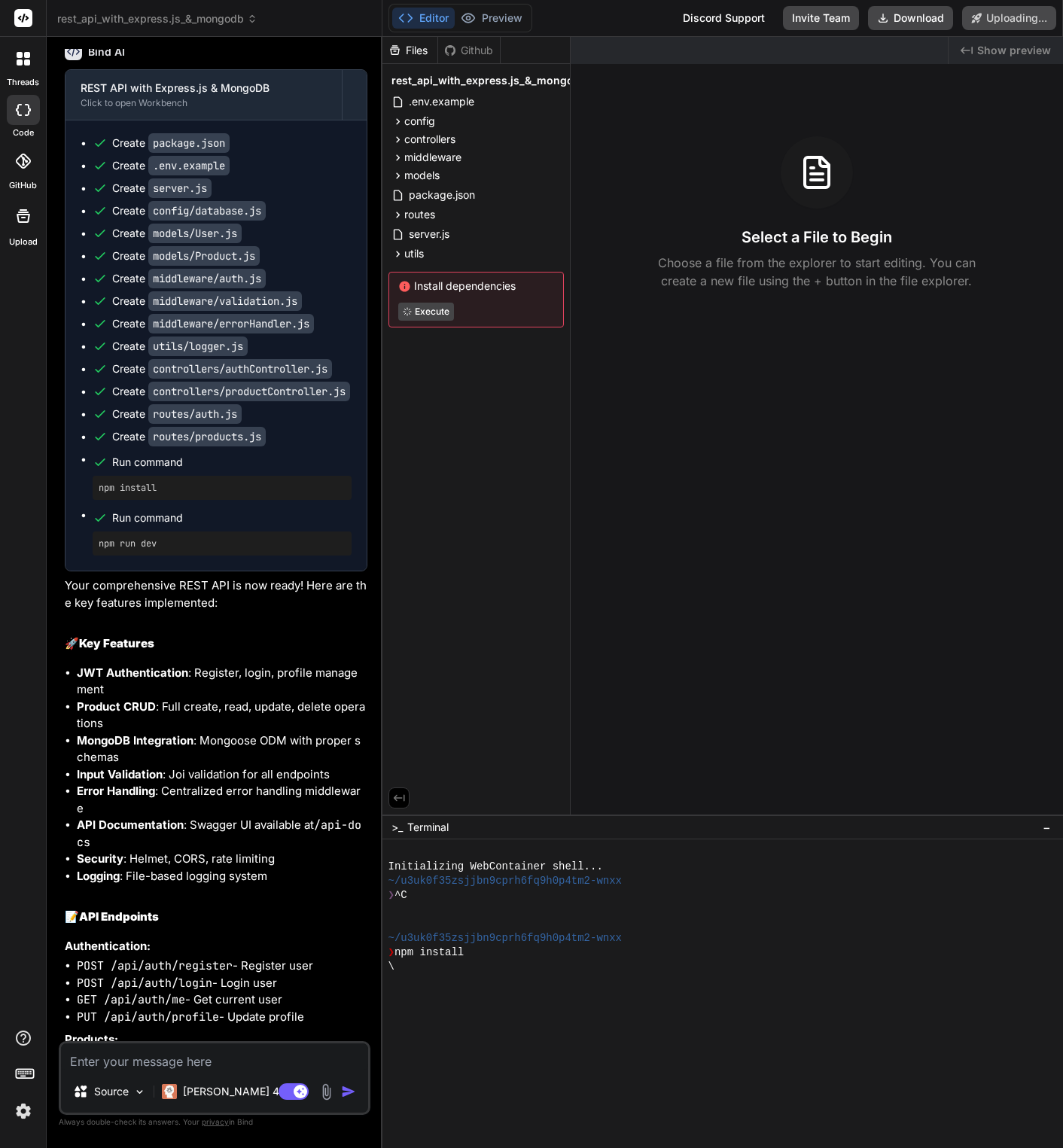
scroll to position [769, 0]
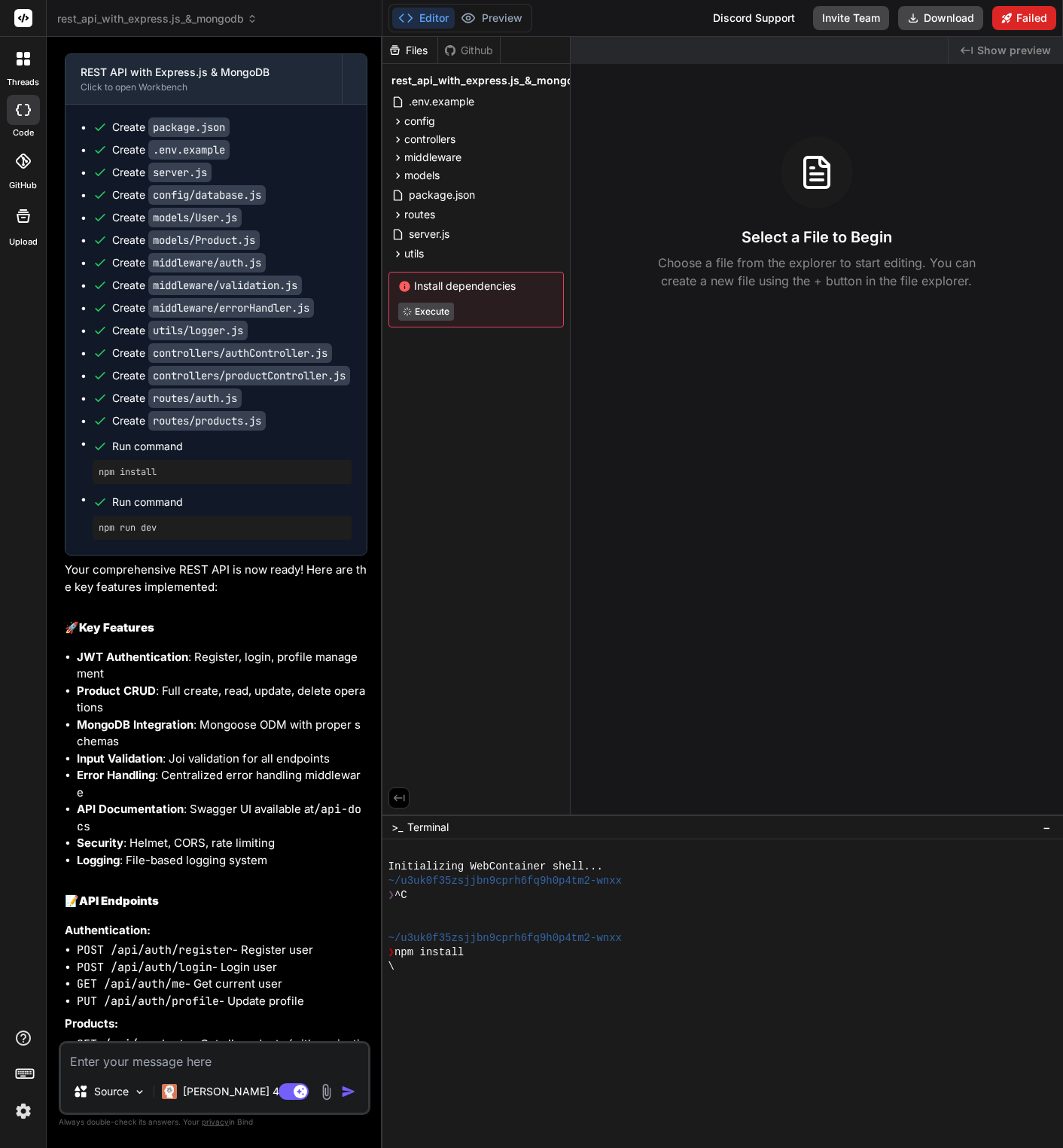
click at [1053, 22] on button "Failed" at bounding box center [1024, 18] width 64 height 24
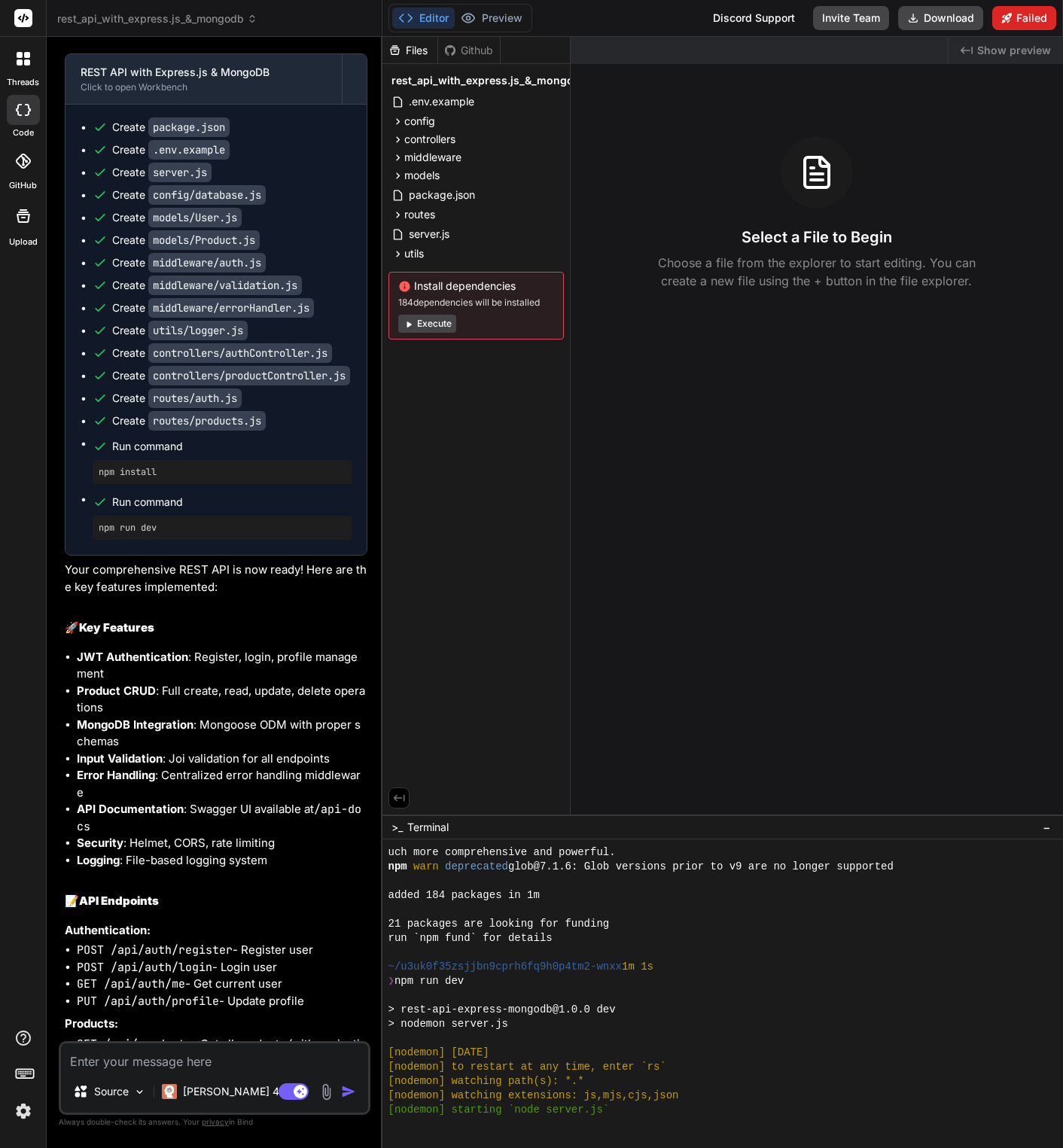
scroll to position [272, 0]
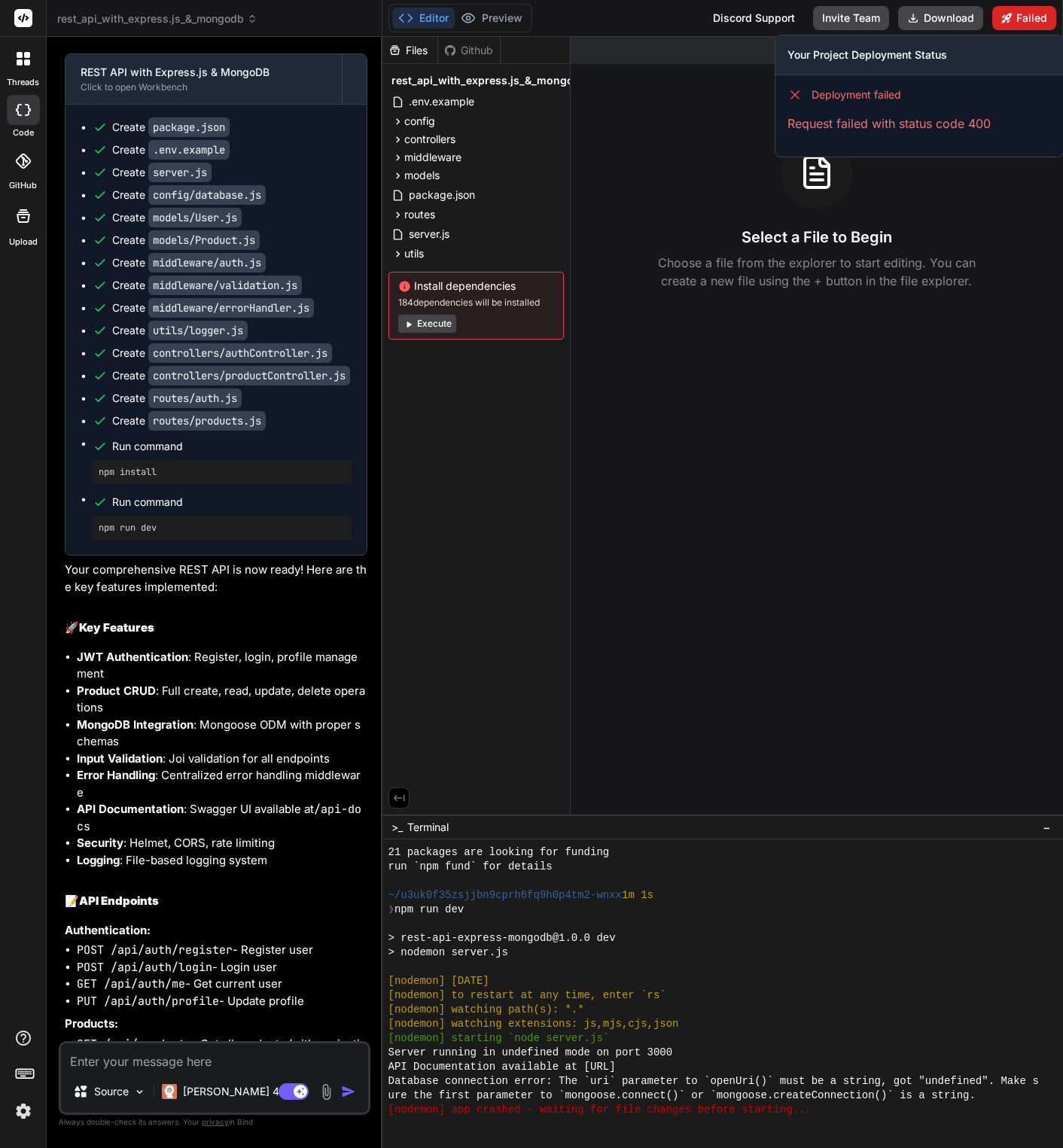
click at [1013, 25] on button "Failed" at bounding box center [1024, 18] width 64 height 24
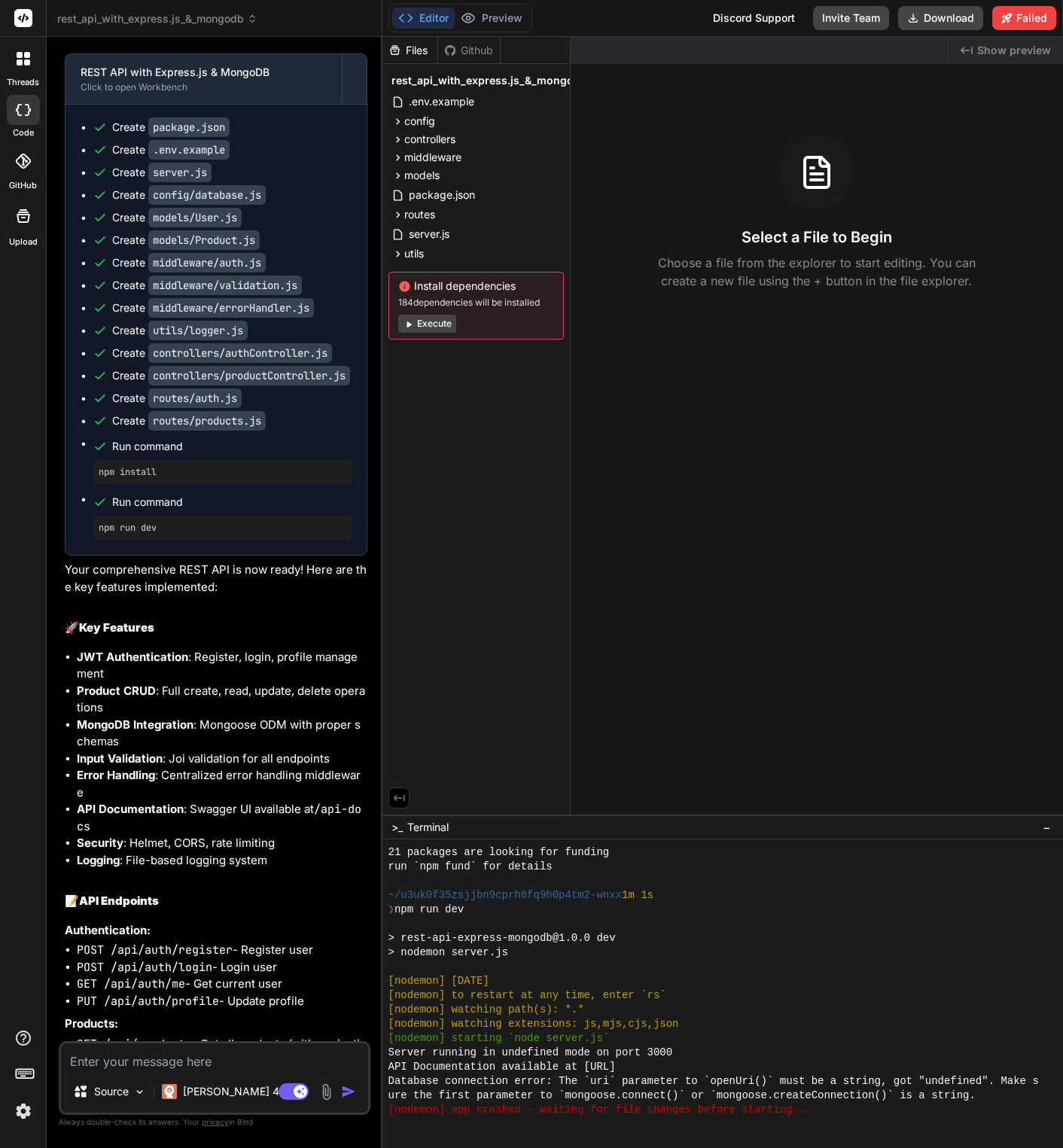
click at [433, 320] on button "Execute" at bounding box center [427, 323] width 58 height 18
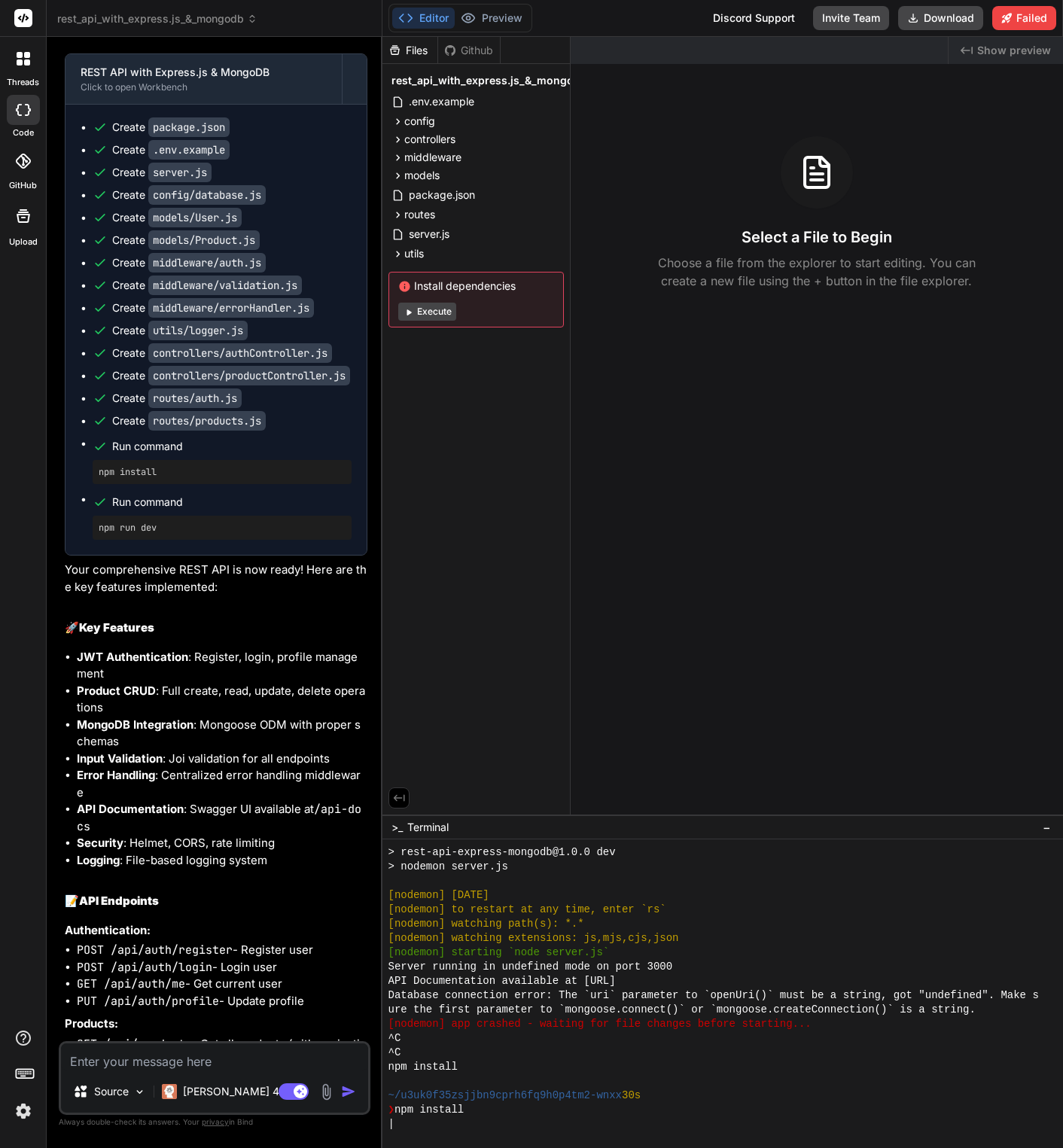
scroll to position [458, 0]
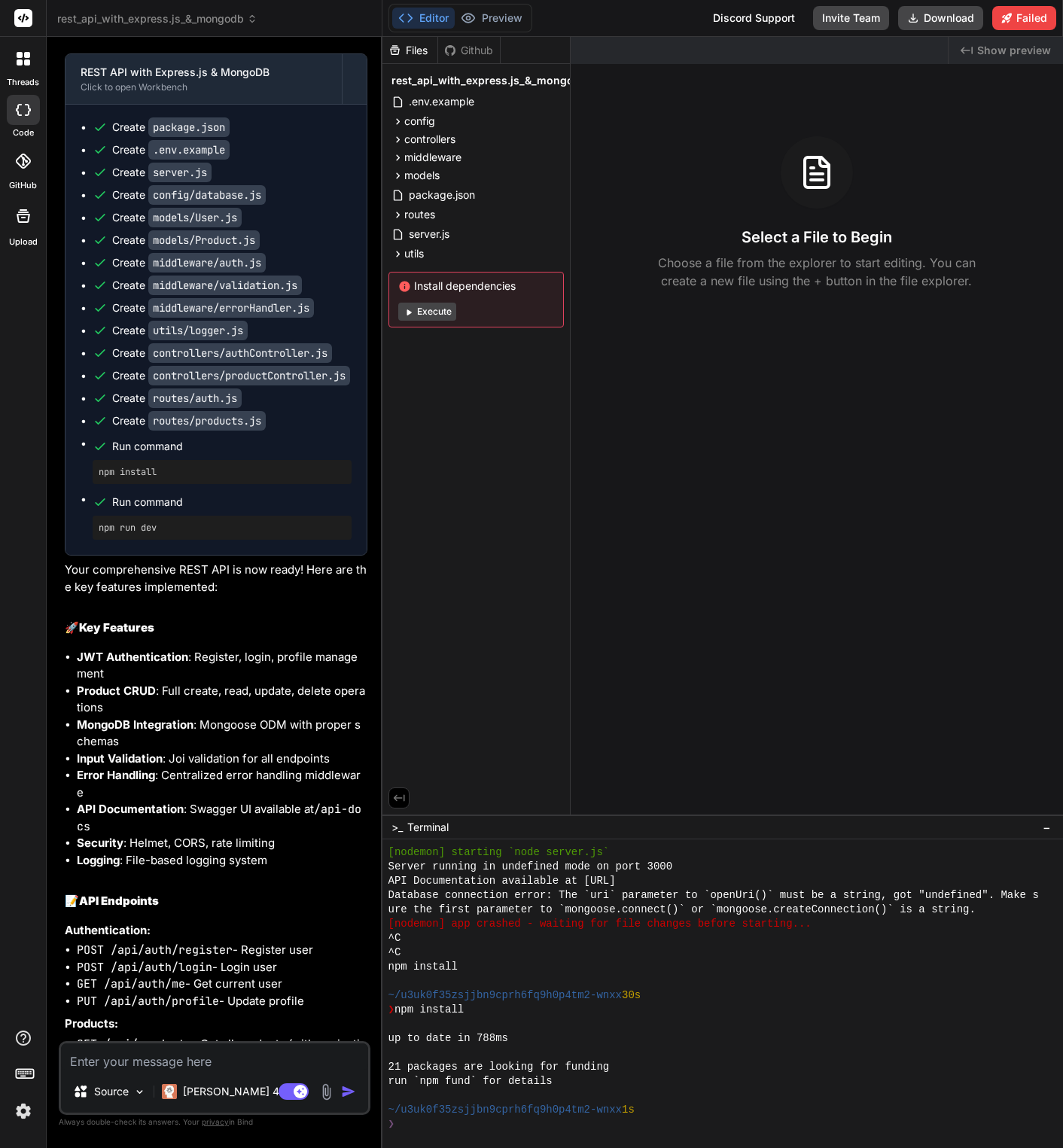
type textarea "x"
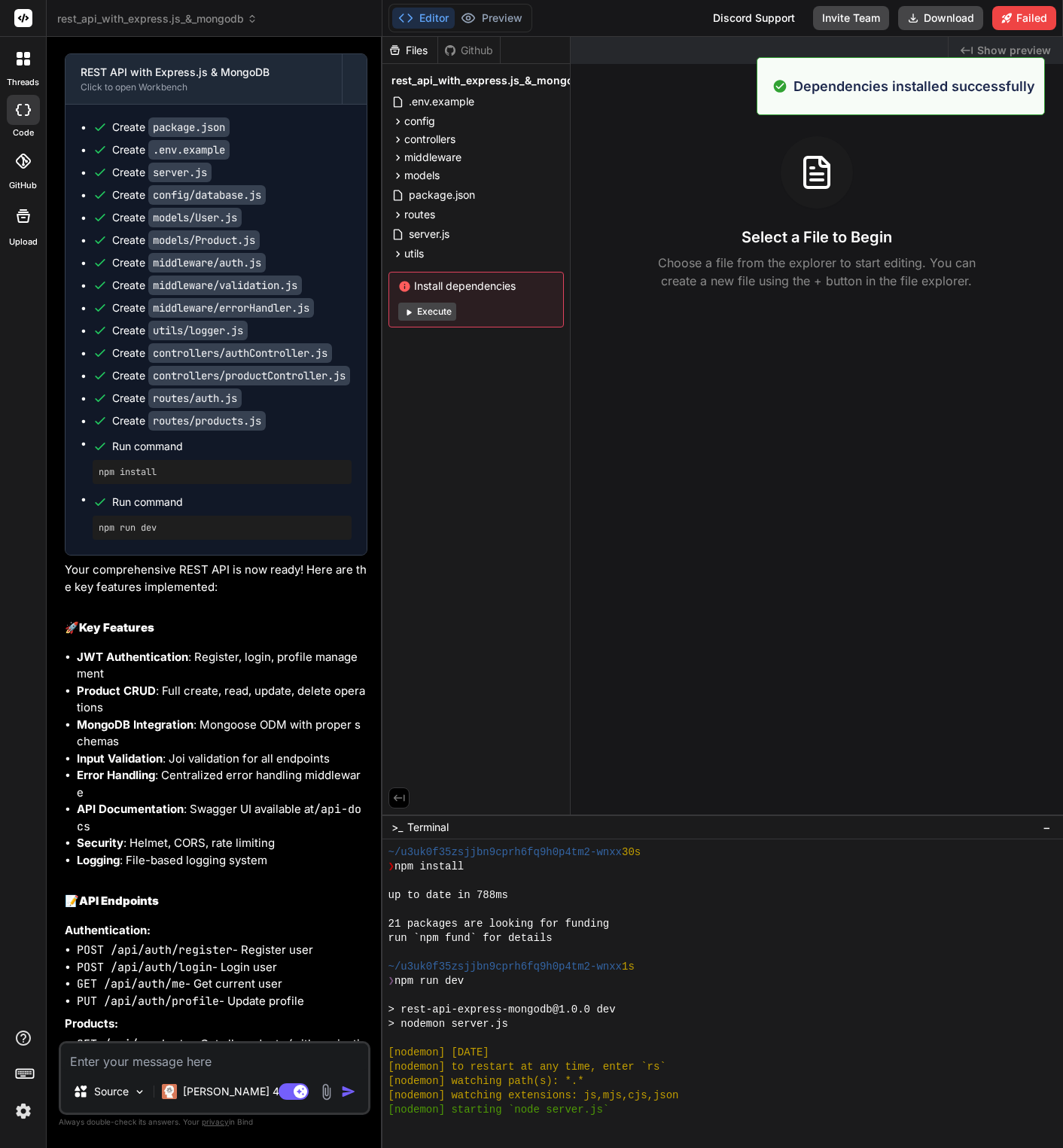
scroll to position [672, 0]
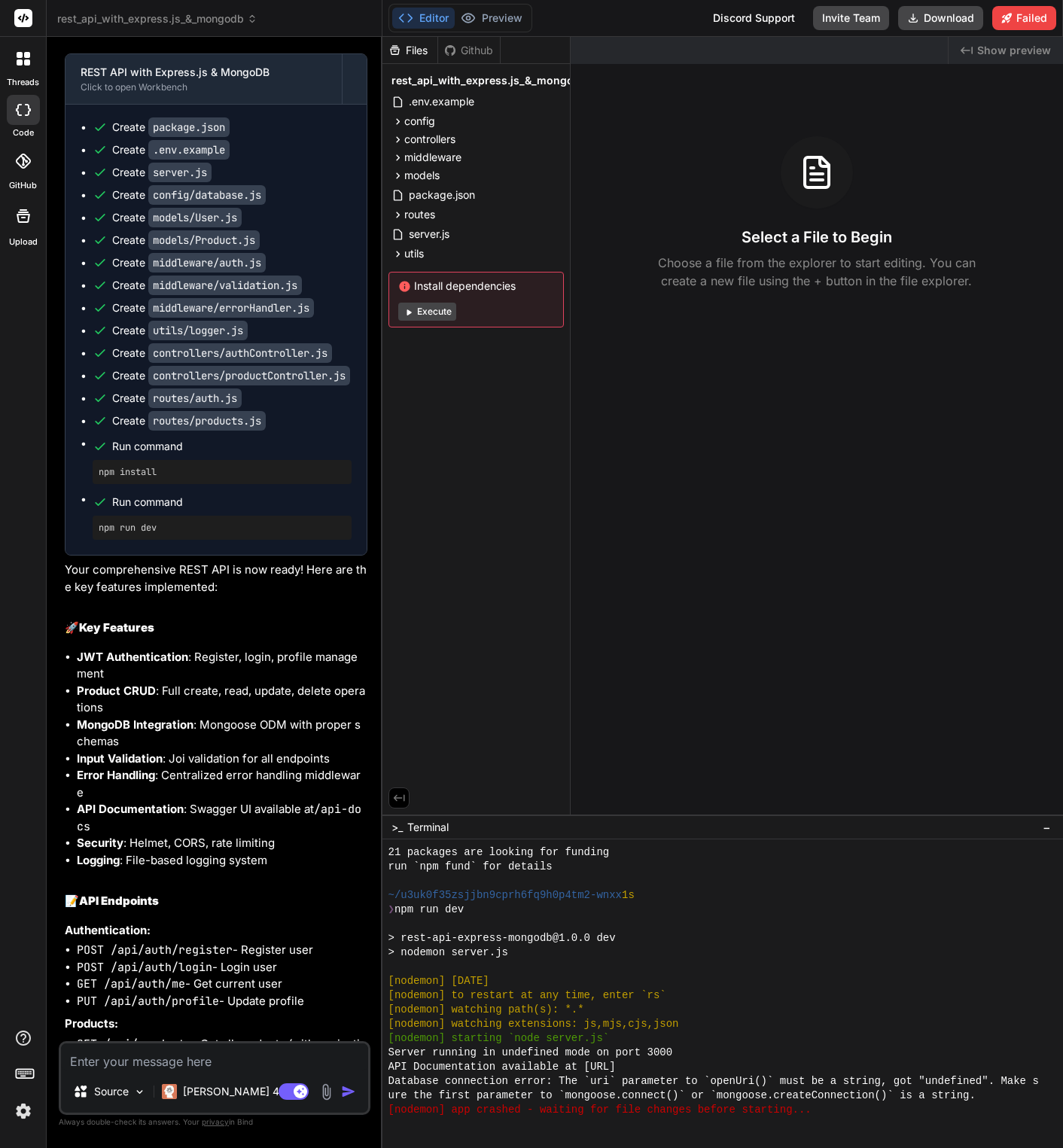
click at [26, 19] on icon at bounding box center [23, 18] width 12 height 9
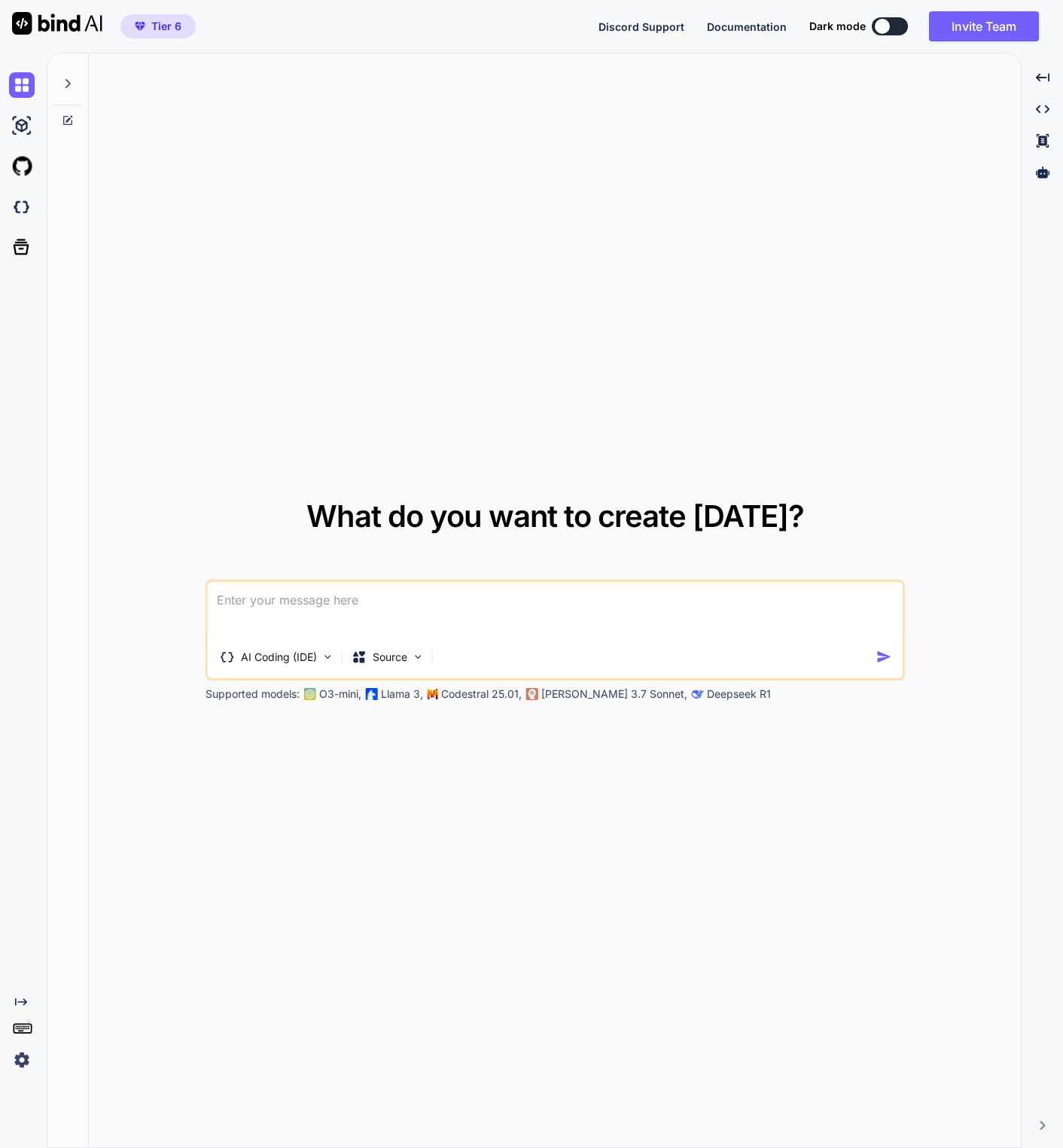
type textarea "x"
click at [26, 206] on img at bounding box center [21, 206] width 26 height 26
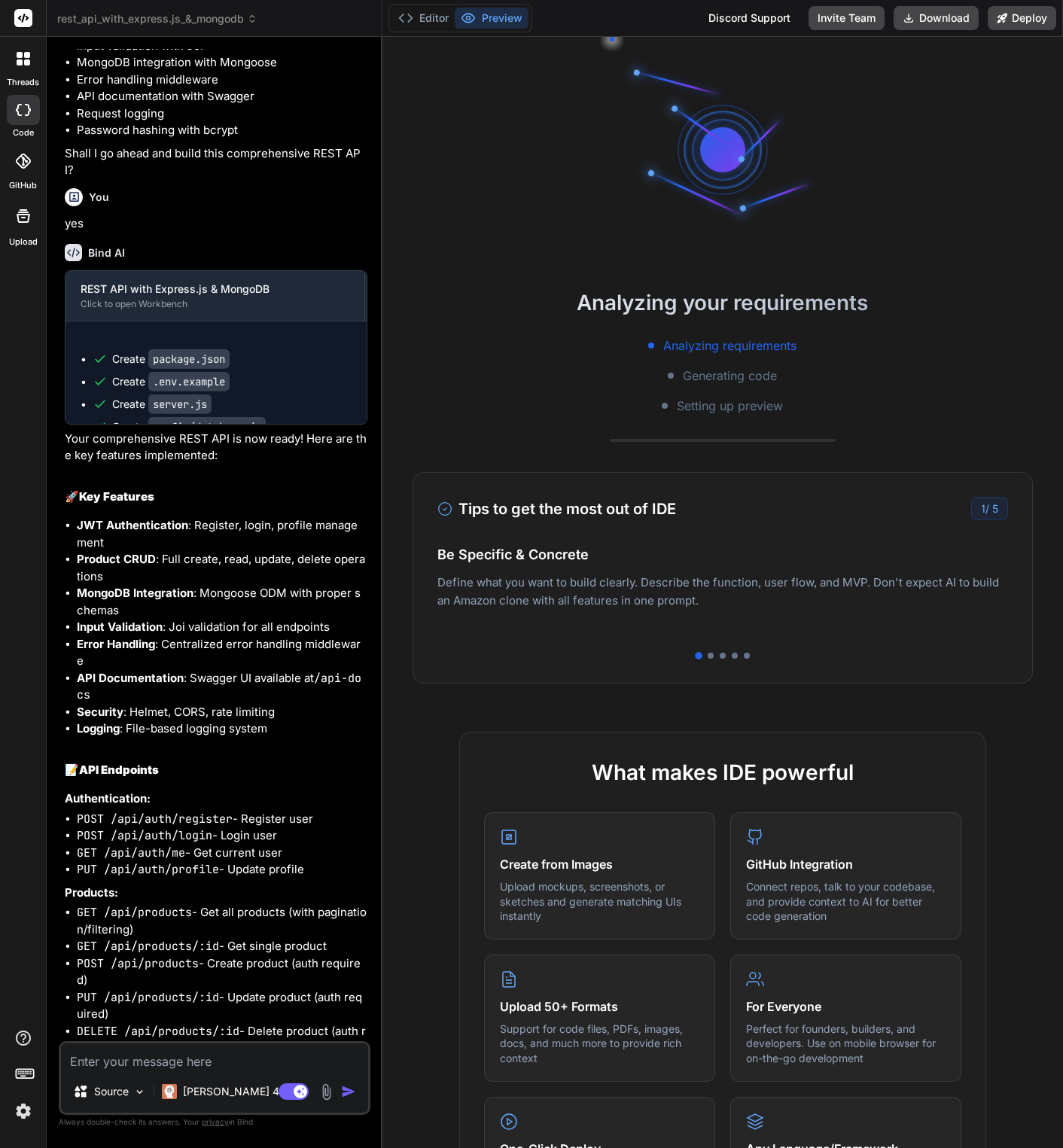
scroll to position [719, 0]
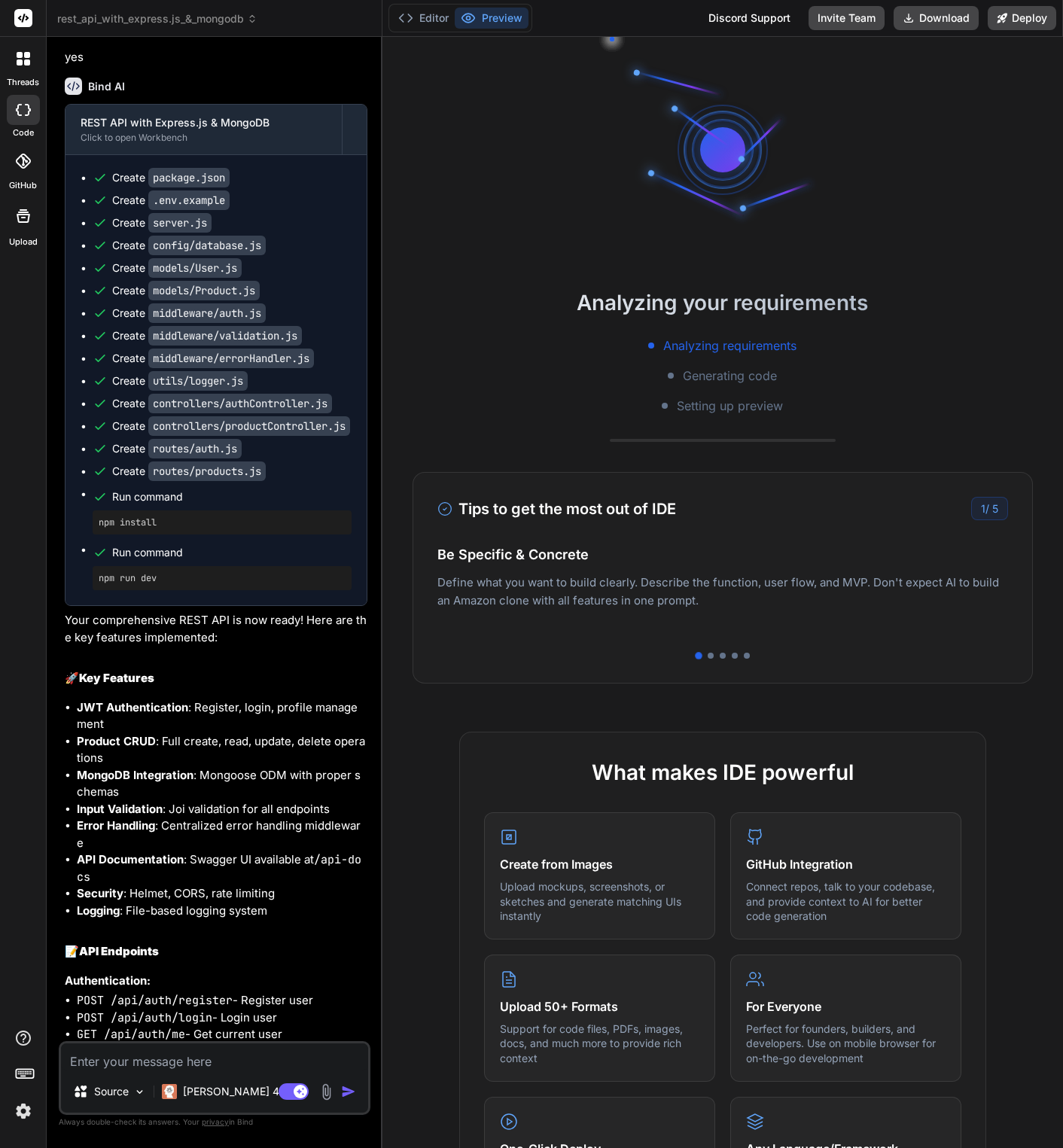
click at [21, 1109] on img at bounding box center [23, 1111] width 26 height 26
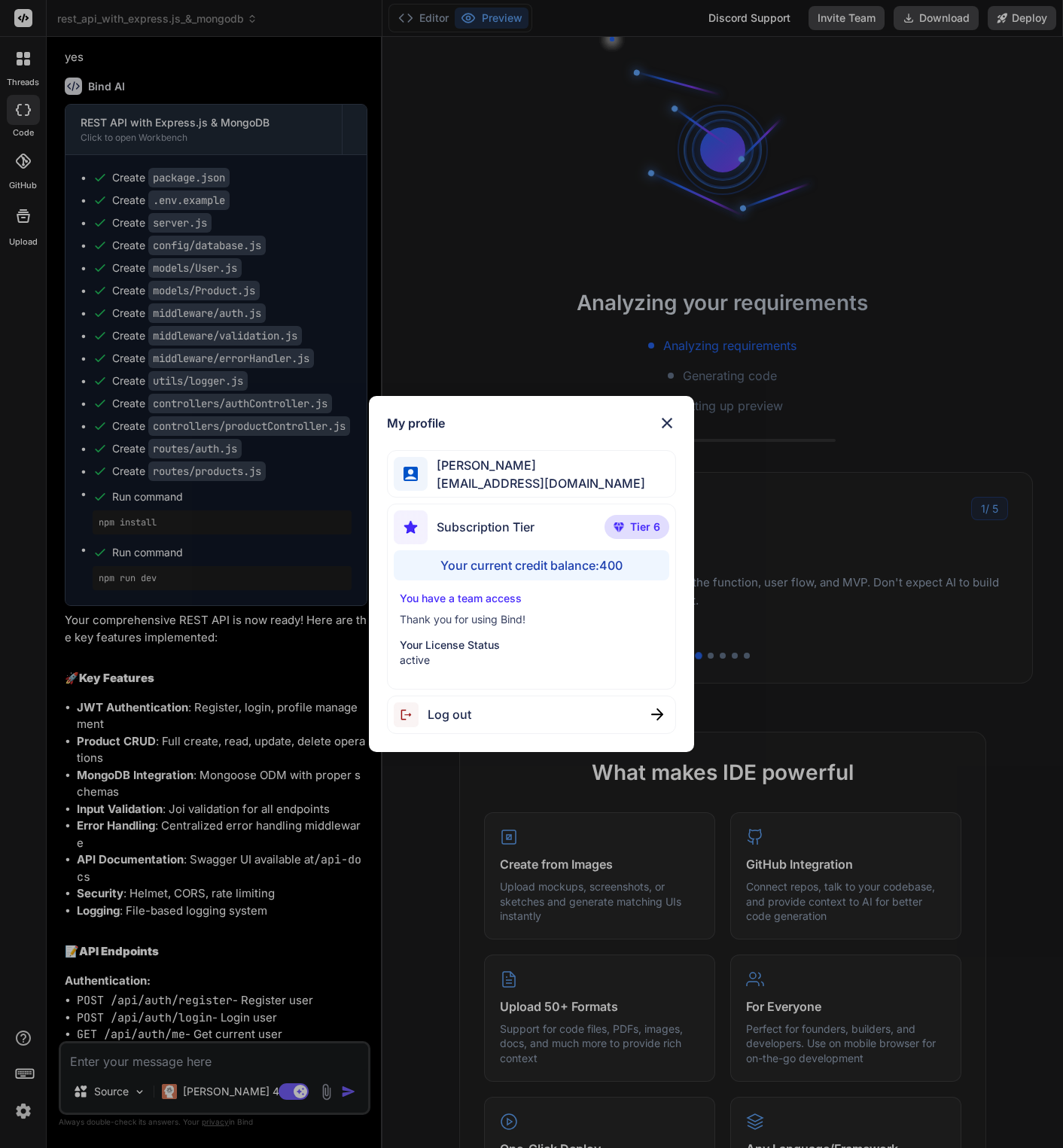
click at [21, 1109] on div "My profile [PERSON_NAME] [EMAIL_ADDRESS][DOMAIN_NAME] Subscription Tier Tier 6 …" at bounding box center [532, 574] width 1063 height 1148
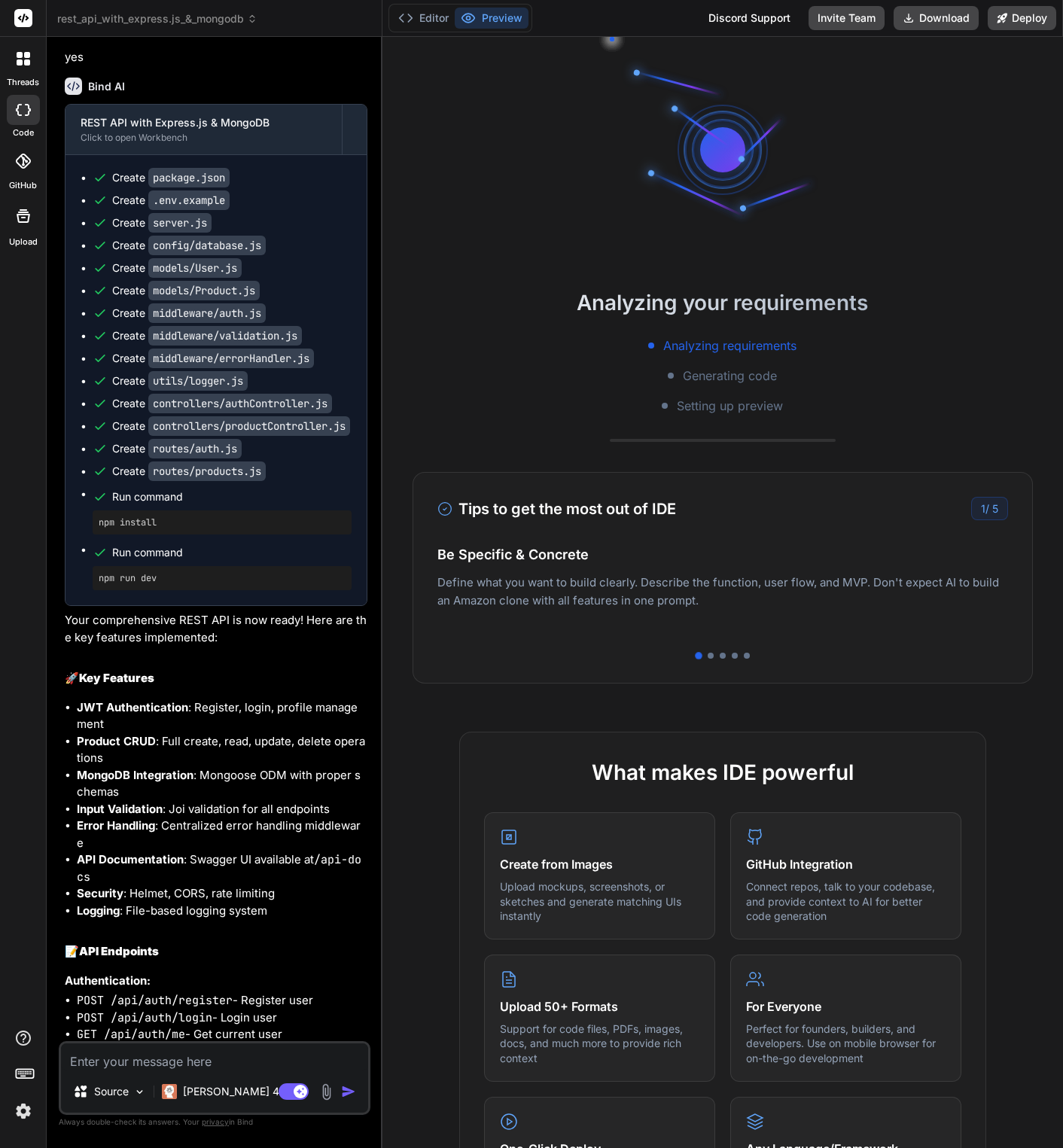
click at [18, 69] on div at bounding box center [23, 58] width 32 height 32
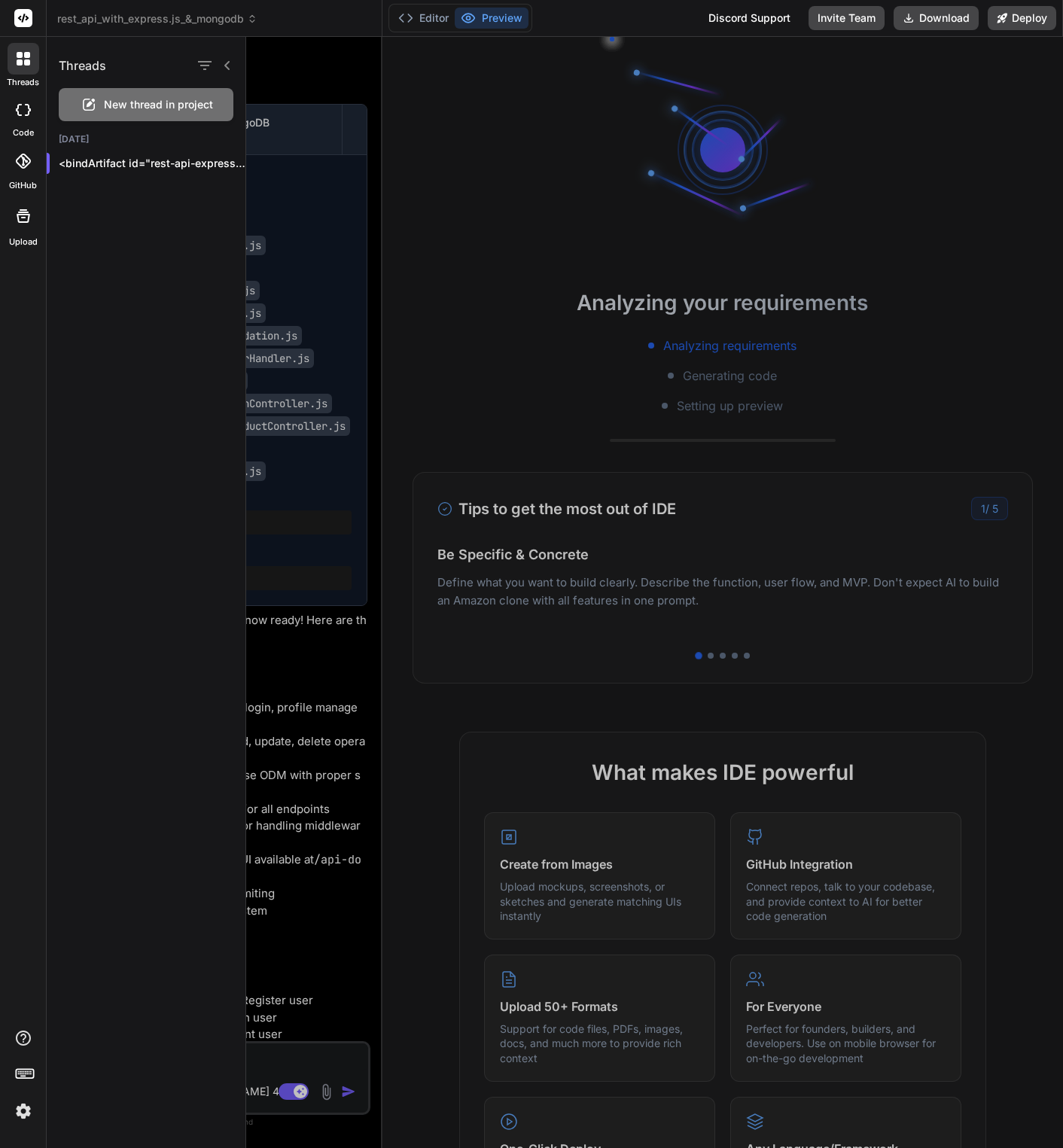
click at [105, 108] on span "New thread in project" at bounding box center [158, 105] width 109 height 15
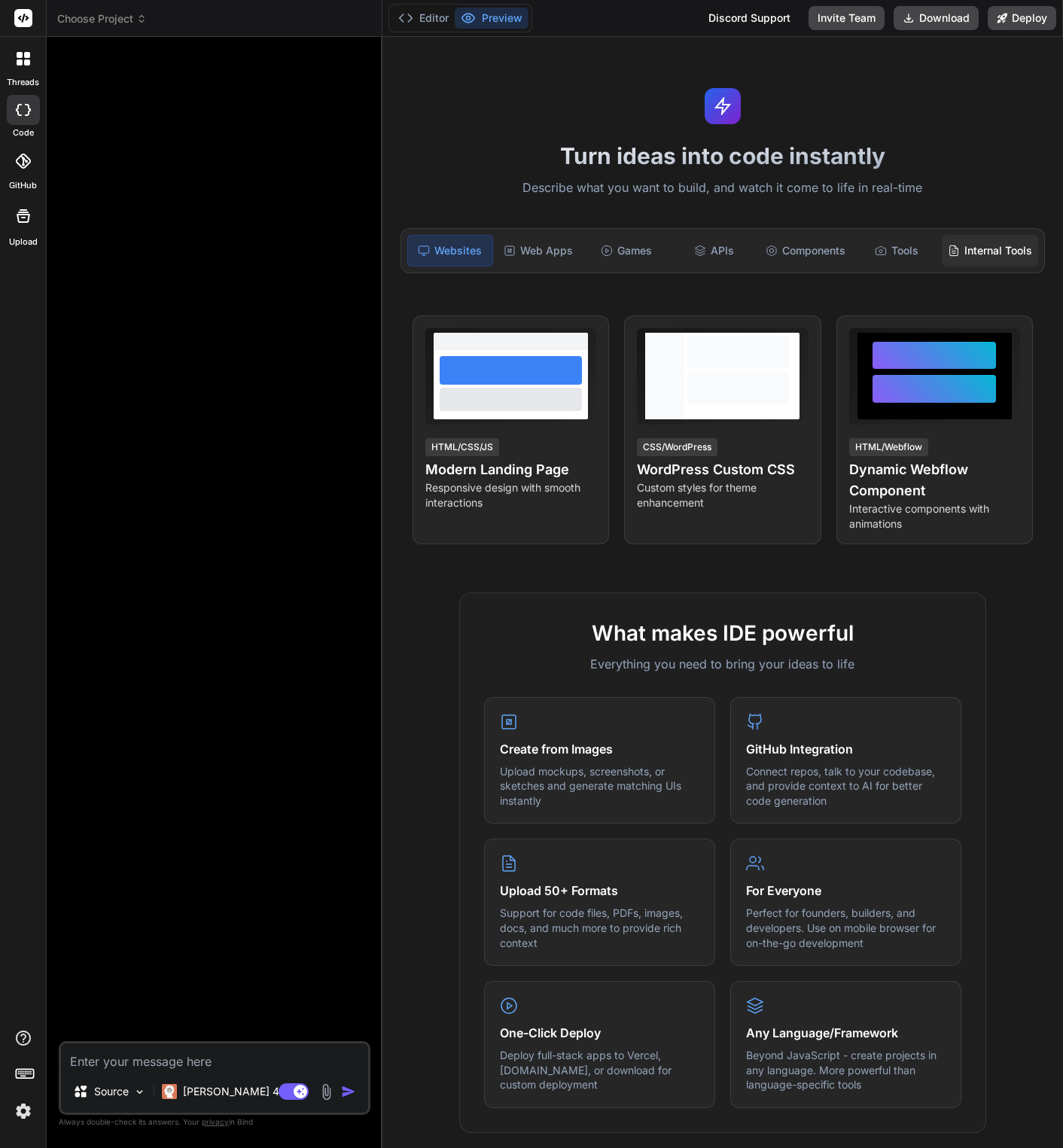
click at [988, 252] on div "Internal Tools" at bounding box center [989, 251] width 97 height 32
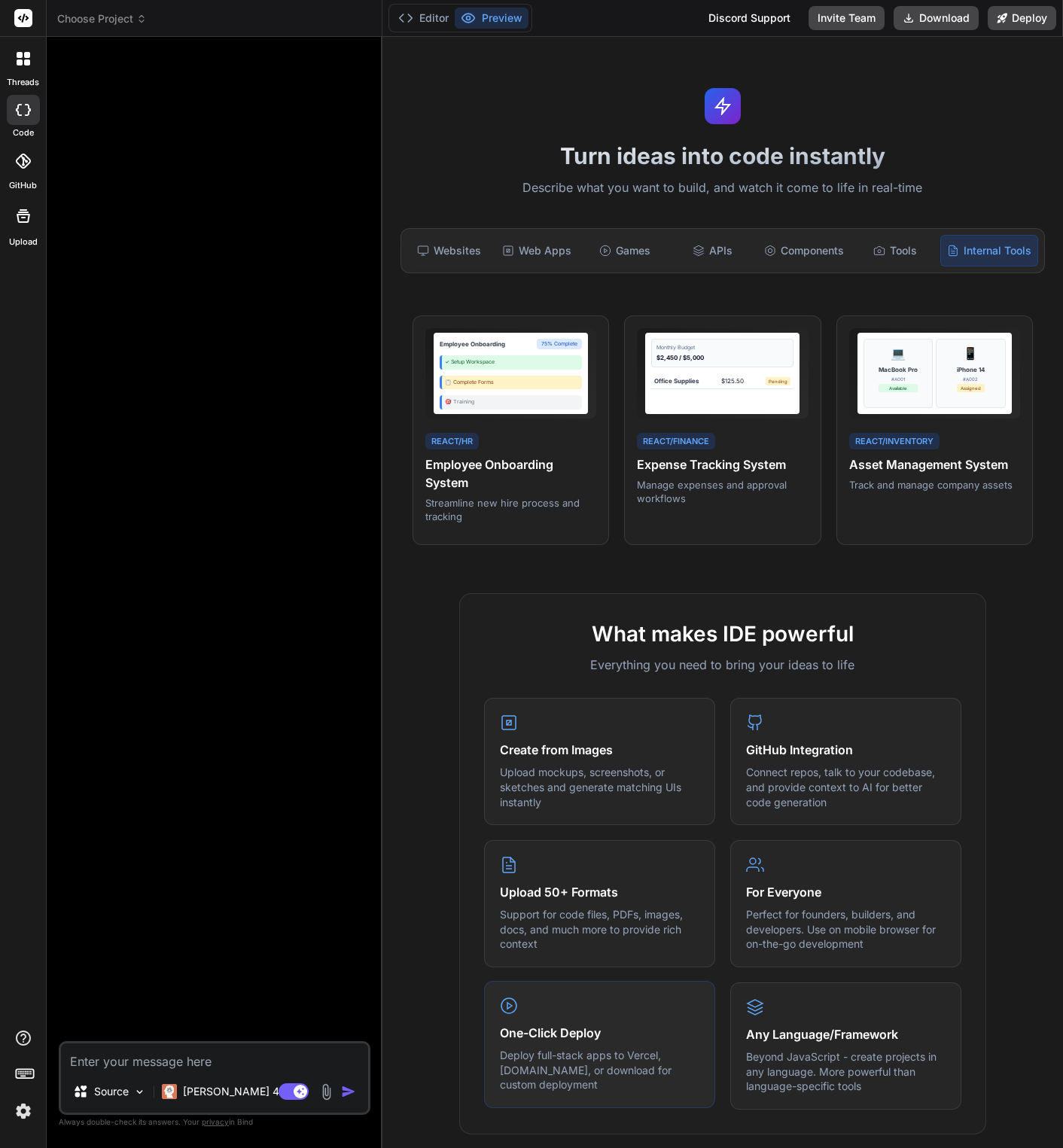
click at [569, 1033] on h4 "One-Click Deploy" at bounding box center [599, 1033] width 199 height 18
click at [508, 1008] on polygon at bounding box center [509, 1005] width 4 height 6
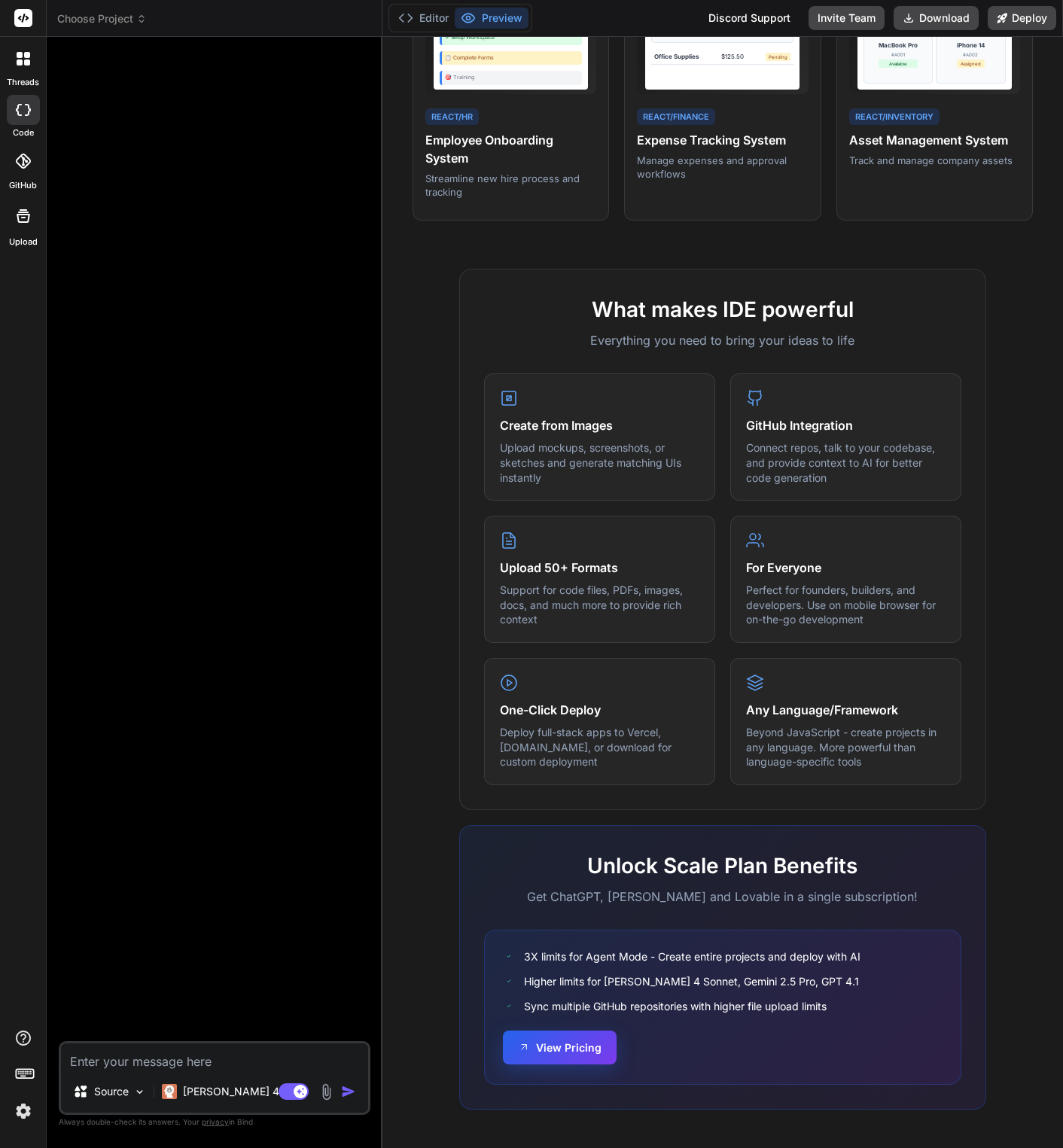
click at [557, 1048] on button "View Pricing" at bounding box center [560, 1047] width 113 height 34
type textarea "x"
